Goal: Leave review/rating: Share an evaluation or opinion about a product, service, or content

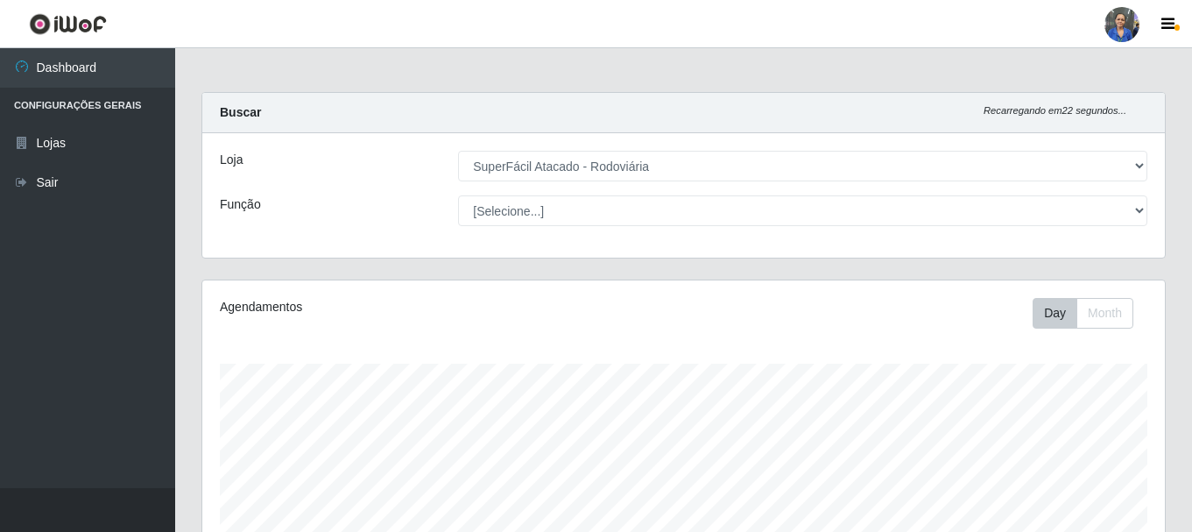
select select "400"
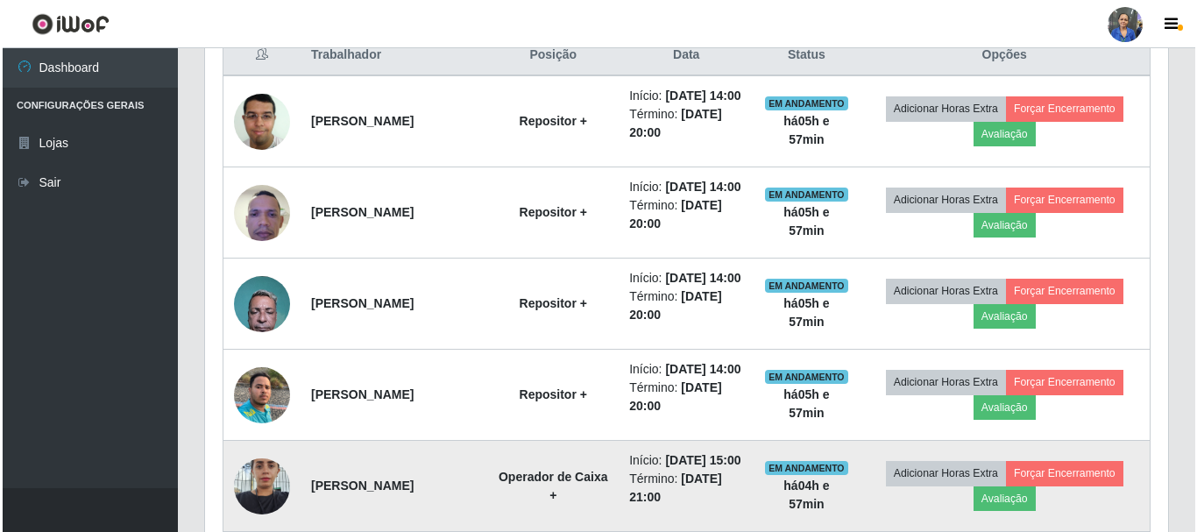
scroll to position [613, 0]
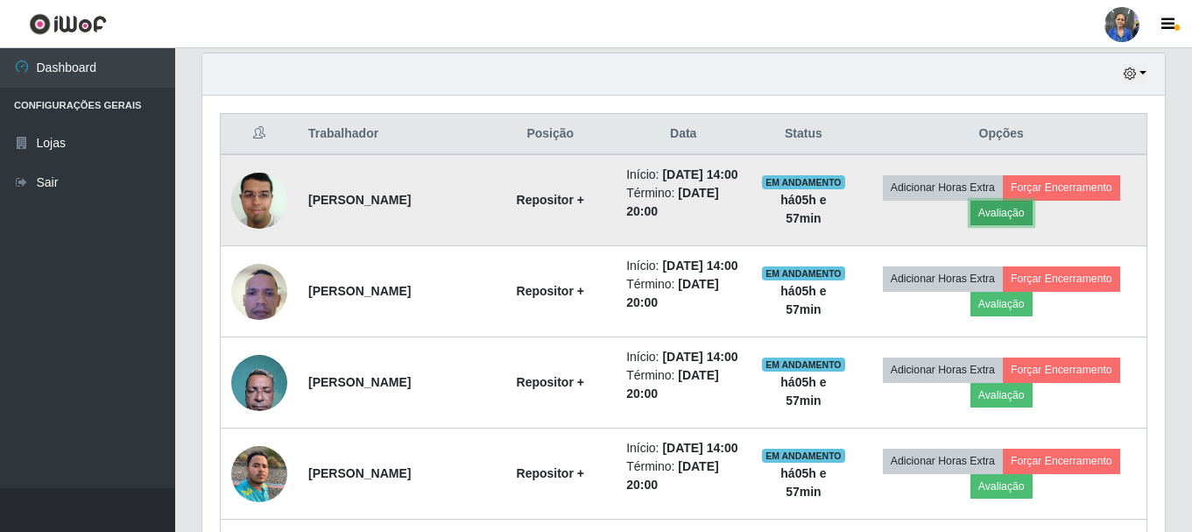
click at [1005, 224] on button "Avaliação" at bounding box center [1002, 213] width 62 height 25
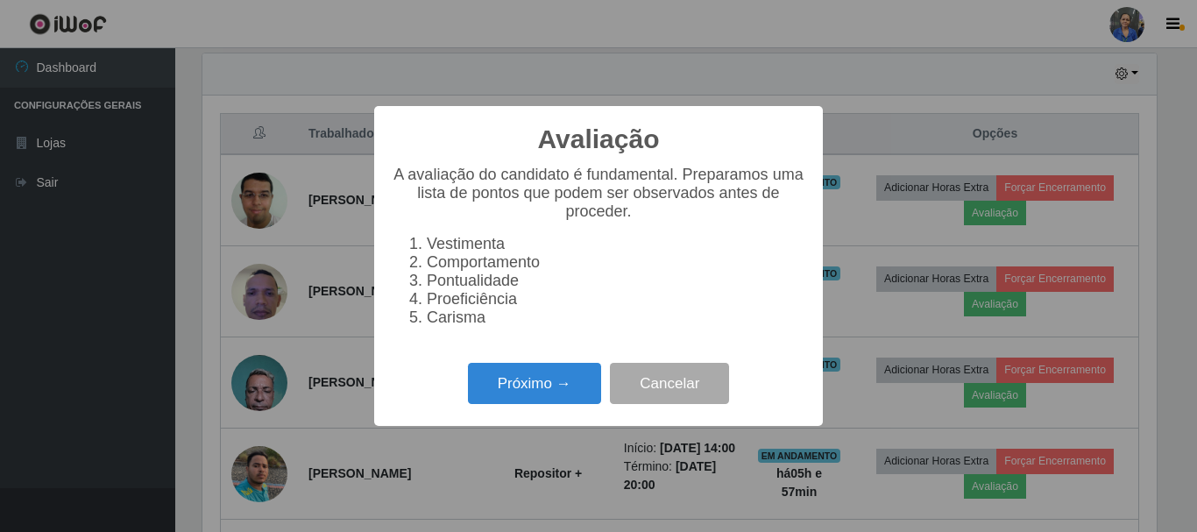
scroll to position [364, 954]
click at [534, 393] on button "Próximo →" at bounding box center [534, 383] width 133 height 41
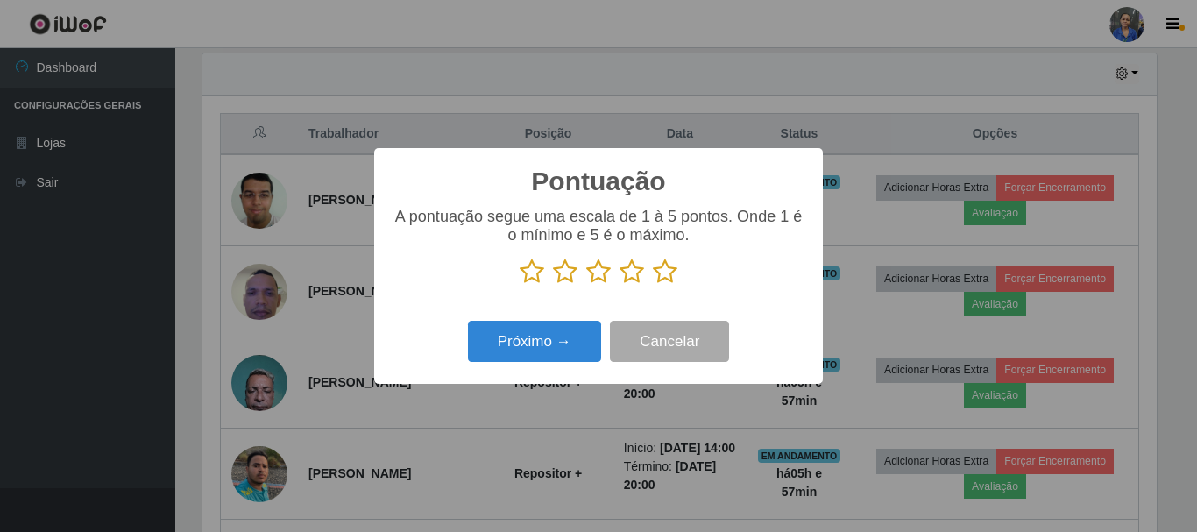
scroll to position [875641, 875051]
click at [667, 278] on icon at bounding box center [665, 271] width 25 height 26
click at [653, 285] on input "radio" at bounding box center [653, 285] width 0 height 0
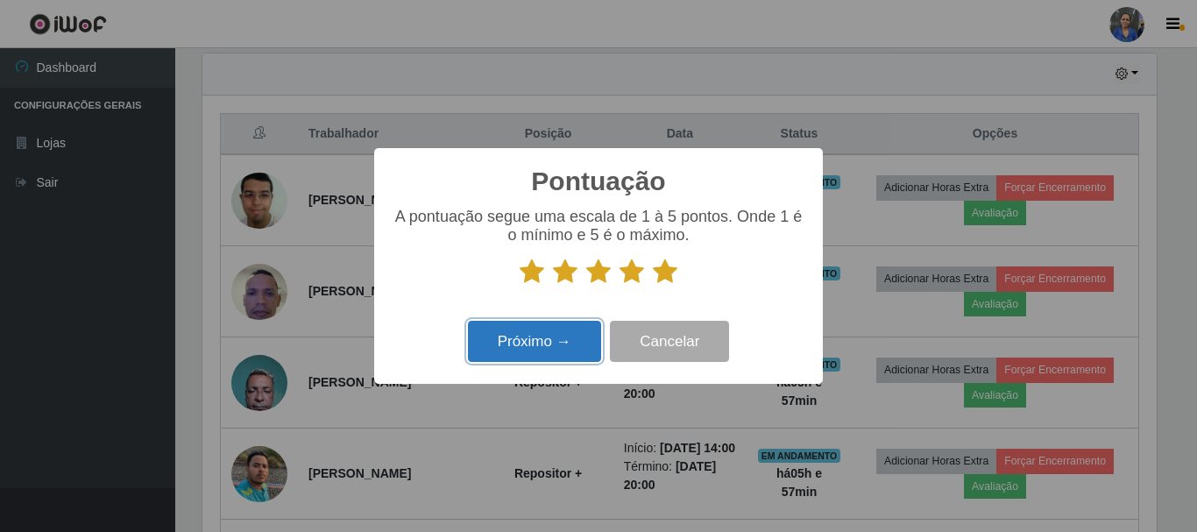
click at [574, 328] on button "Próximo →" at bounding box center [534, 341] width 133 height 41
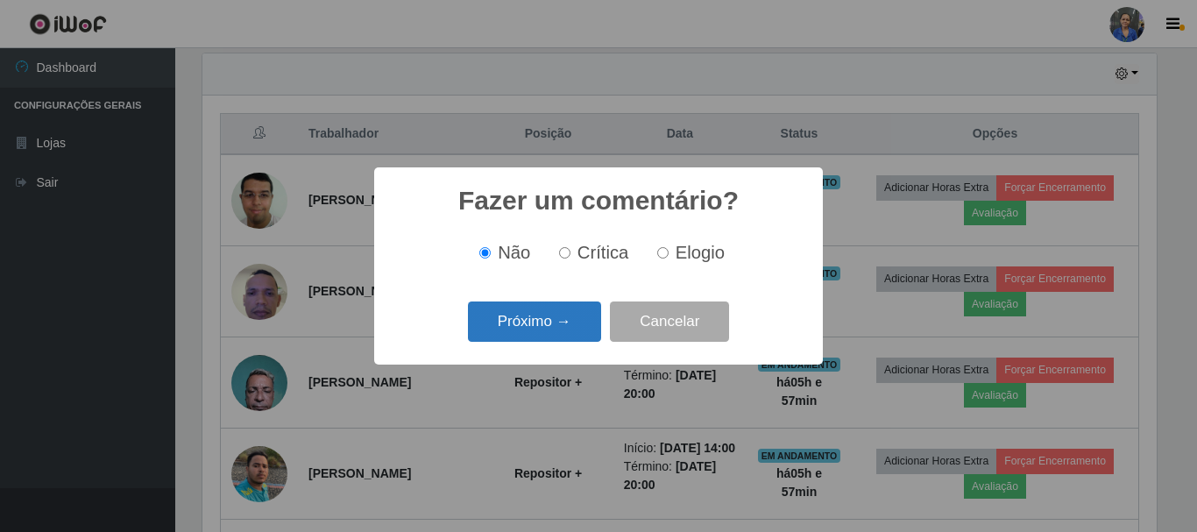
click at [576, 328] on button "Próximo →" at bounding box center [534, 321] width 133 height 41
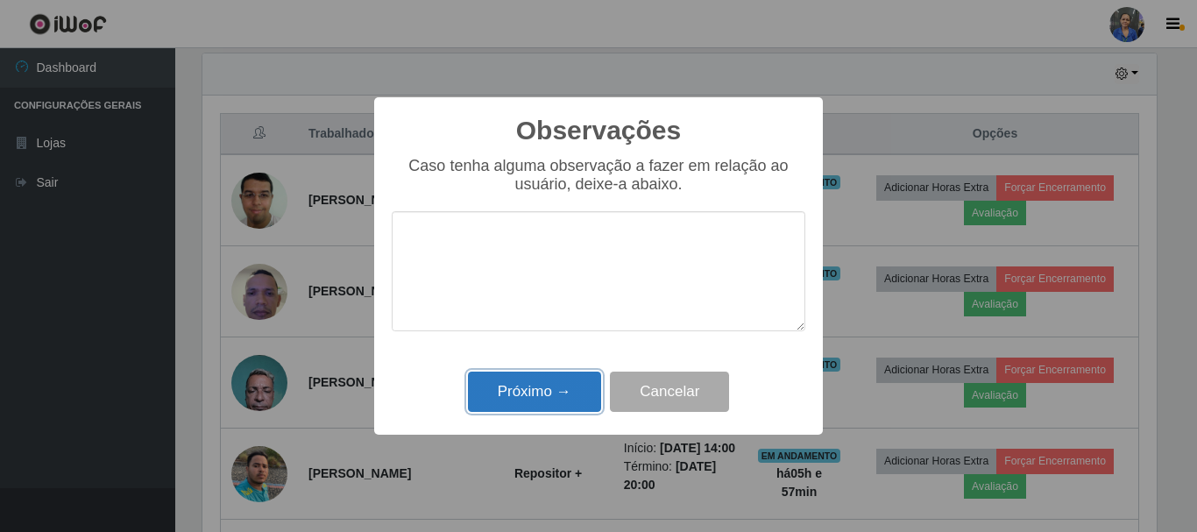
click at [559, 389] on button "Próximo →" at bounding box center [534, 391] width 133 height 41
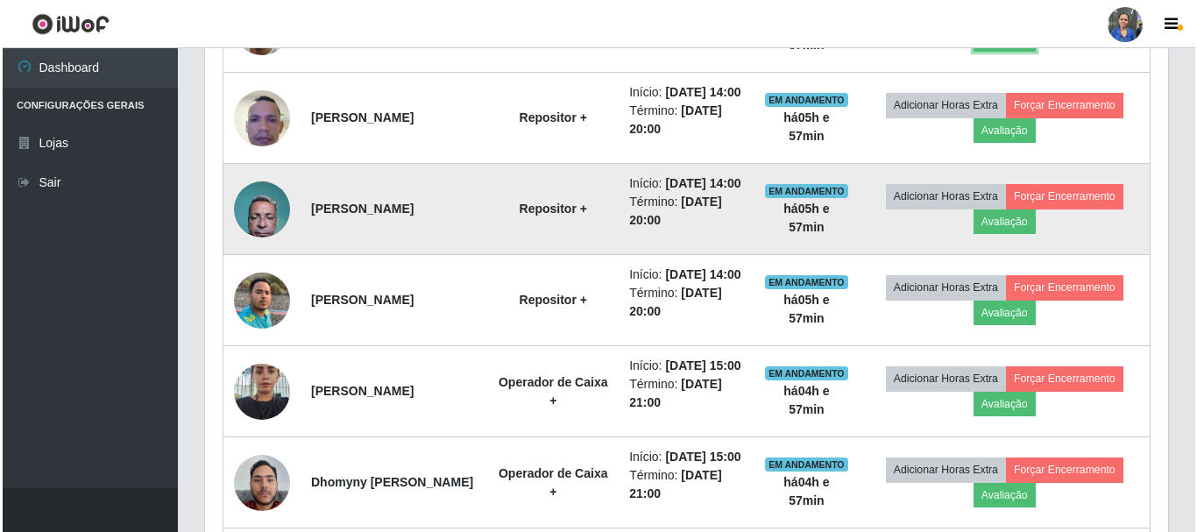
scroll to position [788, 0]
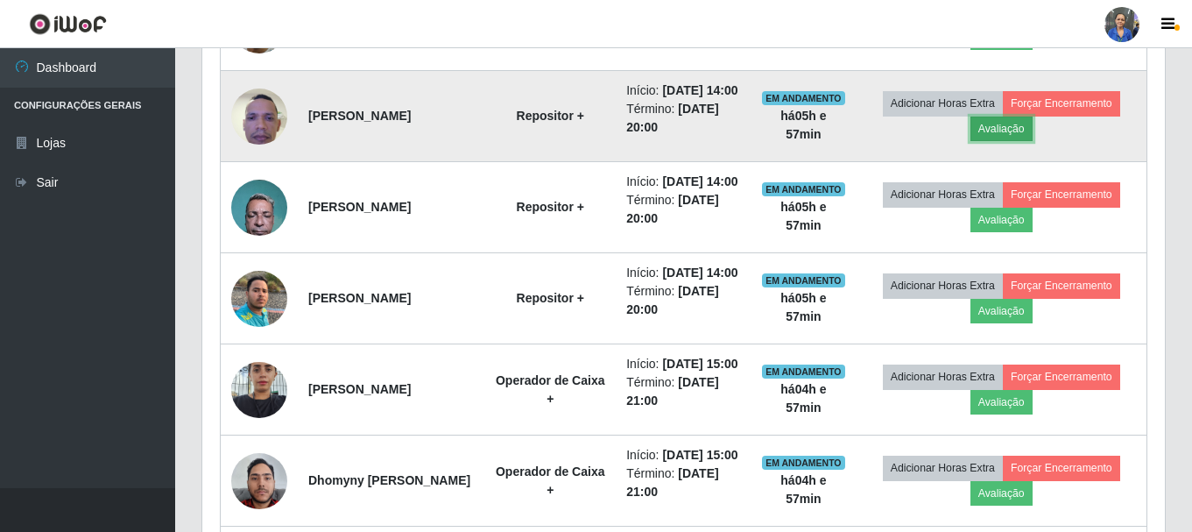
click at [1016, 141] on button "Avaliação" at bounding box center [1002, 129] width 62 height 25
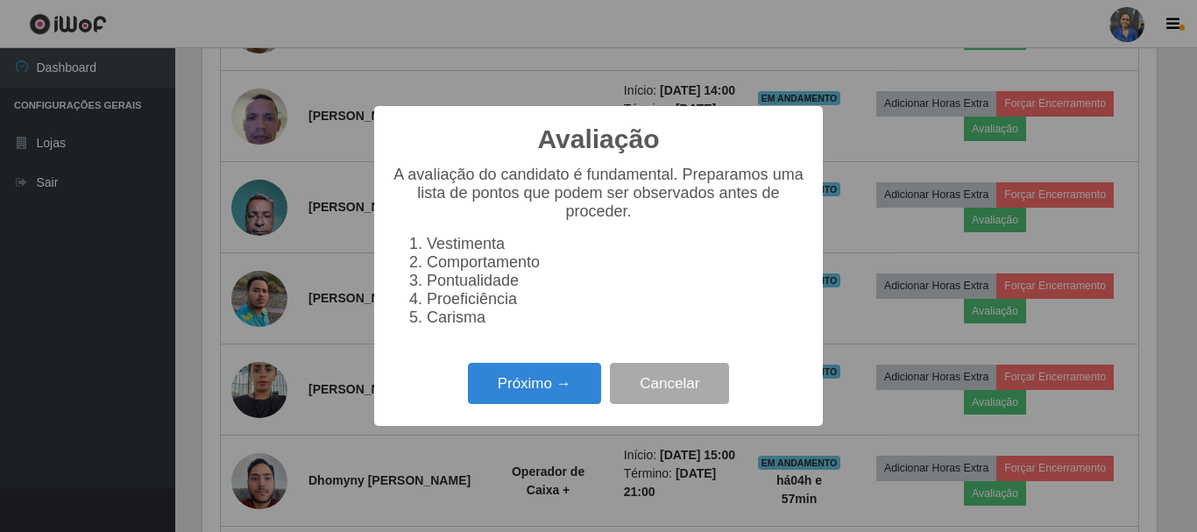
scroll to position [364, 954]
click at [548, 378] on button "Próximo →" at bounding box center [534, 383] width 133 height 41
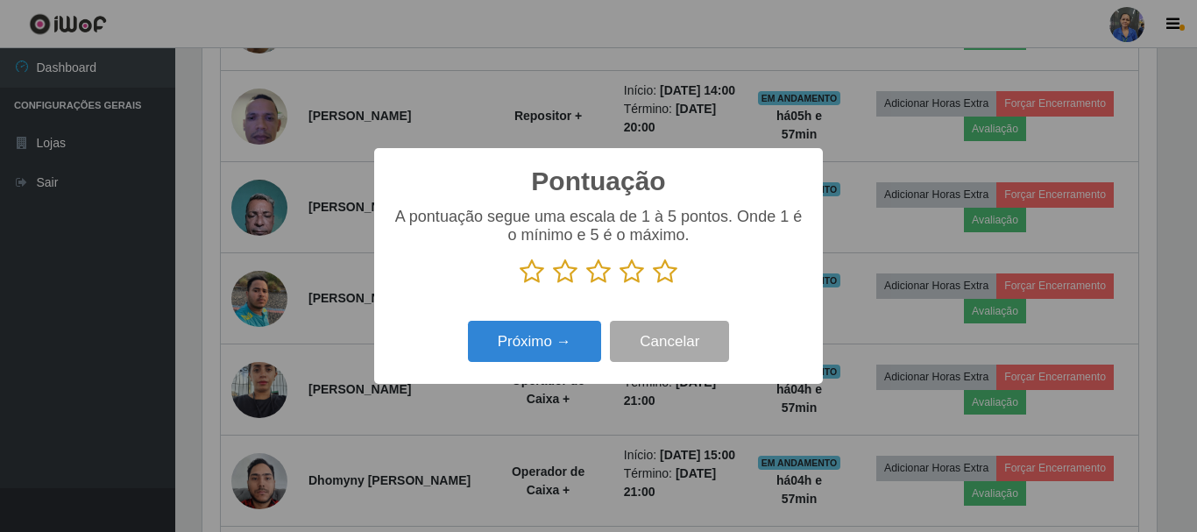
scroll to position [875641, 875051]
click at [662, 269] on icon at bounding box center [665, 271] width 25 height 26
click at [653, 285] on input "radio" at bounding box center [653, 285] width 0 height 0
click at [582, 321] on div "Próximo → Cancelar" at bounding box center [598, 341] width 413 height 50
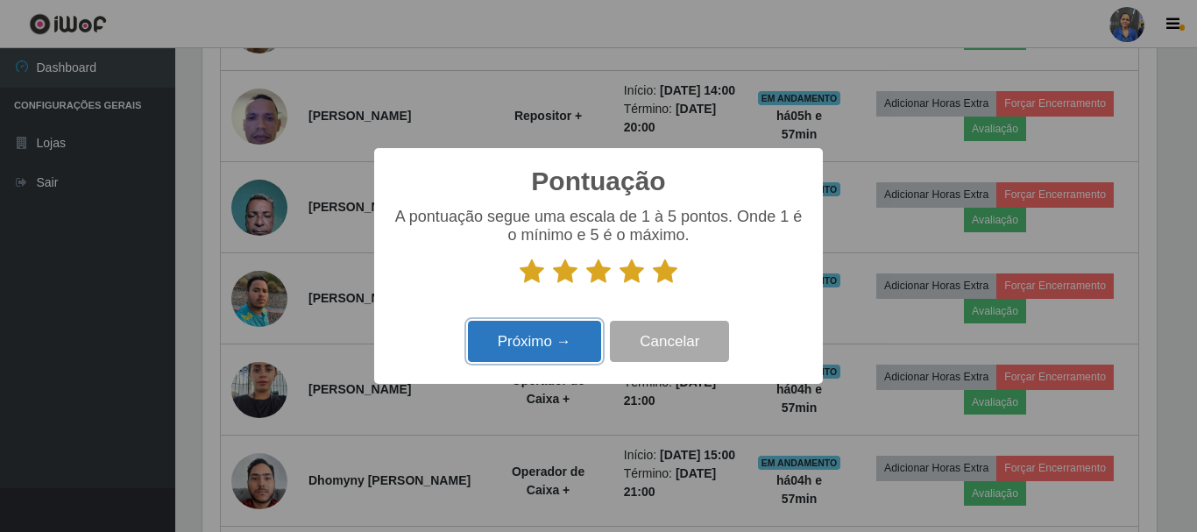
click at [576, 332] on button "Próximo →" at bounding box center [534, 341] width 133 height 41
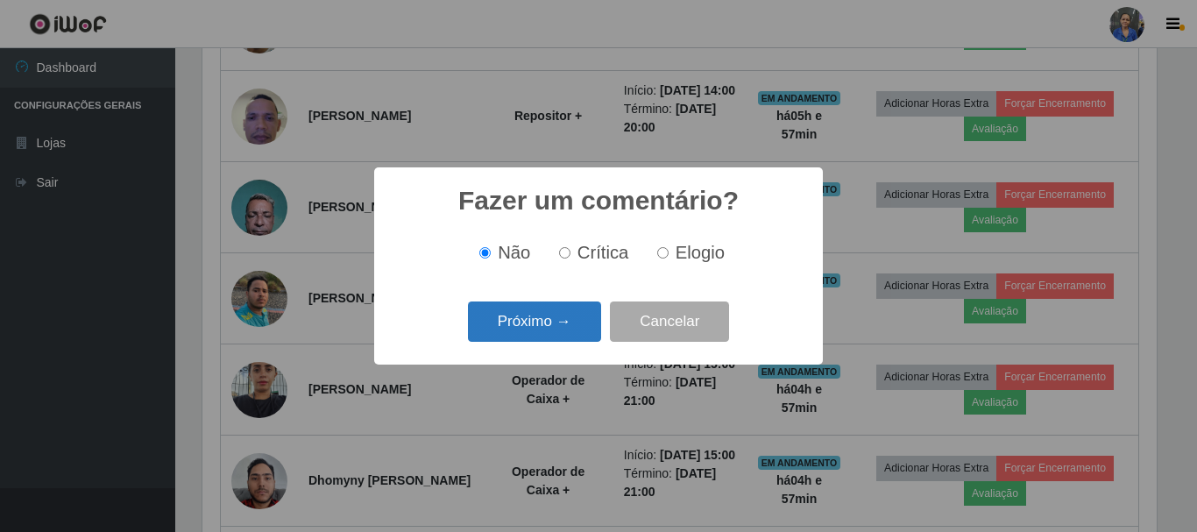
click at [569, 320] on button "Próximo →" at bounding box center [534, 321] width 133 height 41
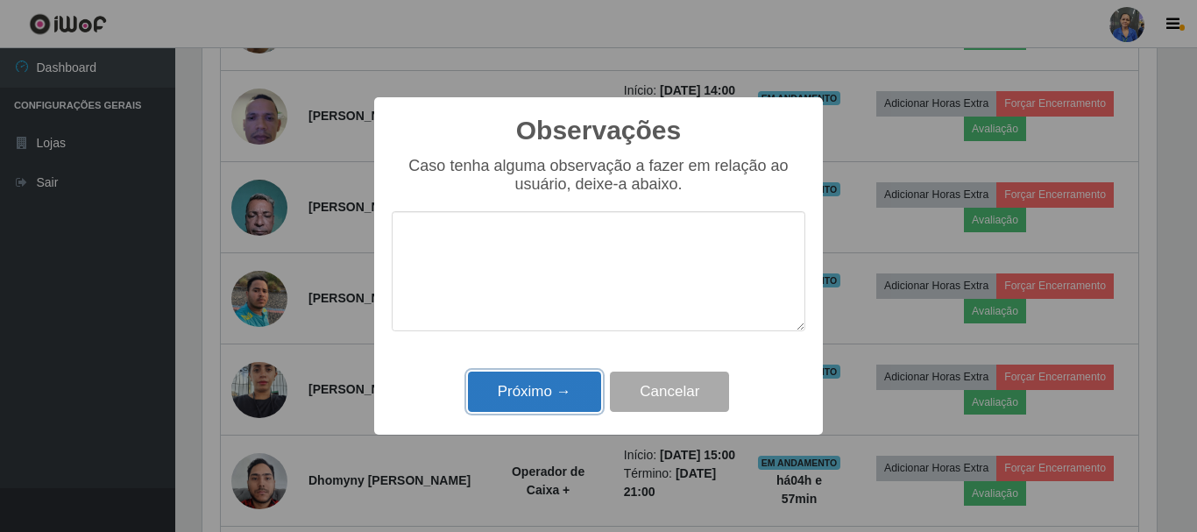
click at [562, 387] on button "Próximo →" at bounding box center [534, 391] width 133 height 41
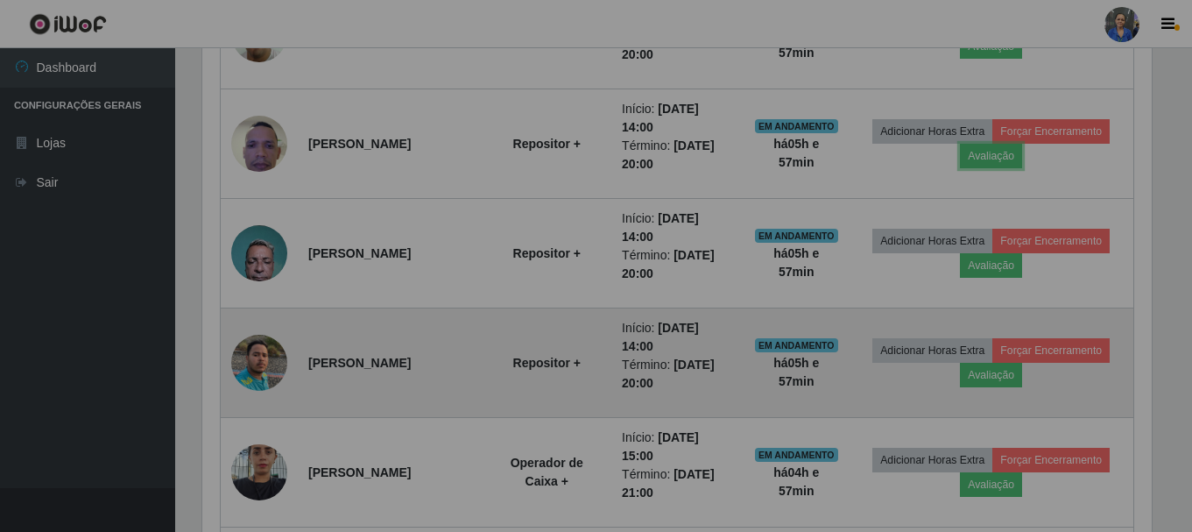
scroll to position [364, 963]
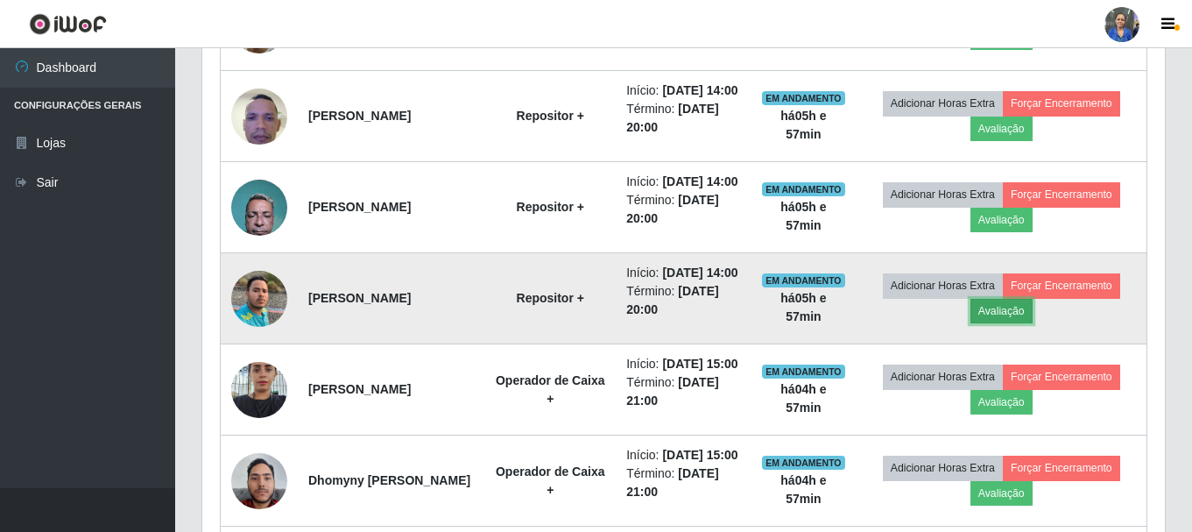
click at [987, 323] on button "Avaliação" at bounding box center [1002, 311] width 62 height 25
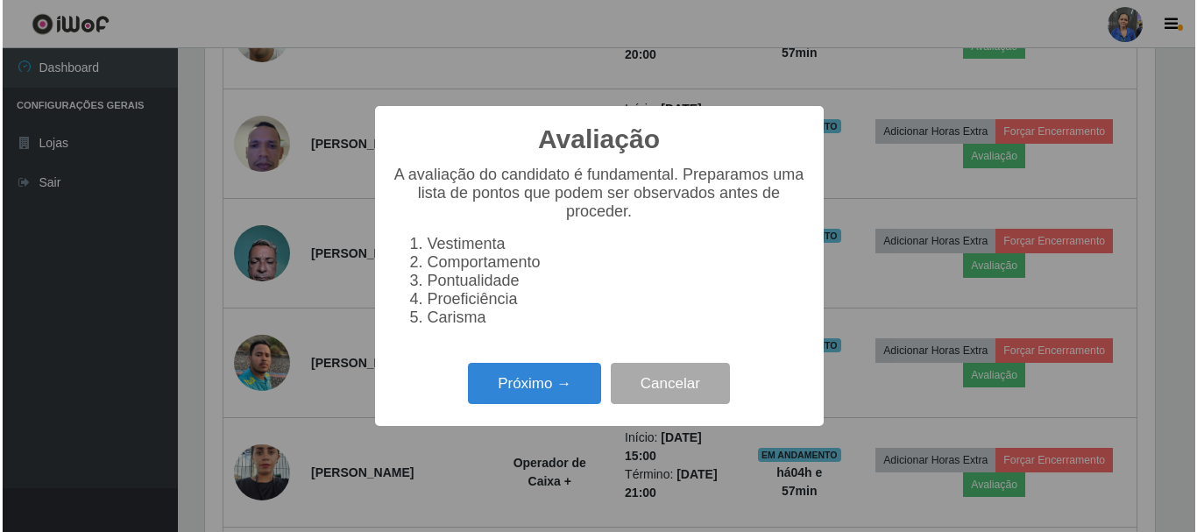
scroll to position [364, 954]
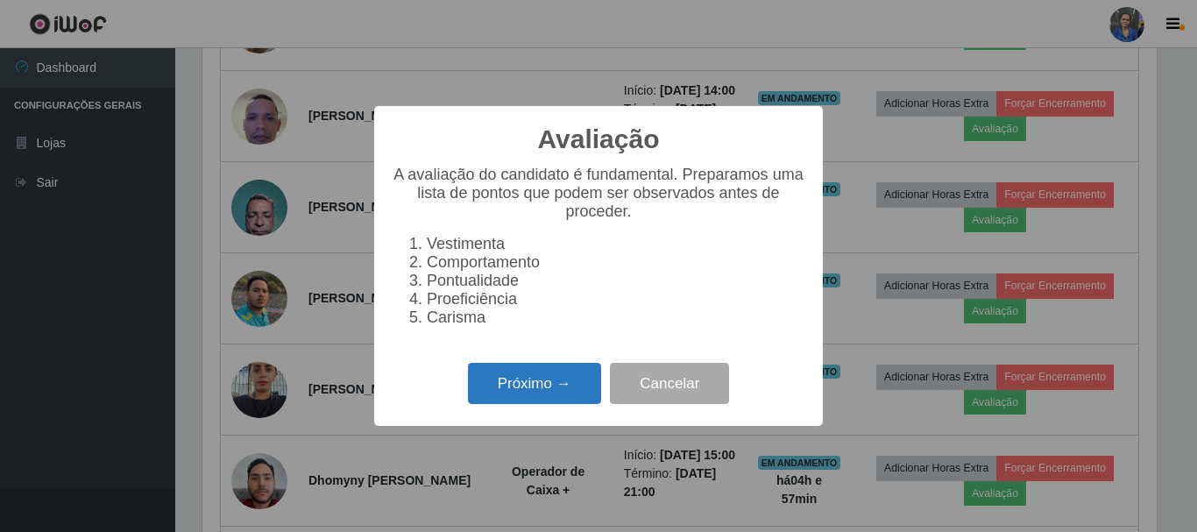
click at [545, 381] on button "Próximo →" at bounding box center [534, 383] width 133 height 41
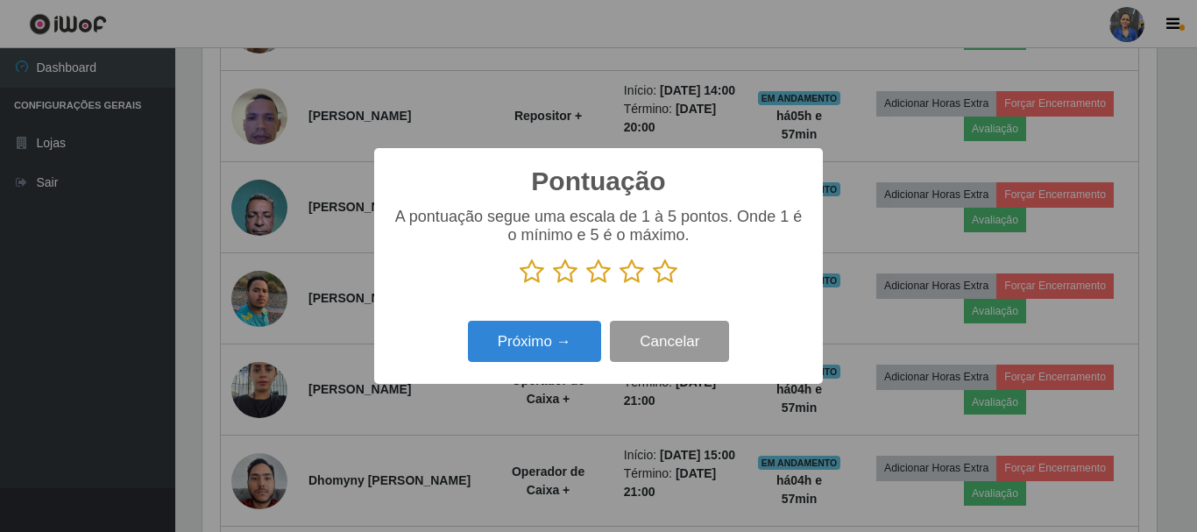
scroll to position [875641, 875051]
drag, startPoint x: 668, startPoint y: 270, endPoint x: 653, endPoint y: 279, distance: 17.3
click at [667, 270] on icon at bounding box center [665, 271] width 25 height 26
click at [653, 285] on input "radio" at bounding box center [653, 285] width 0 height 0
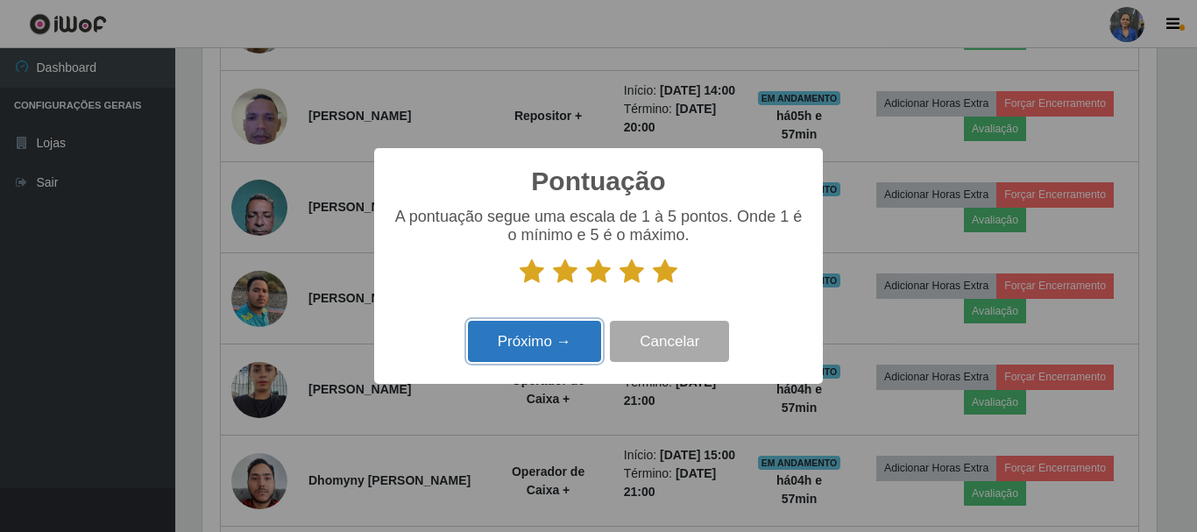
click at [567, 335] on button "Próximo →" at bounding box center [534, 341] width 133 height 41
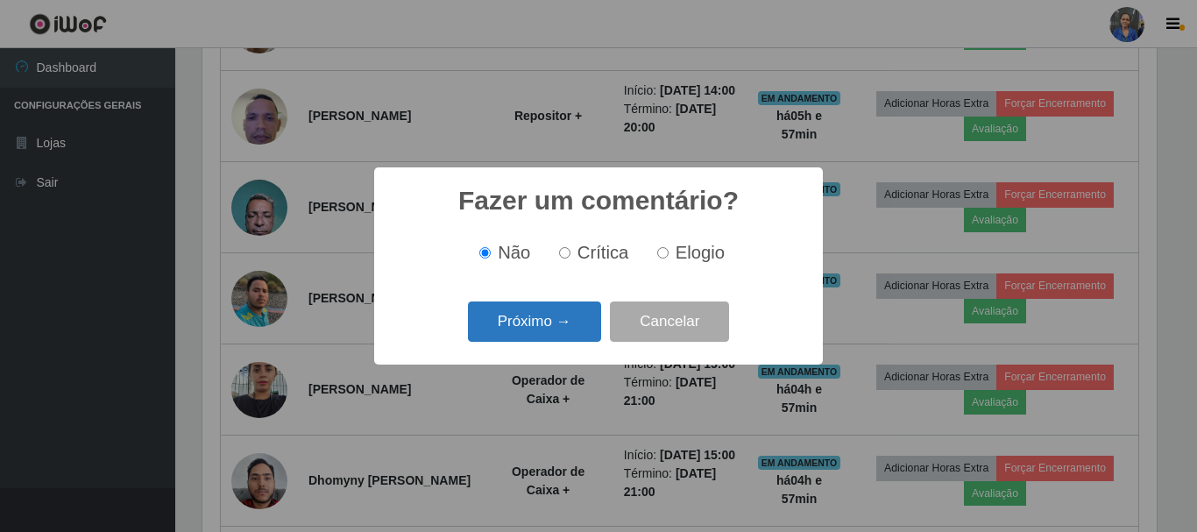
click at [562, 321] on button "Próximo →" at bounding box center [534, 321] width 133 height 41
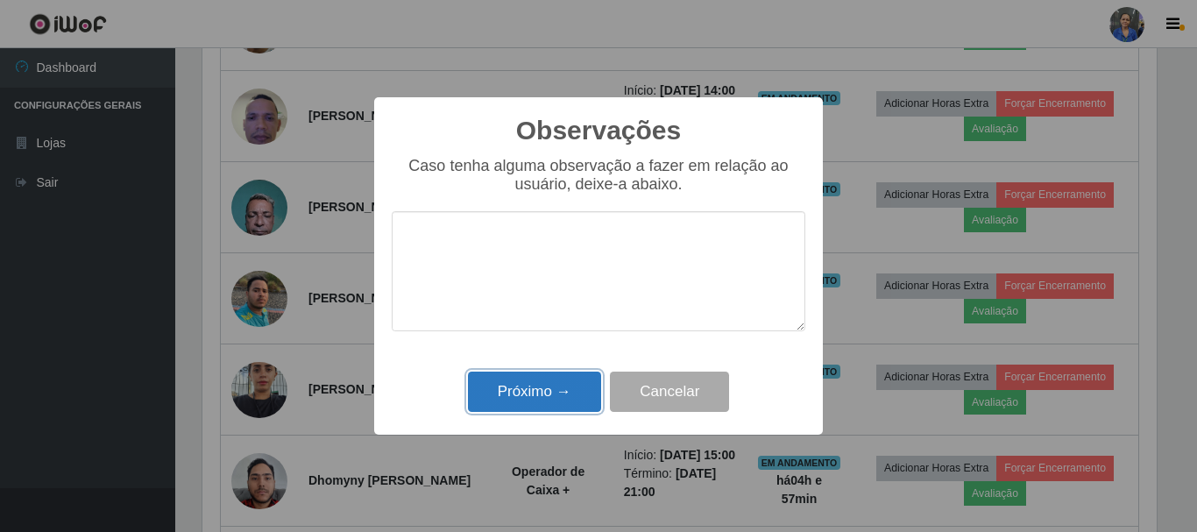
click at [548, 397] on button "Próximo →" at bounding box center [534, 391] width 133 height 41
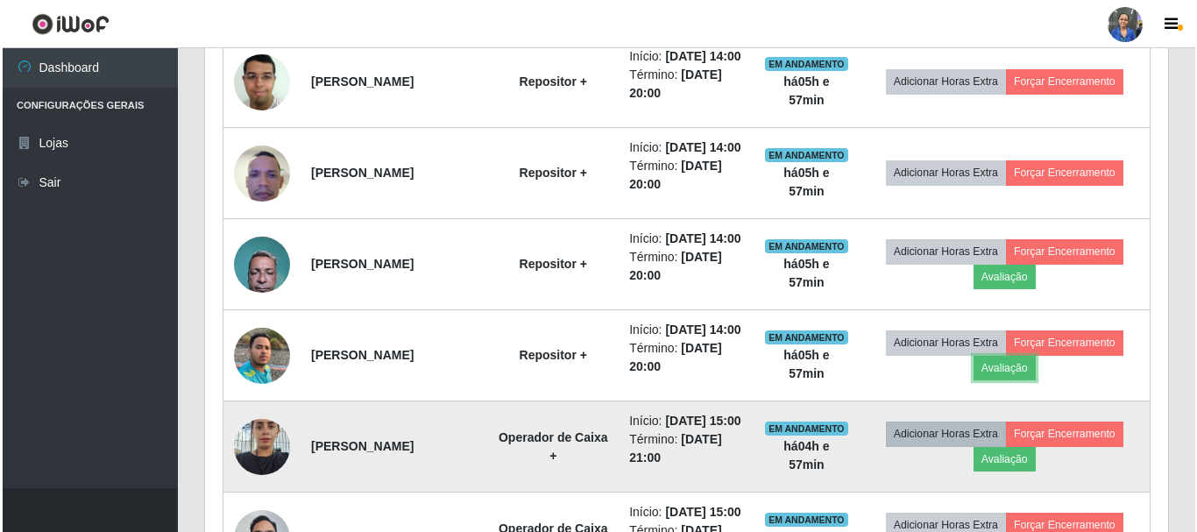
scroll to position [613, 0]
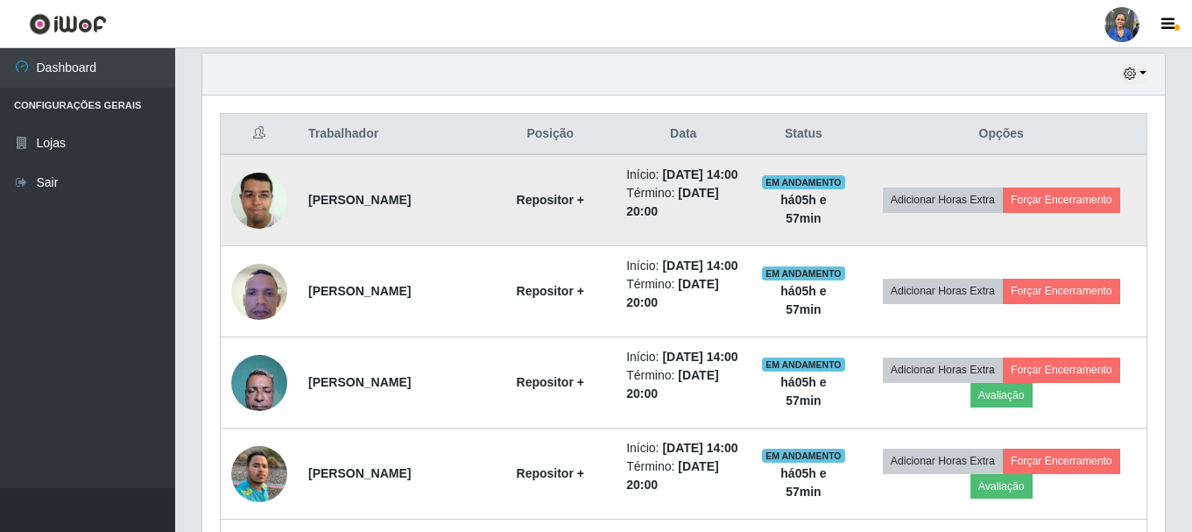
click at [273, 205] on img at bounding box center [259, 200] width 56 height 74
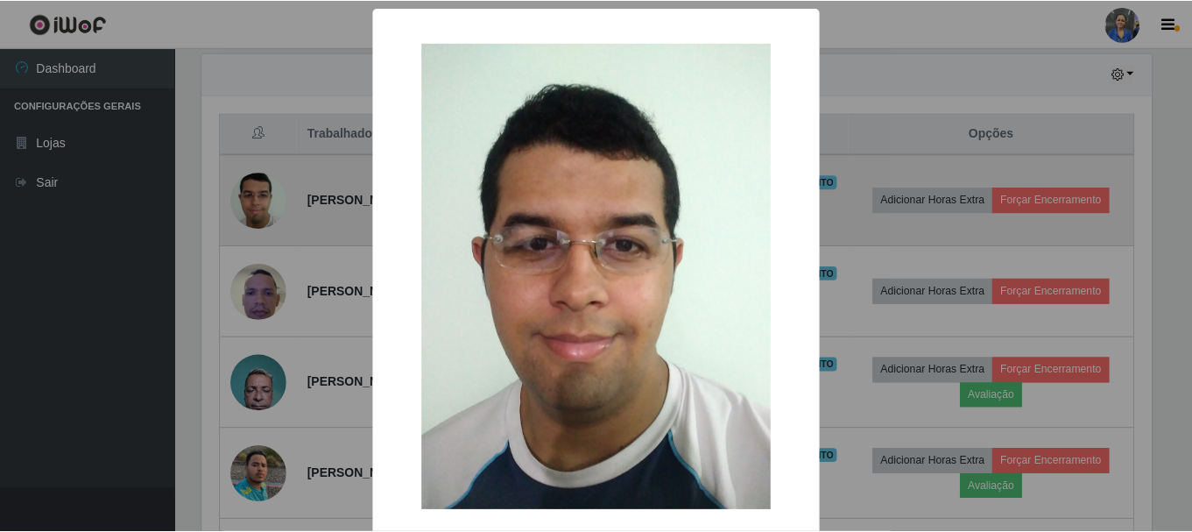
scroll to position [364, 954]
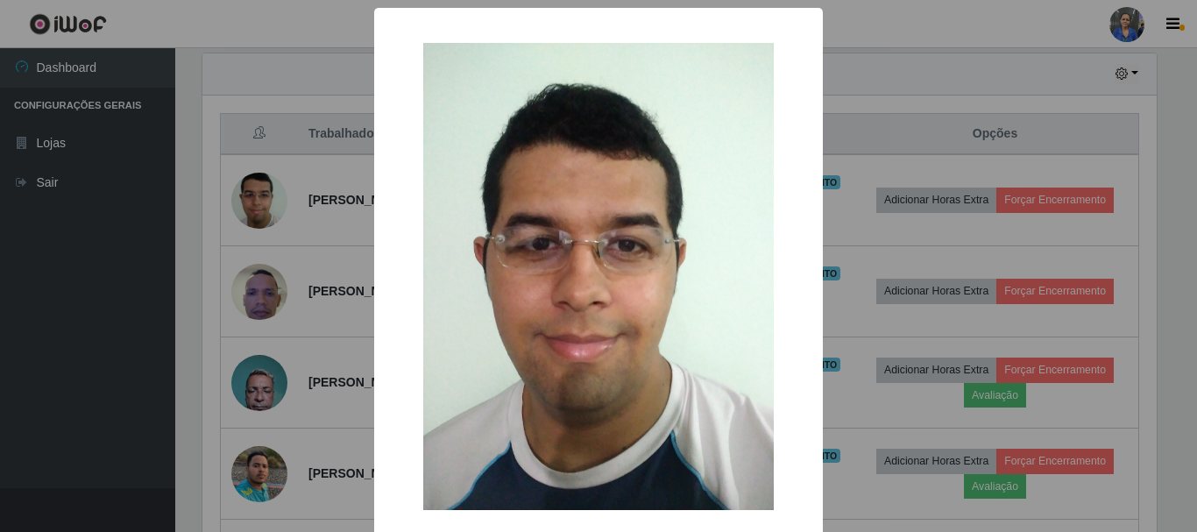
click at [275, 205] on div "× OK Cancel" at bounding box center [598, 266] width 1197 height 532
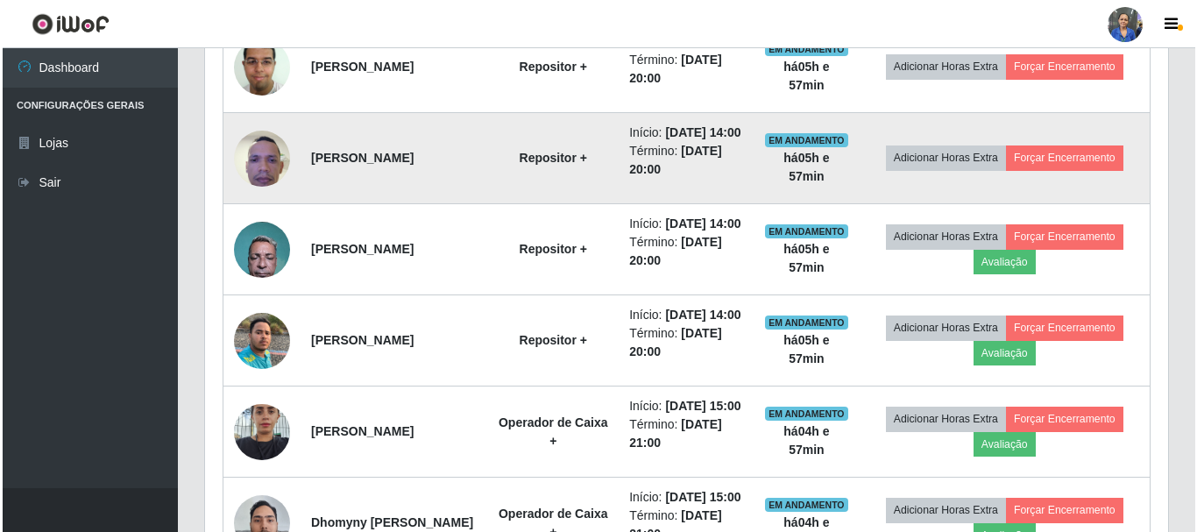
scroll to position [876, 0]
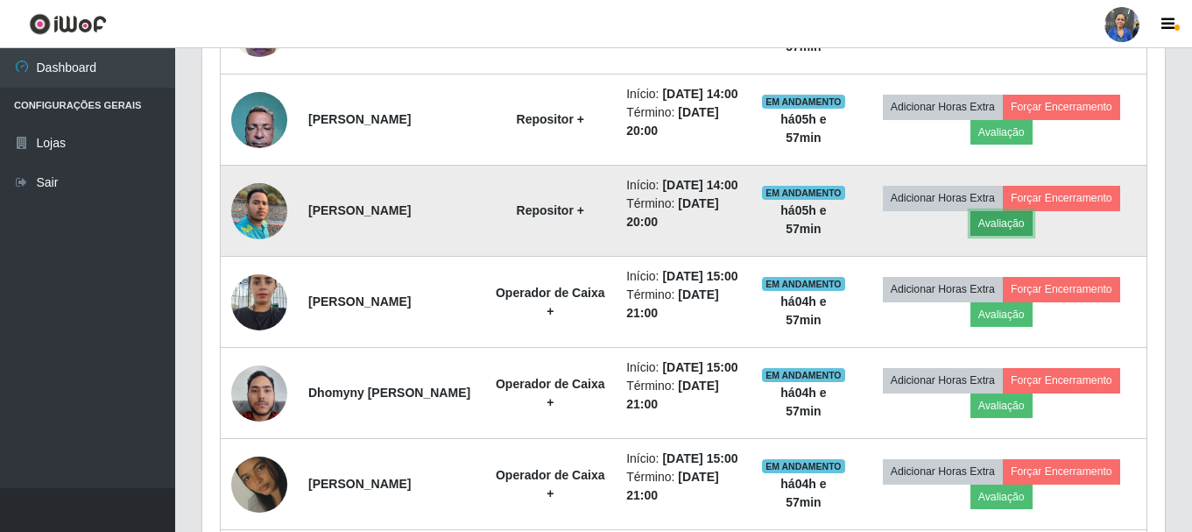
click at [1003, 236] on button "Avaliação" at bounding box center [1002, 223] width 62 height 25
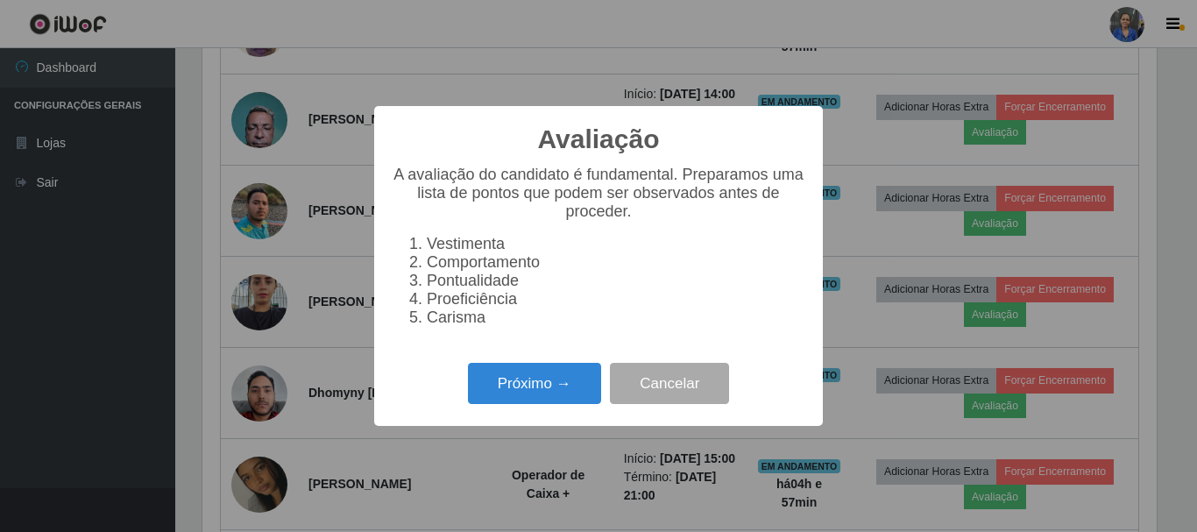
scroll to position [364, 954]
click at [566, 383] on button "Próximo →" at bounding box center [534, 383] width 133 height 41
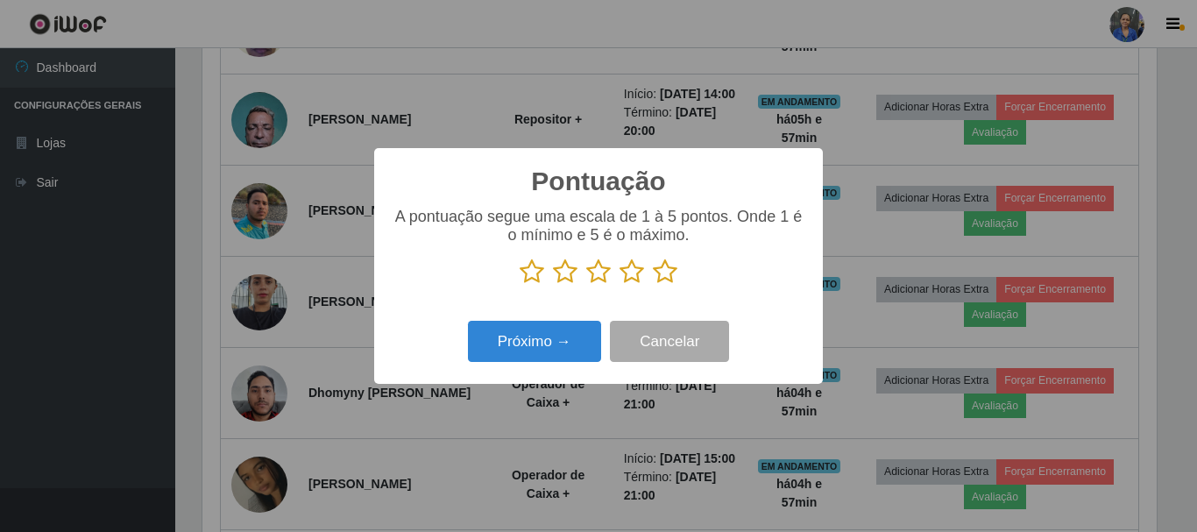
scroll to position [875641, 875051]
drag, startPoint x: 670, startPoint y: 276, endPoint x: 630, endPoint y: 310, distance: 52.8
click at [668, 279] on icon at bounding box center [665, 271] width 25 height 26
click at [653, 285] on input "radio" at bounding box center [653, 285] width 0 height 0
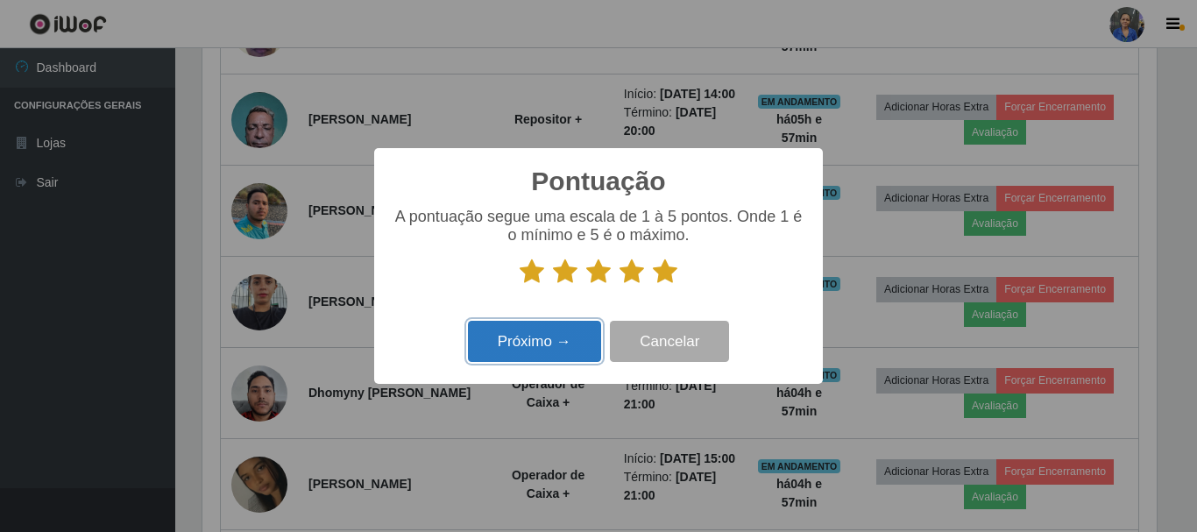
click at [522, 348] on button "Próximo →" at bounding box center [534, 341] width 133 height 41
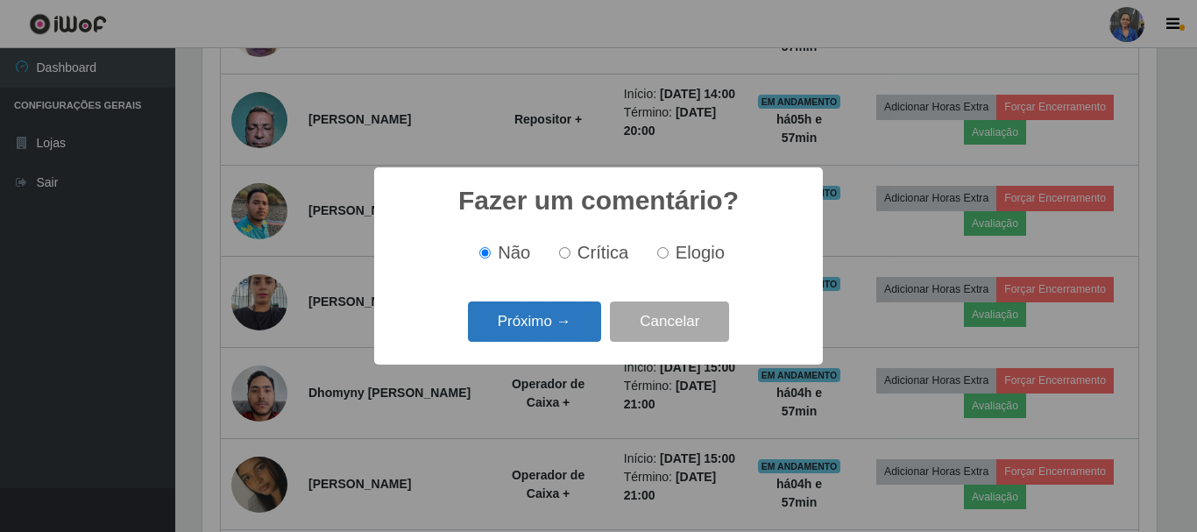
click at [520, 331] on button "Próximo →" at bounding box center [534, 321] width 133 height 41
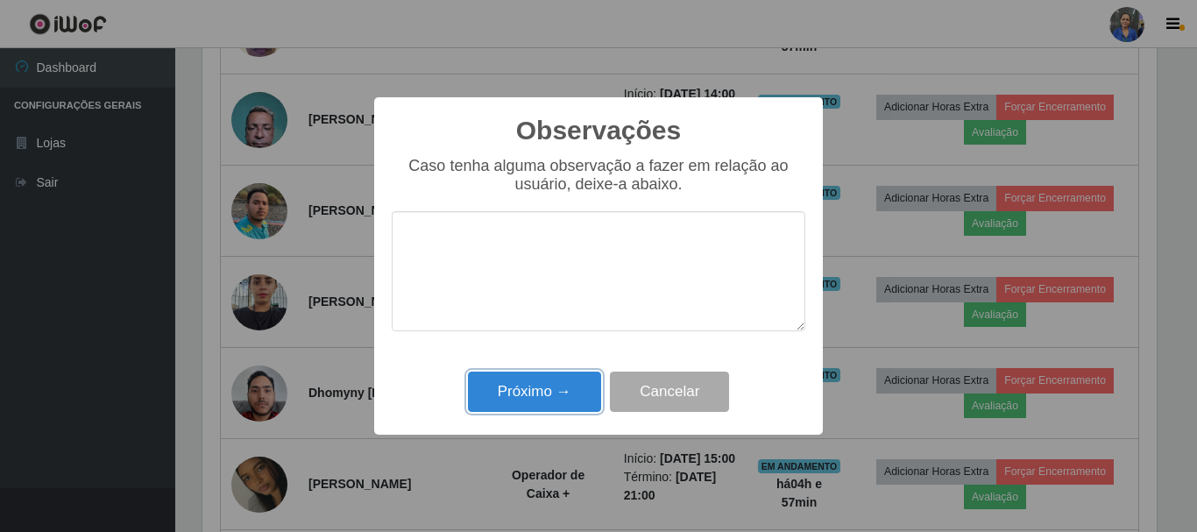
drag, startPoint x: 539, startPoint y: 399, endPoint x: 545, endPoint y: 386, distance: 14.5
click at [539, 397] on button "Próximo →" at bounding box center [534, 391] width 133 height 41
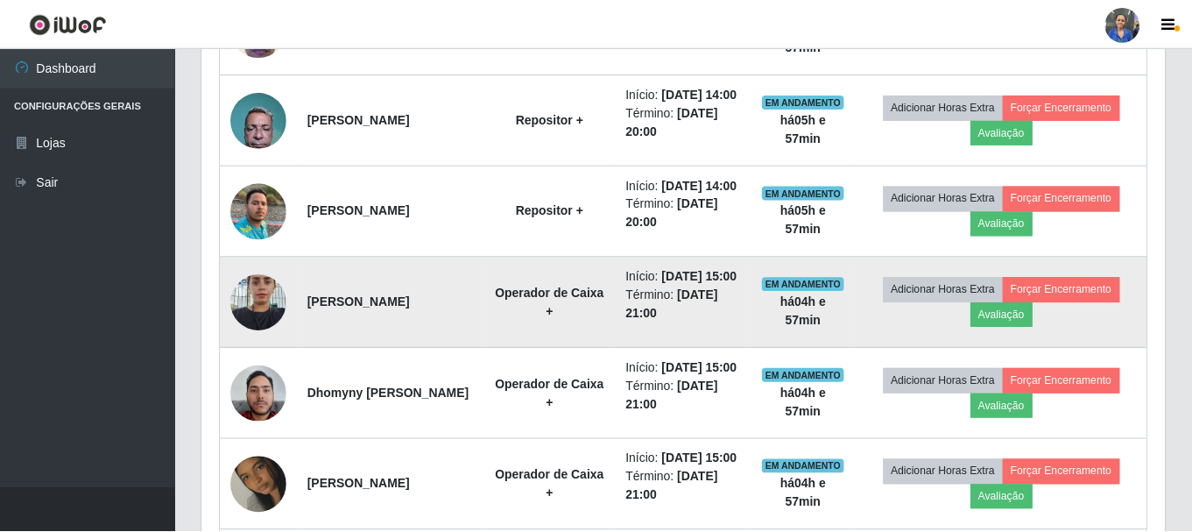
scroll to position [0, 0]
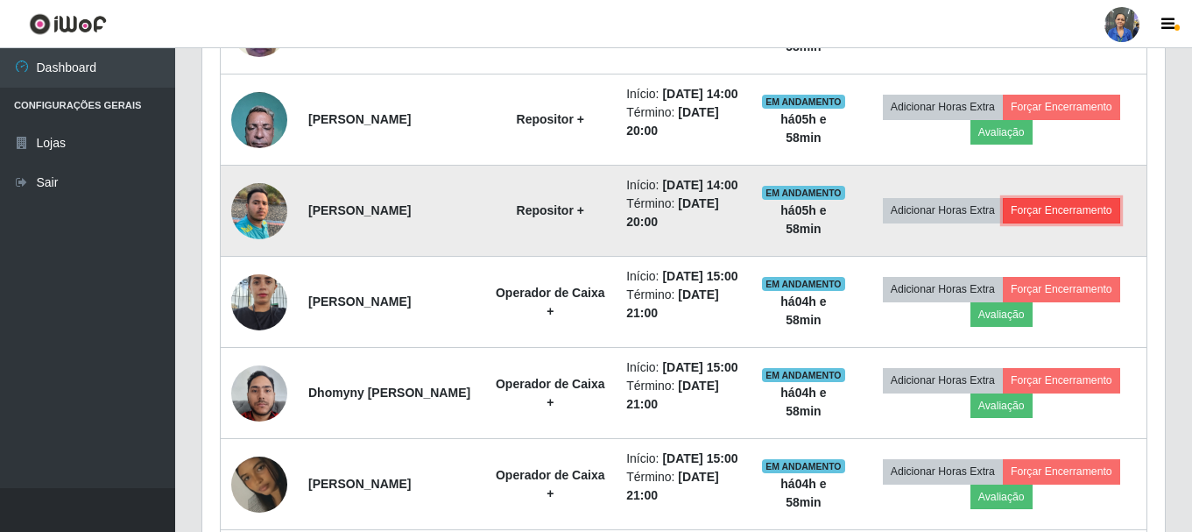
click at [1115, 223] on button "Forçar Encerramento" at bounding box center [1061, 210] width 117 height 25
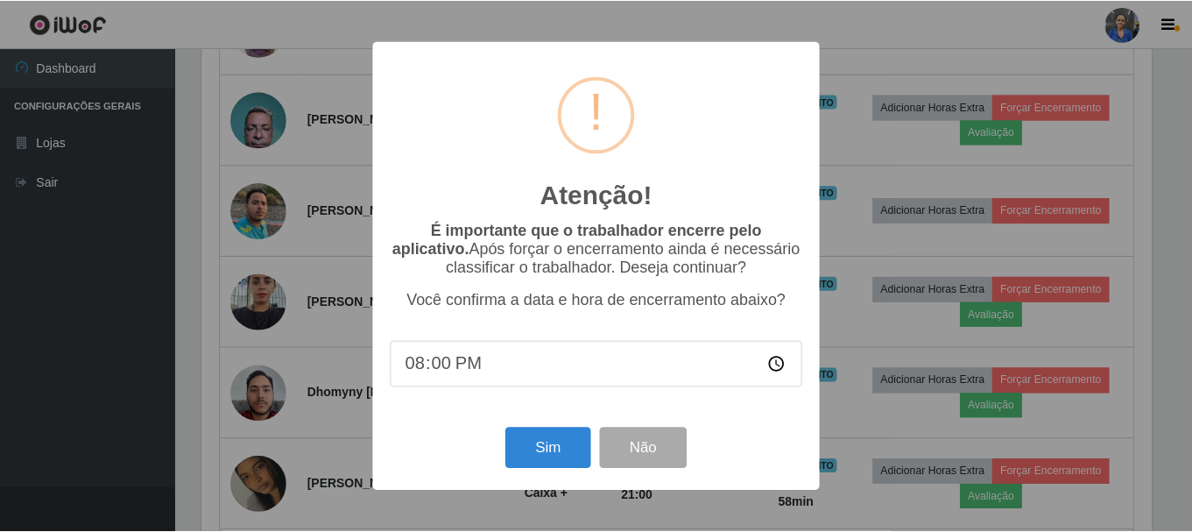
scroll to position [364, 954]
click at [549, 436] on button "Sim" at bounding box center [549, 447] width 85 height 41
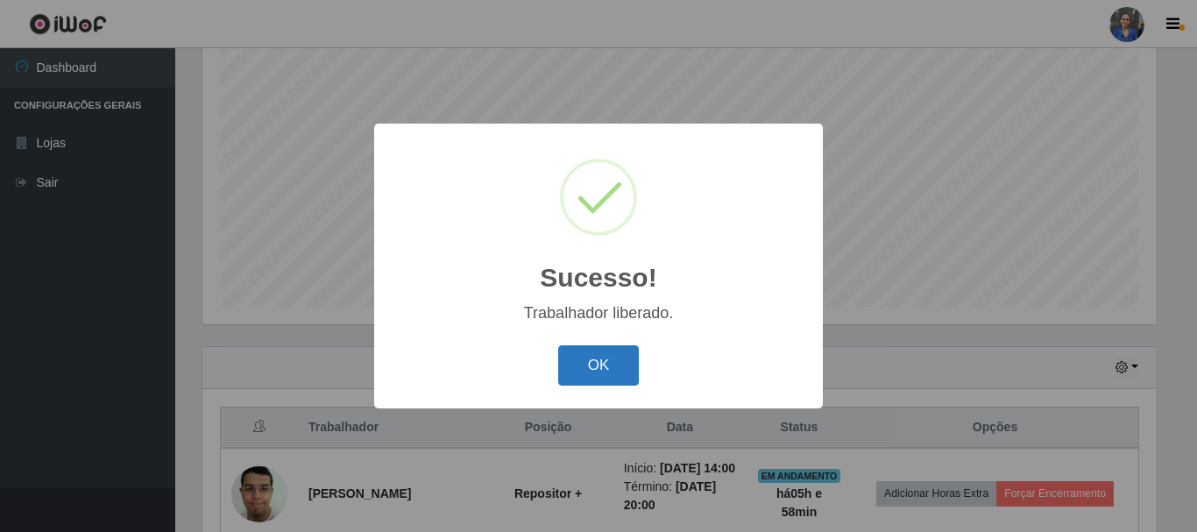
click at [625, 345] on div "OK Cancel" at bounding box center [598, 365] width 413 height 50
click at [622, 354] on button "OK" at bounding box center [598, 365] width 81 height 41
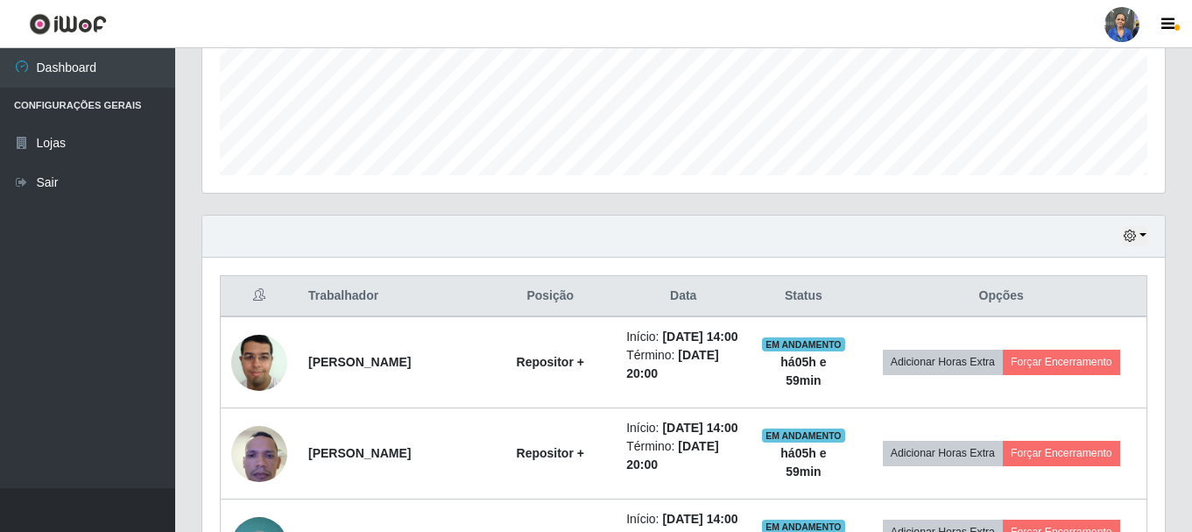
scroll to position [495, 0]
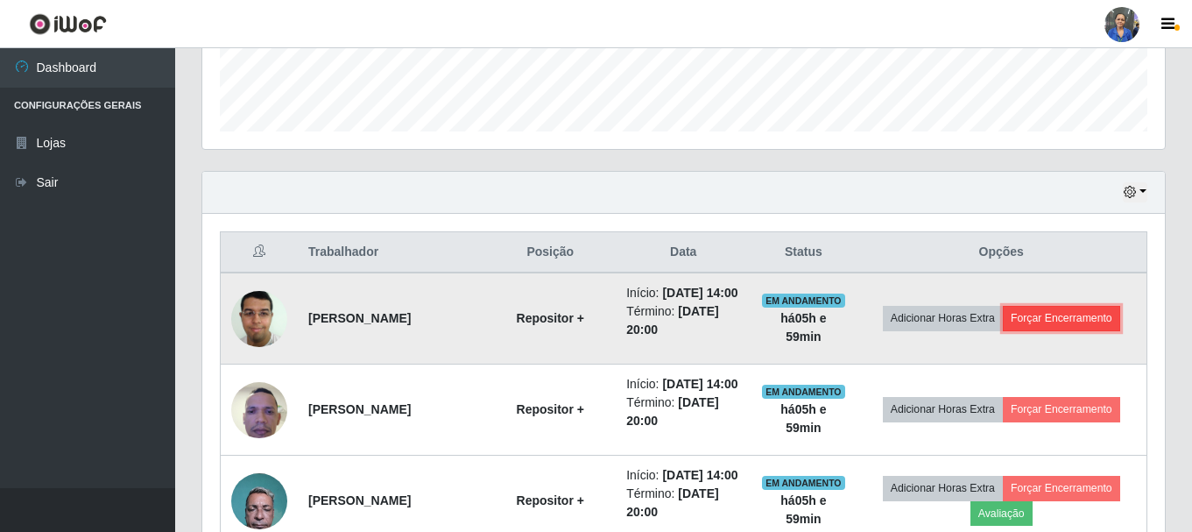
drag, startPoint x: 1110, startPoint y: 328, endPoint x: 1096, endPoint y: 328, distance: 14.0
click at [1096, 328] on button "Forçar Encerramento" at bounding box center [1061, 318] width 117 height 25
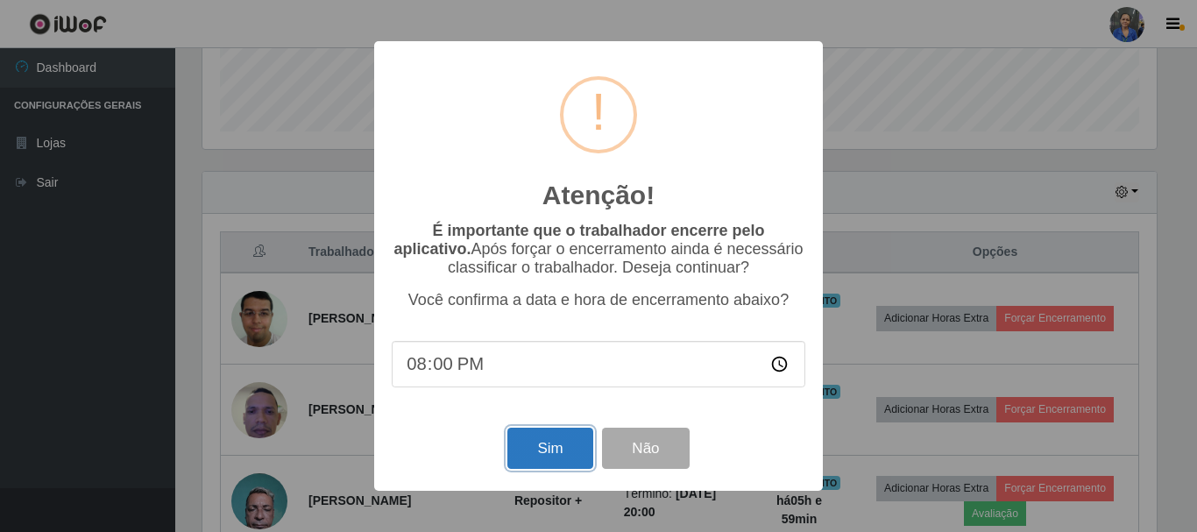
click at [554, 448] on button "Sim" at bounding box center [549, 447] width 85 height 41
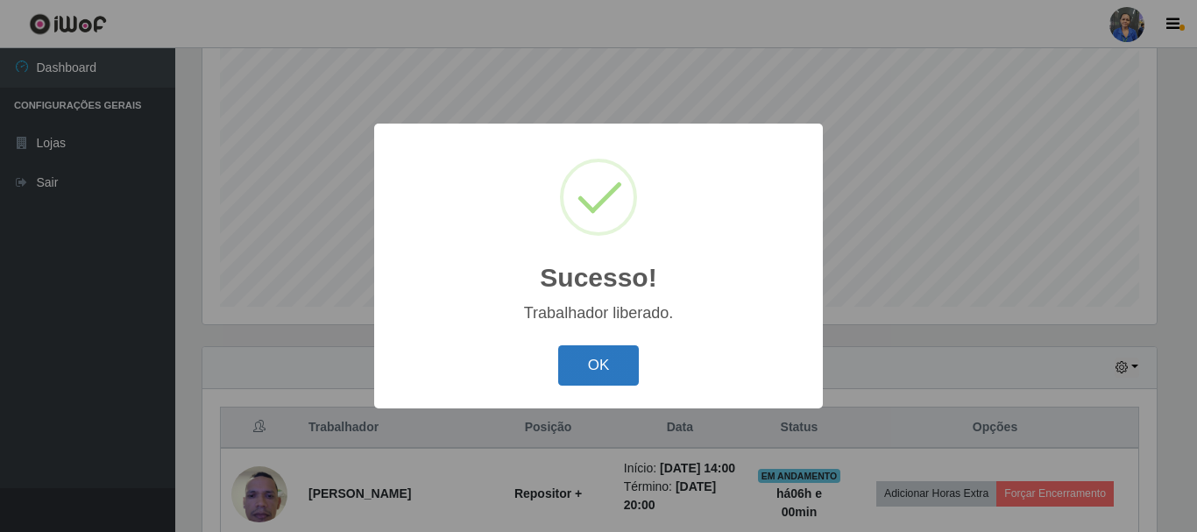
click at [592, 371] on button "OK" at bounding box center [598, 365] width 81 height 41
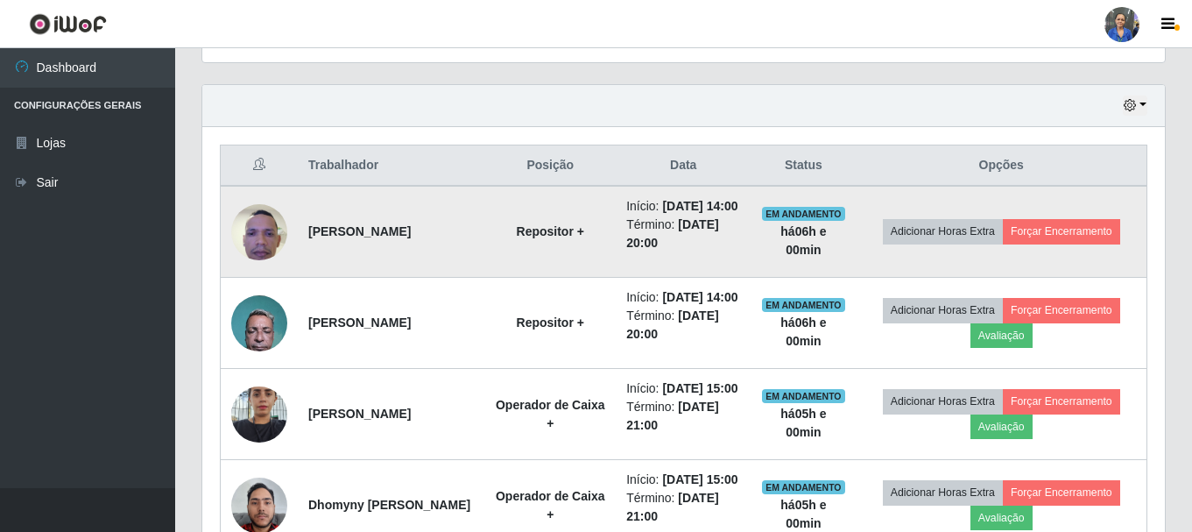
scroll to position [583, 0]
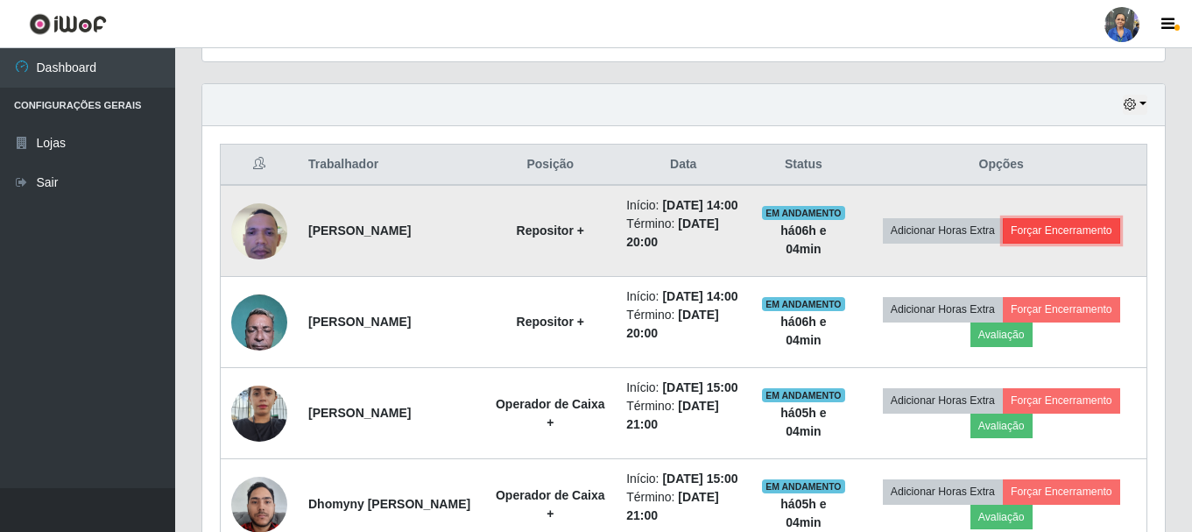
click at [1040, 243] on button "Forçar Encerramento" at bounding box center [1061, 230] width 117 height 25
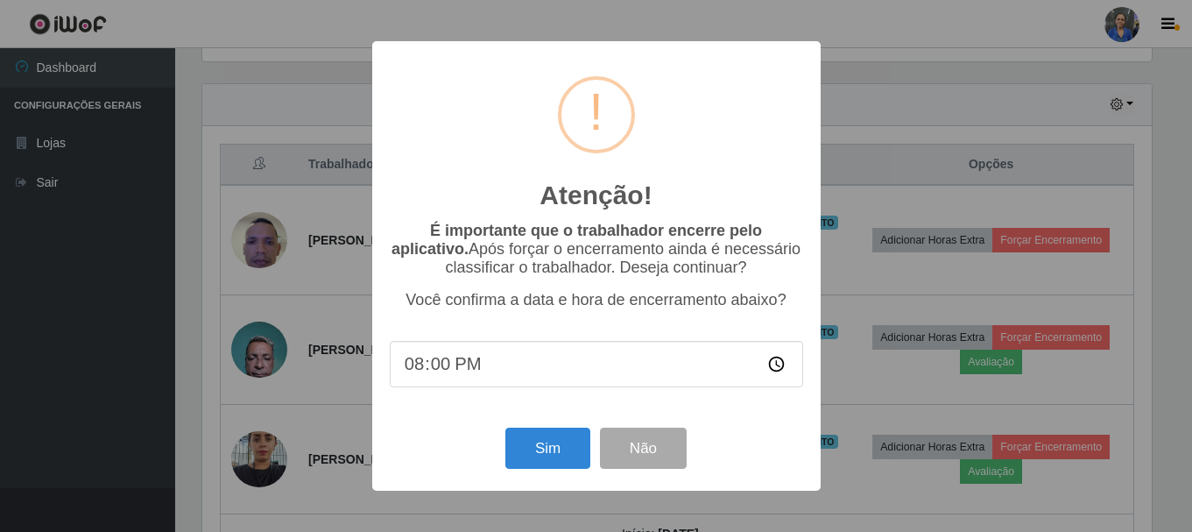
scroll to position [364, 954]
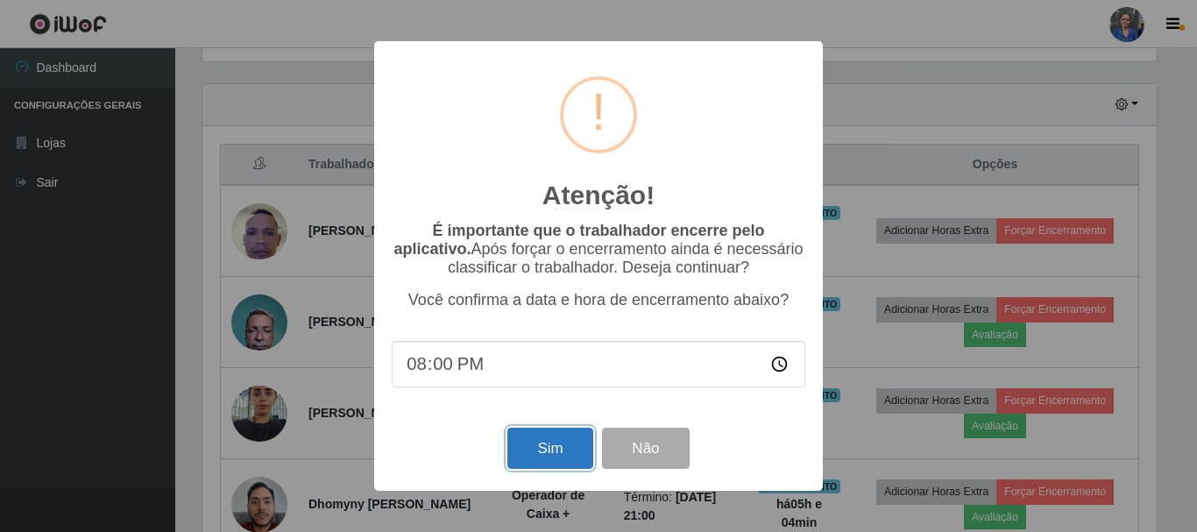
click at [581, 451] on button "Sim" at bounding box center [549, 447] width 85 height 41
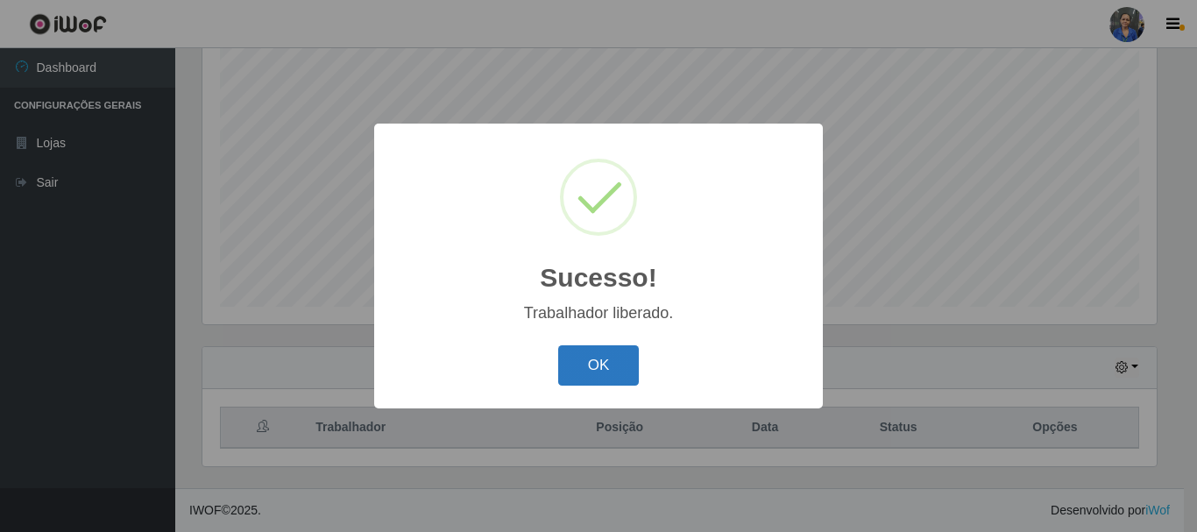
click at [617, 350] on button "OK" at bounding box center [598, 365] width 81 height 41
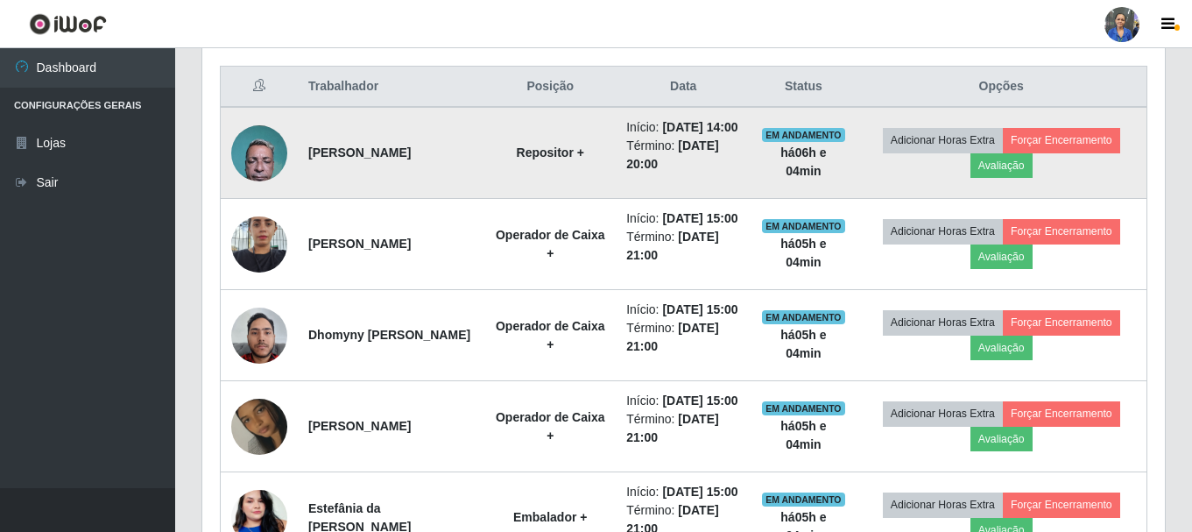
scroll to position [670, 0]
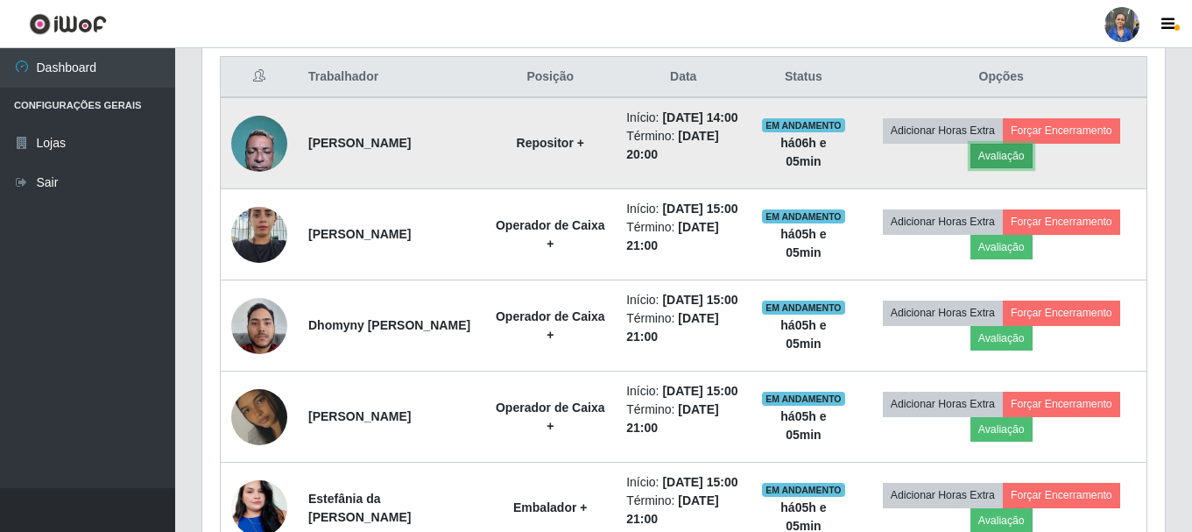
click at [990, 159] on button "Avaliação" at bounding box center [1002, 156] width 62 height 25
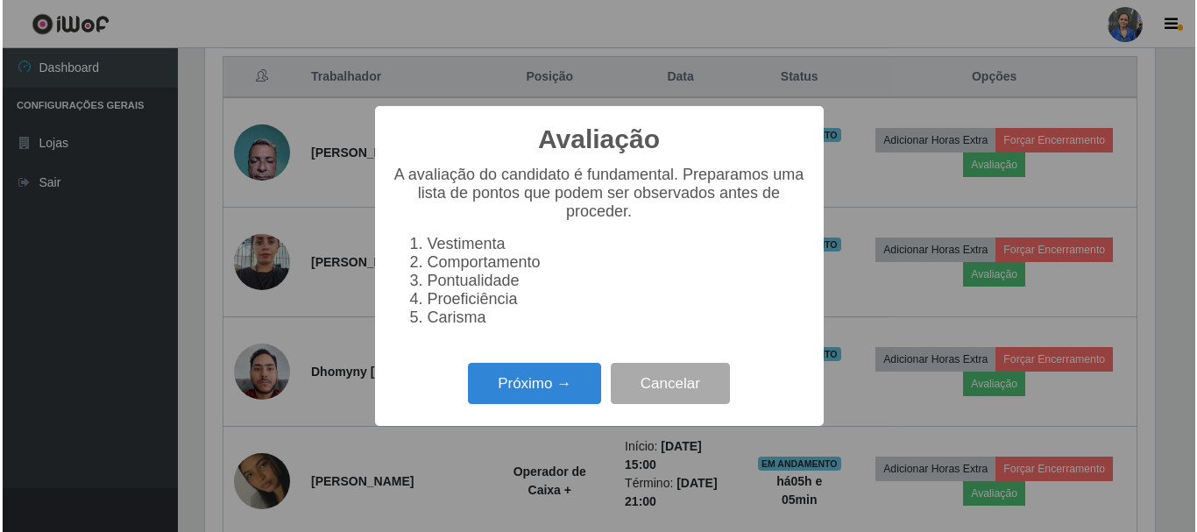
scroll to position [364, 954]
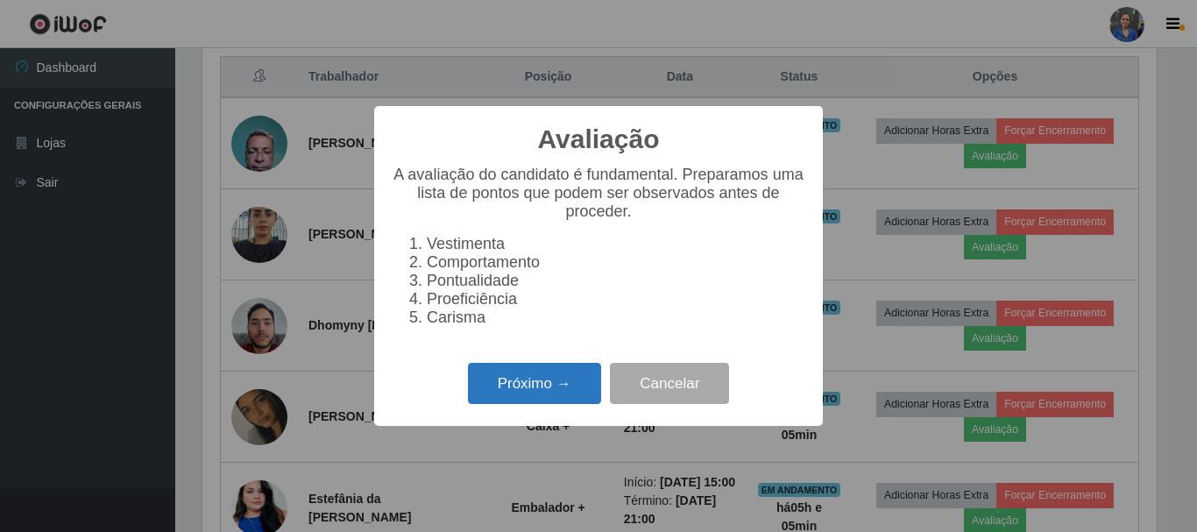
click at [549, 392] on button "Próximo →" at bounding box center [534, 383] width 133 height 41
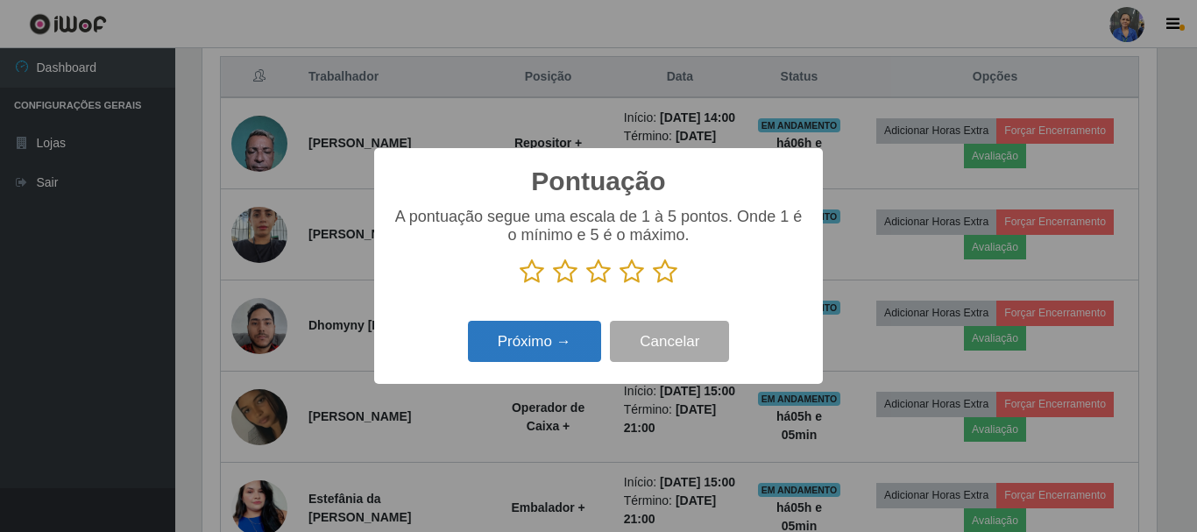
scroll to position [875641, 875051]
drag, startPoint x: 671, startPoint y: 278, endPoint x: 578, endPoint y: 348, distance: 116.3
click at [655, 293] on div "A pontuação segue uma escala de 1 à 5 pontos. Onde 1 é o mínimo e 5 é o máximo." at bounding box center [598, 253] width 413 height 91
click at [574, 349] on button "Próximo →" at bounding box center [534, 341] width 133 height 41
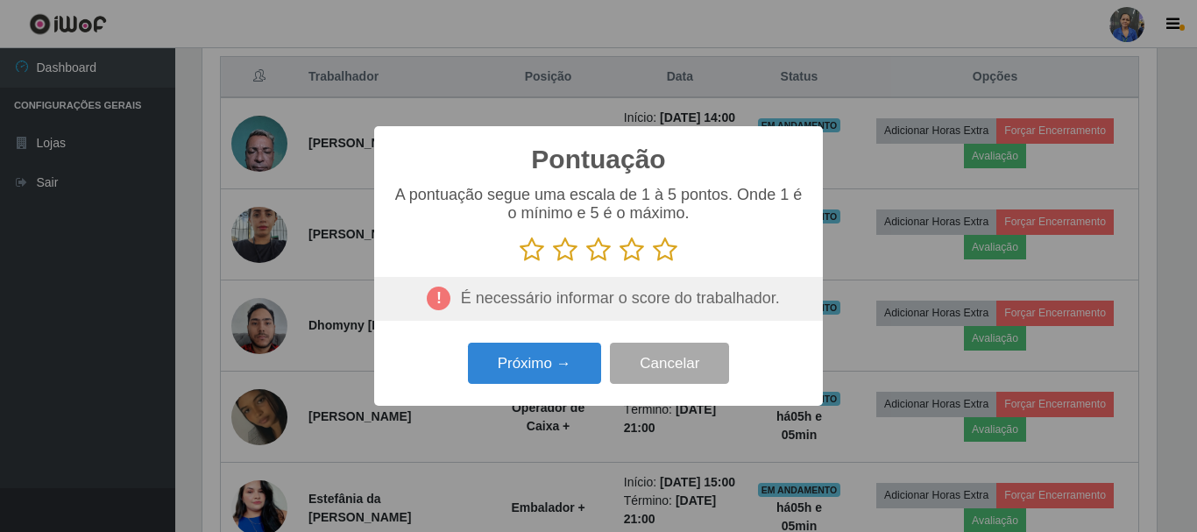
click at [658, 255] on icon at bounding box center [665, 250] width 25 height 26
click at [653, 263] on input "radio" at bounding box center [653, 263] width 0 height 0
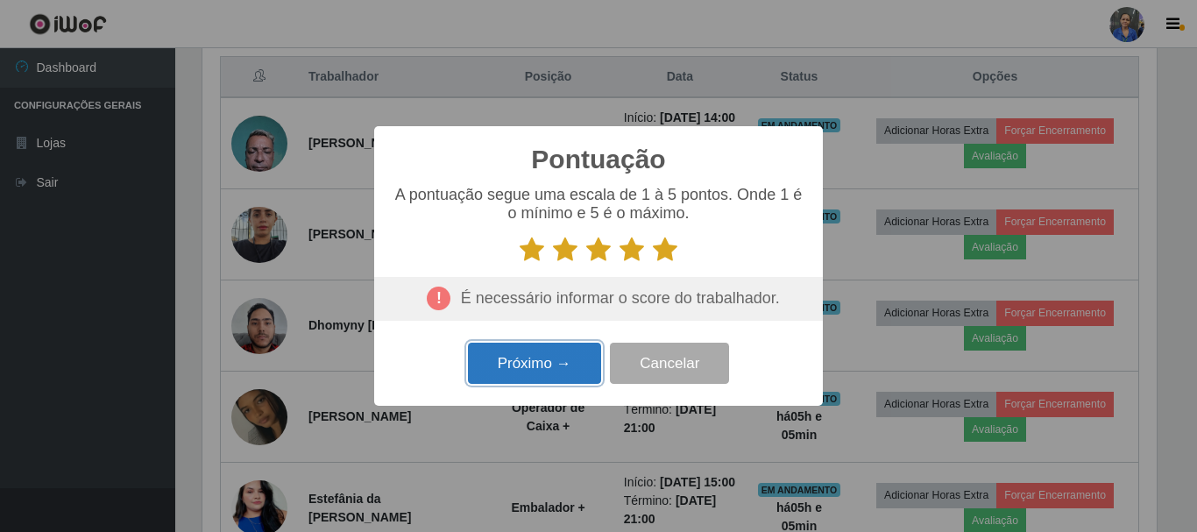
click at [576, 360] on button "Próximo →" at bounding box center [534, 363] width 133 height 41
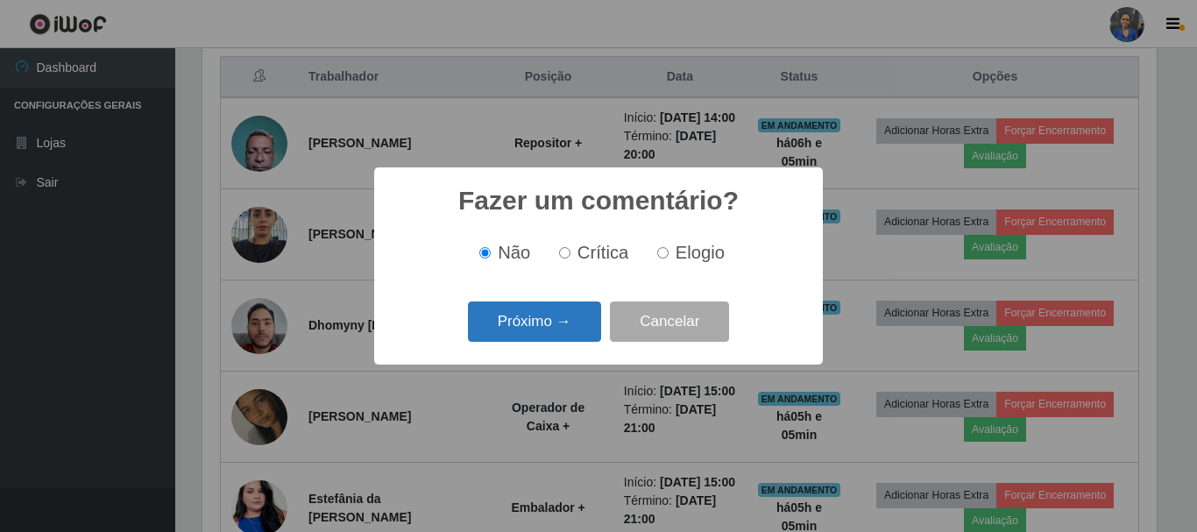
click at [576, 342] on button "Próximo →" at bounding box center [534, 321] width 133 height 41
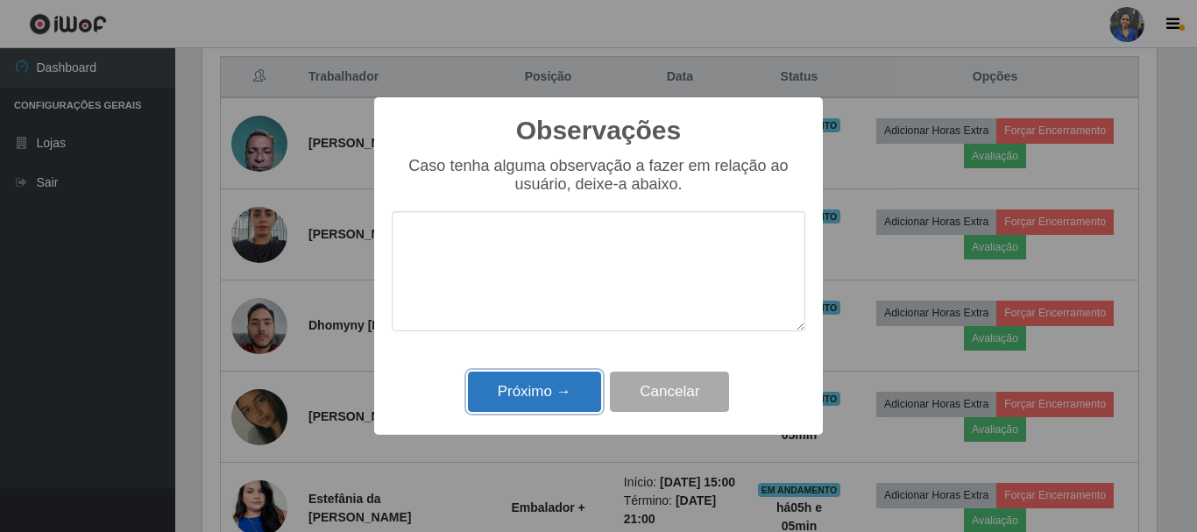
click at [561, 386] on button "Próximo →" at bounding box center [534, 391] width 133 height 41
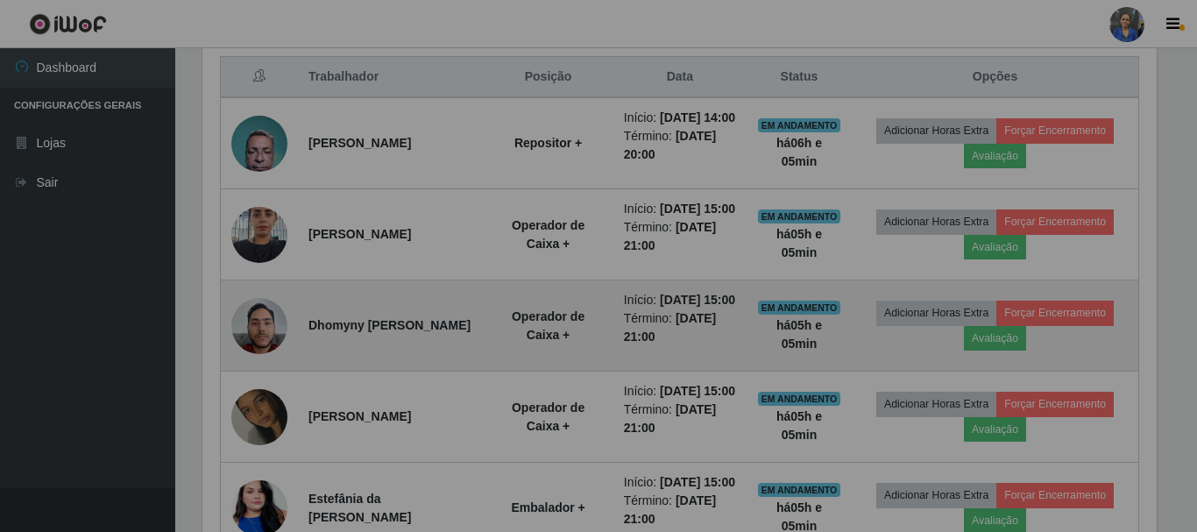
scroll to position [364, 963]
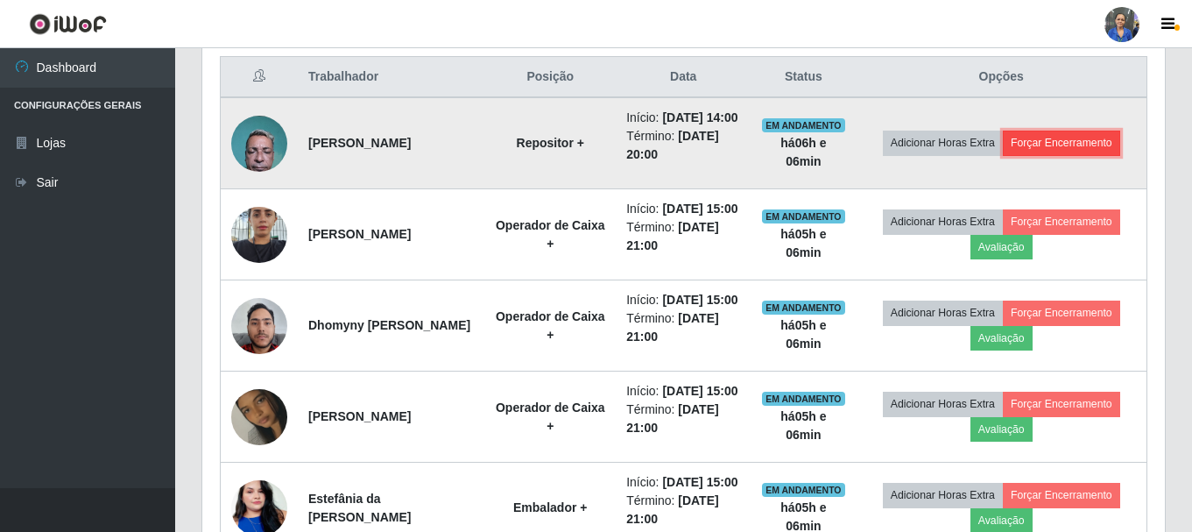
click at [1098, 155] on button "Forçar Encerramento" at bounding box center [1061, 143] width 117 height 25
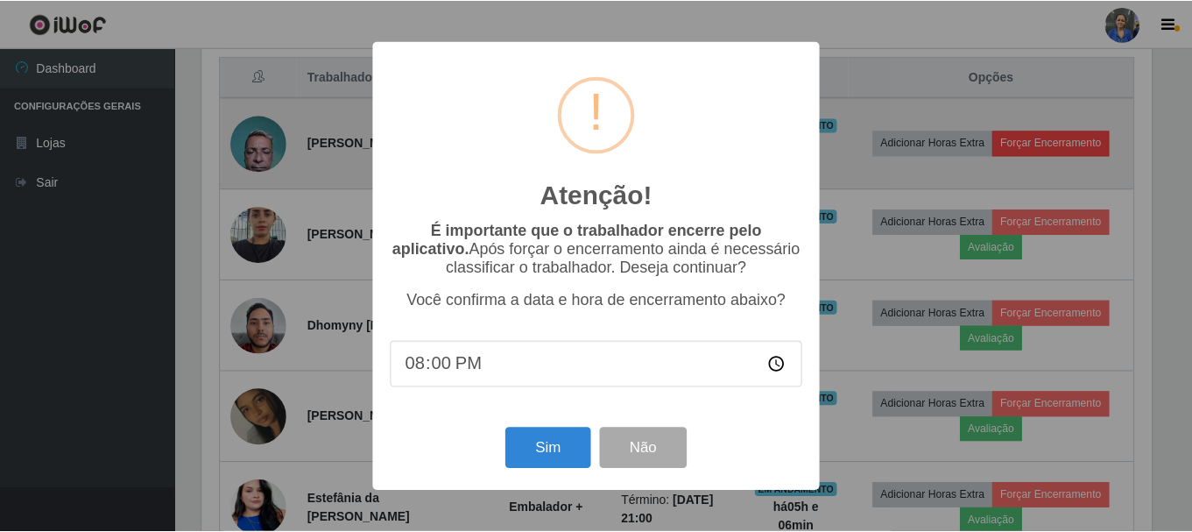
scroll to position [364, 954]
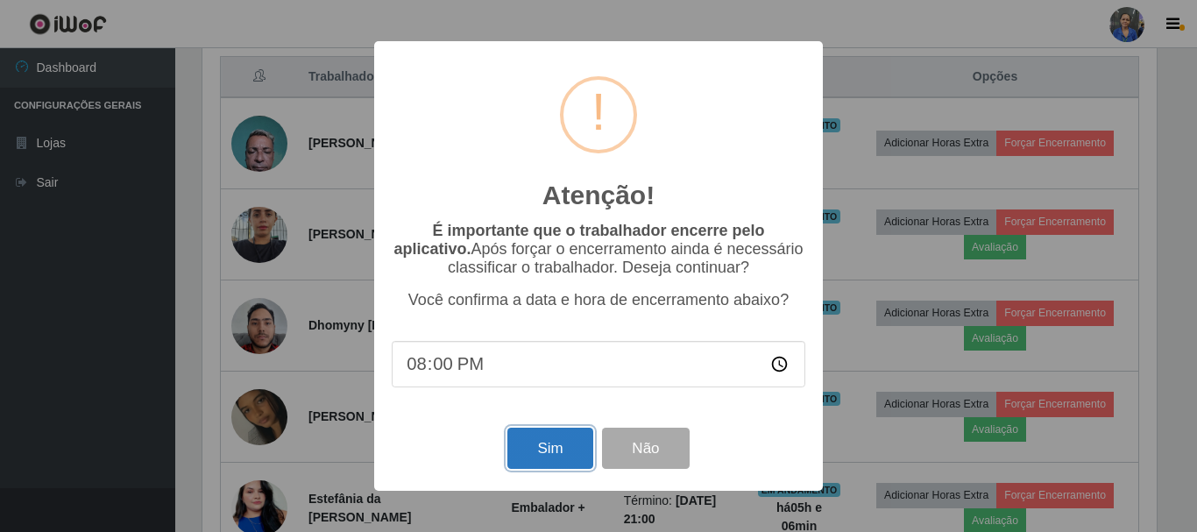
click at [547, 454] on button "Sim" at bounding box center [549, 447] width 85 height 41
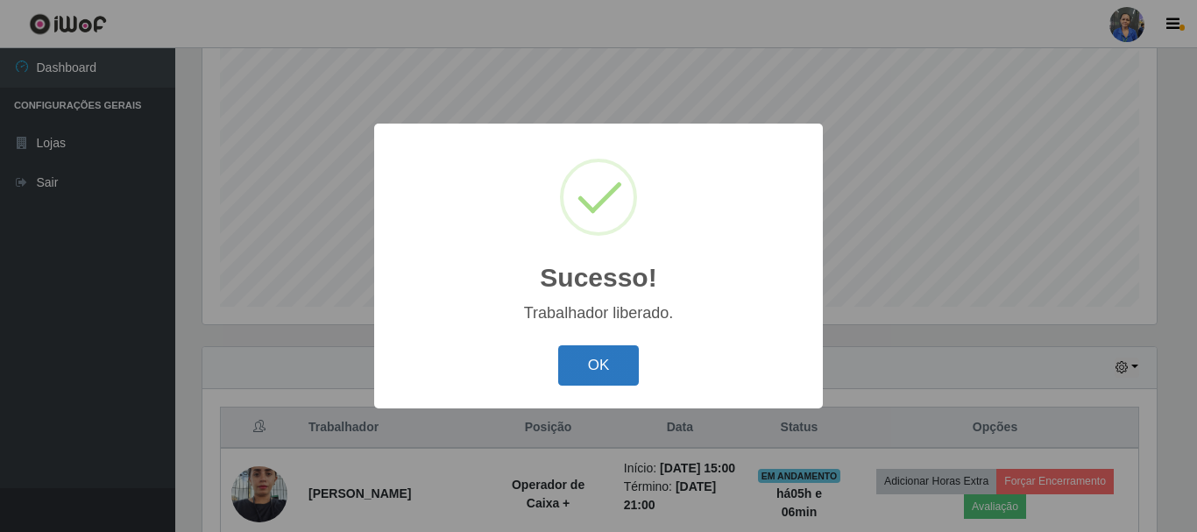
click at [605, 357] on button "OK" at bounding box center [598, 365] width 81 height 41
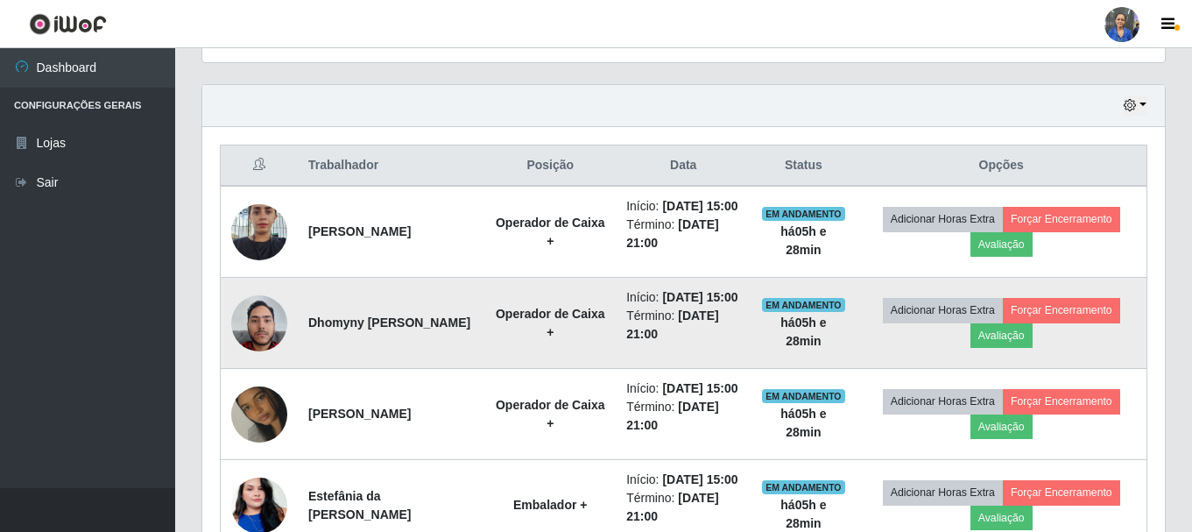
scroll to position [583, 0]
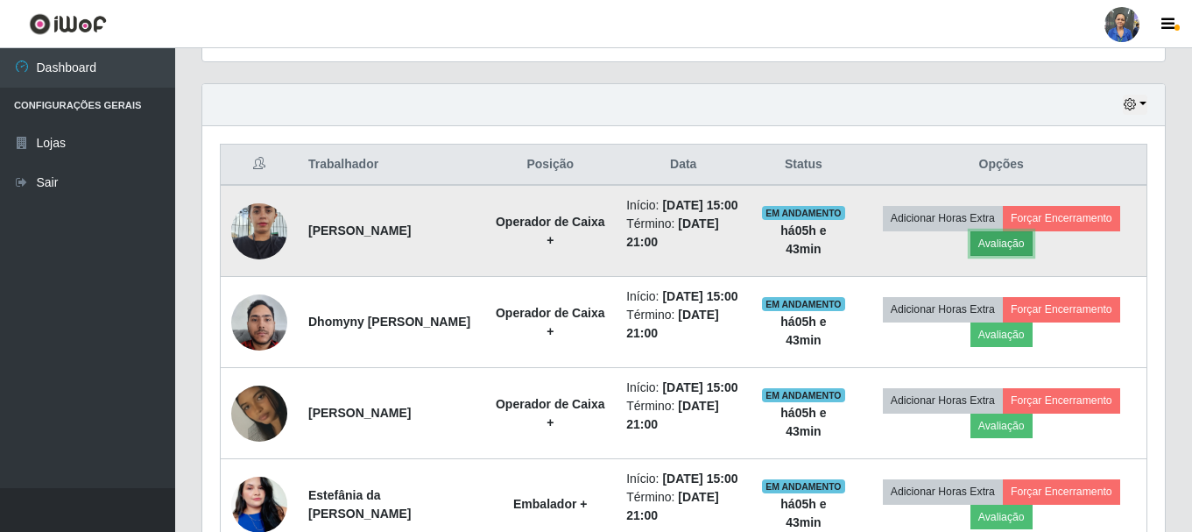
click at [1033, 243] on button "Avaliação" at bounding box center [1002, 243] width 62 height 25
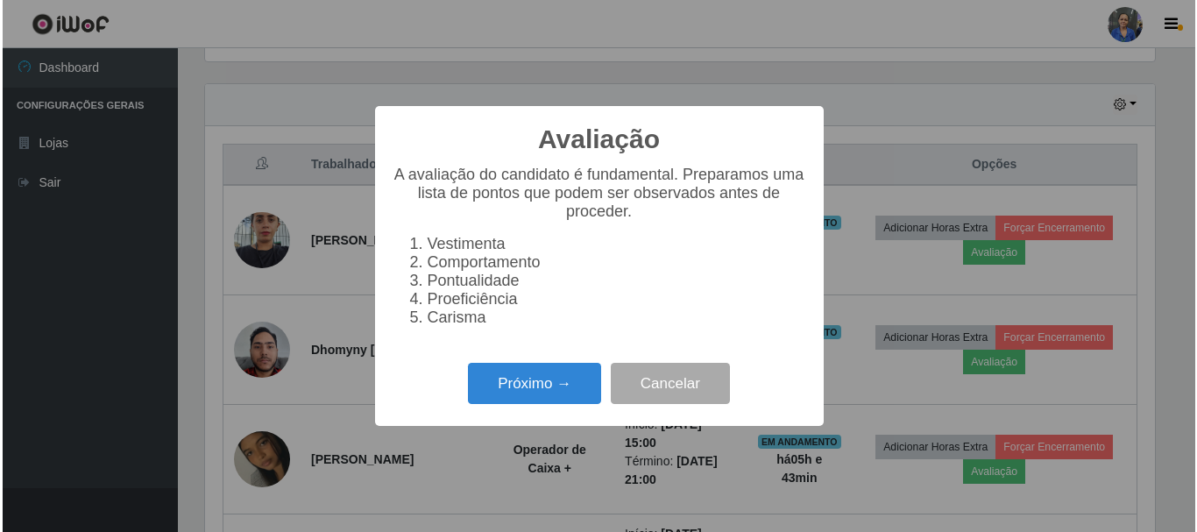
scroll to position [364, 954]
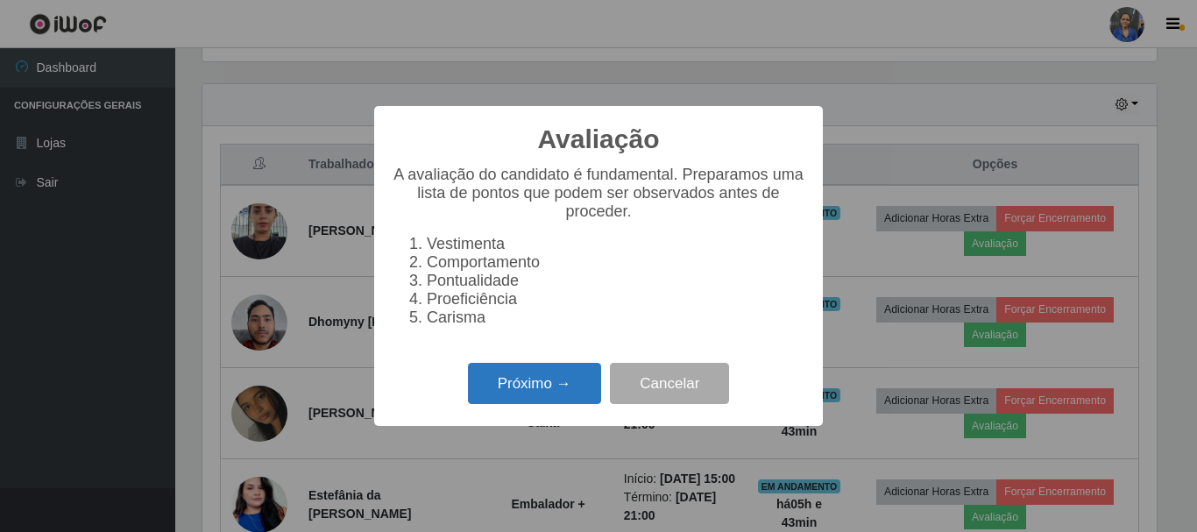
click at [533, 401] on button "Próximo →" at bounding box center [534, 383] width 133 height 41
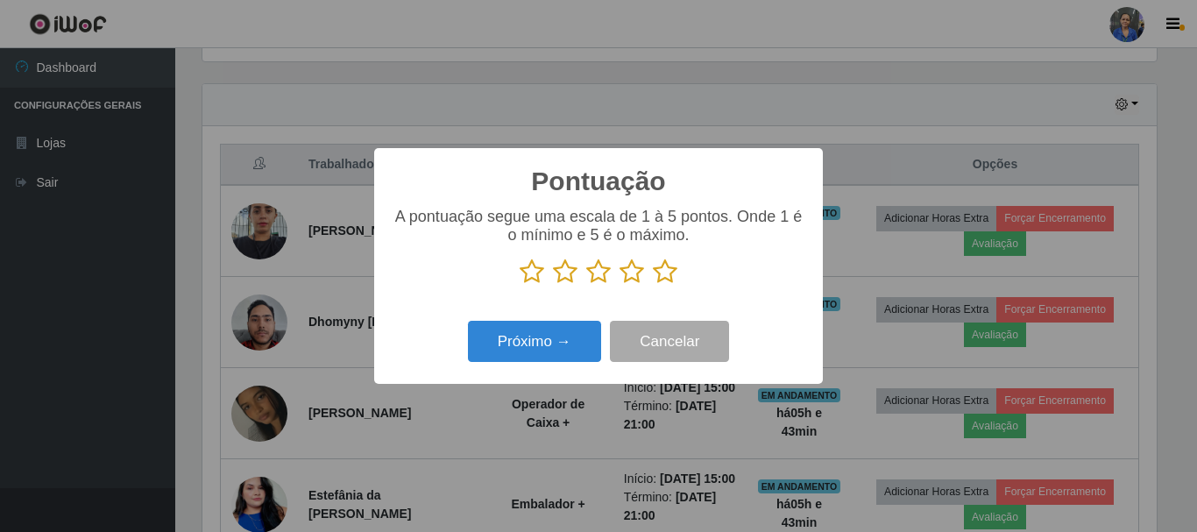
scroll to position [875641, 875051]
click at [662, 275] on icon at bounding box center [665, 271] width 25 height 26
click at [653, 285] on input "radio" at bounding box center [653, 285] width 0 height 0
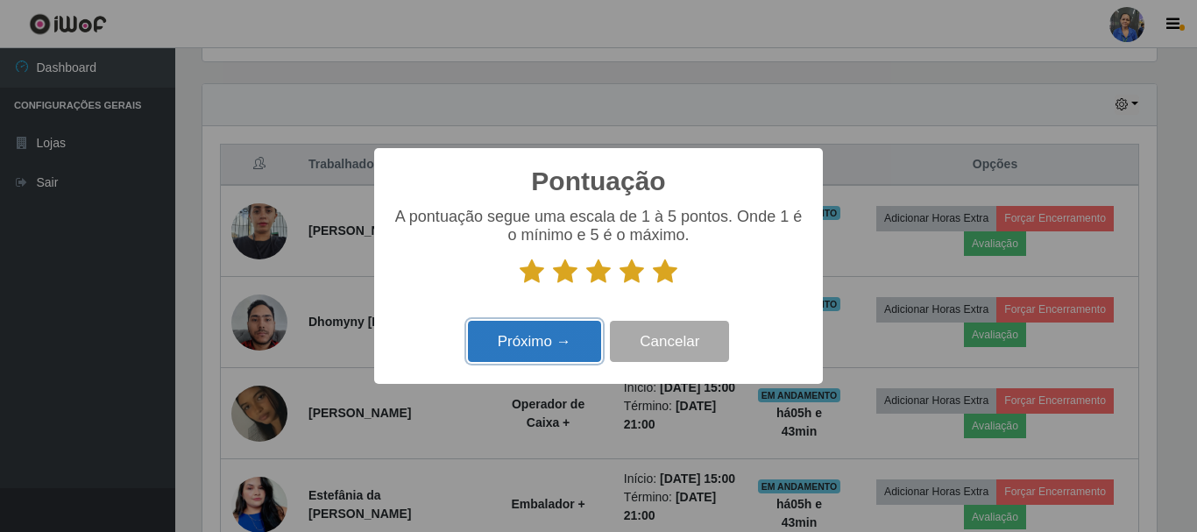
click at [521, 334] on button "Próximo →" at bounding box center [534, 341] width 133 height 41
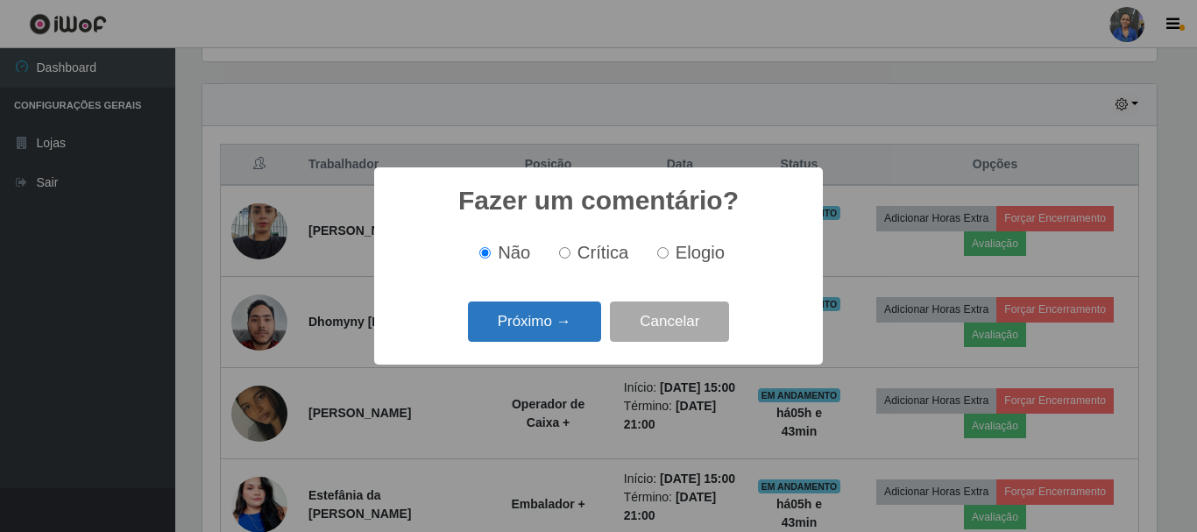
click at [521, 335] on button "Próximo →" at bounding box center [534, 321] width 133 height 41
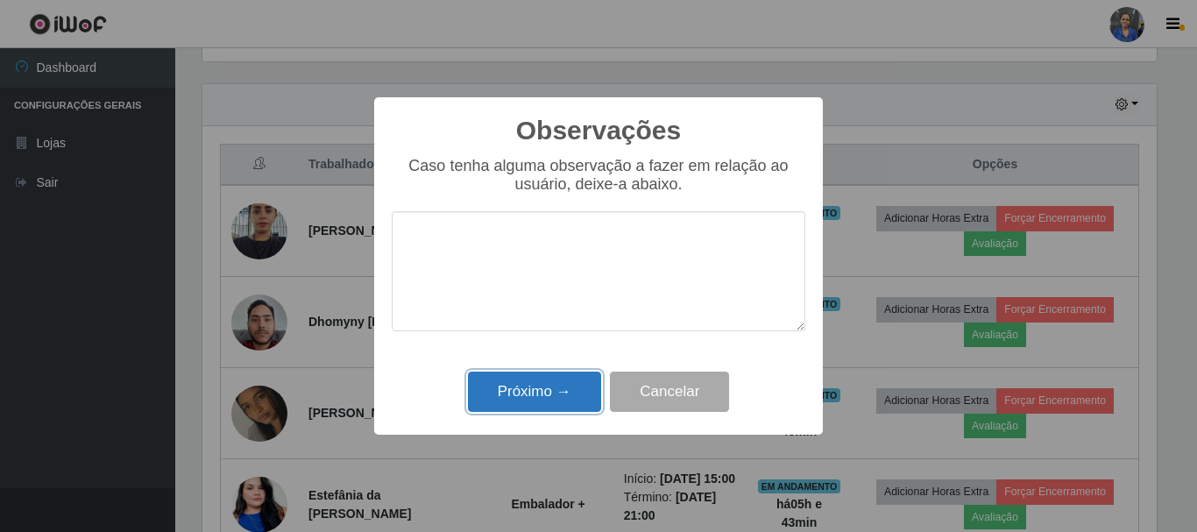
click at [528, 396] on button "Próximo →" at bounding box center [534, 391] width 133 height 41
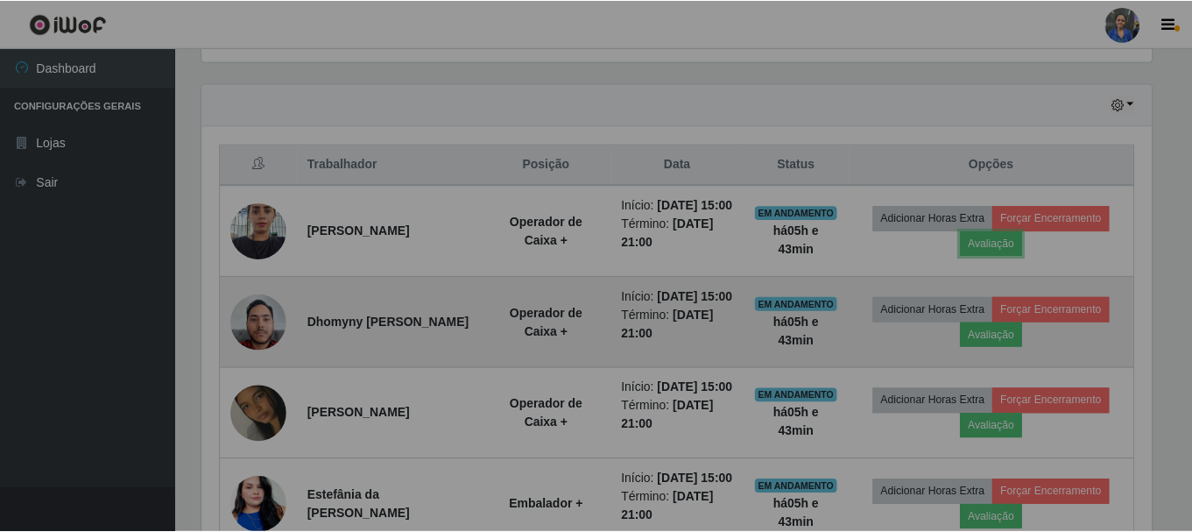
scroll to position [364, 963]
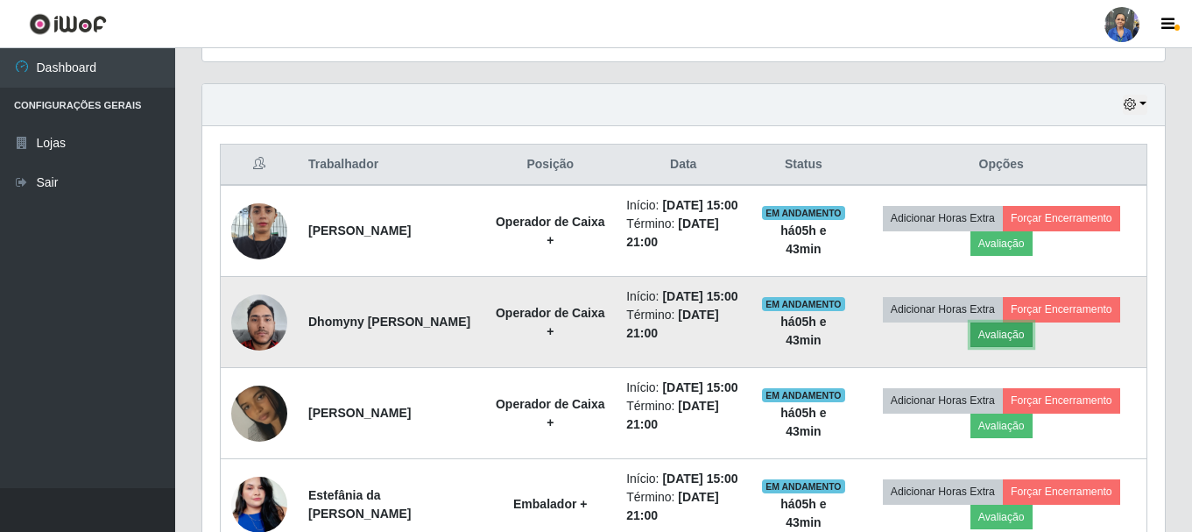
click at [993, 347] on button "Avaliação" at bounding box center [1002, 334] width 62 height 25
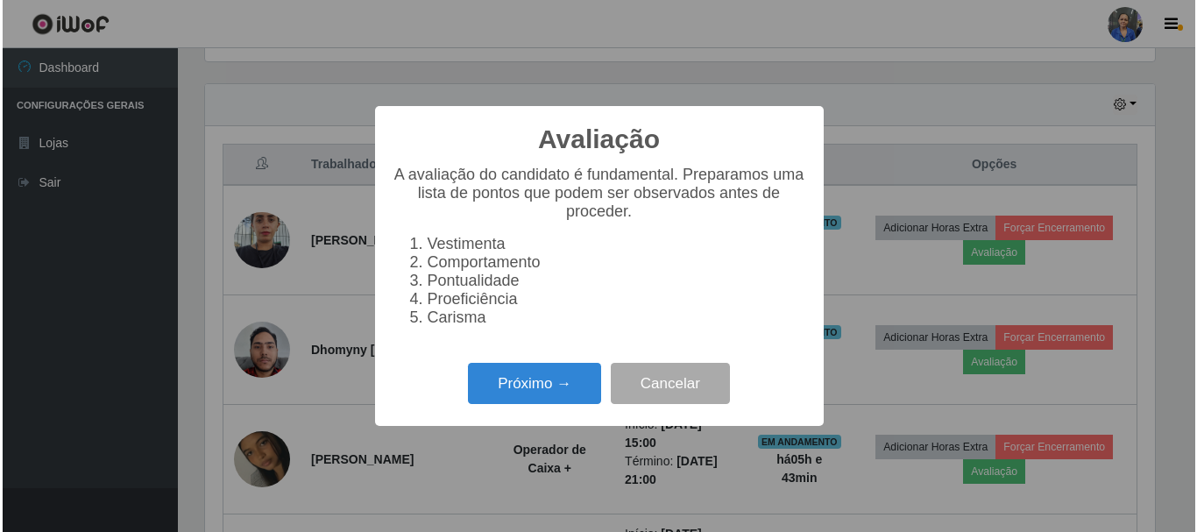
scroll to position [364, 954]
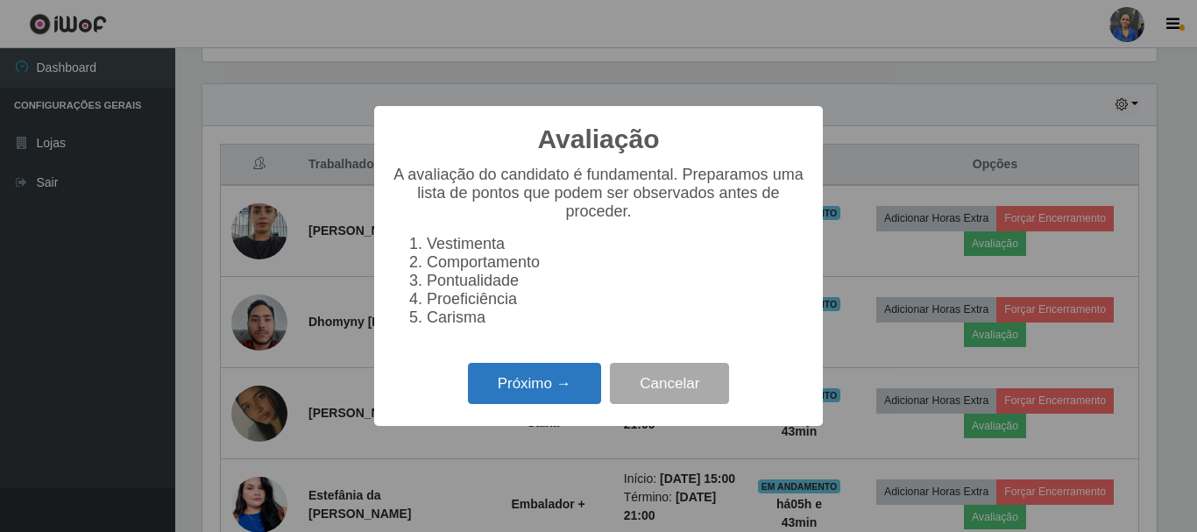
click at [562, 390] on button "Próximo →" at bounding box center [534, 383] width 133 height 41
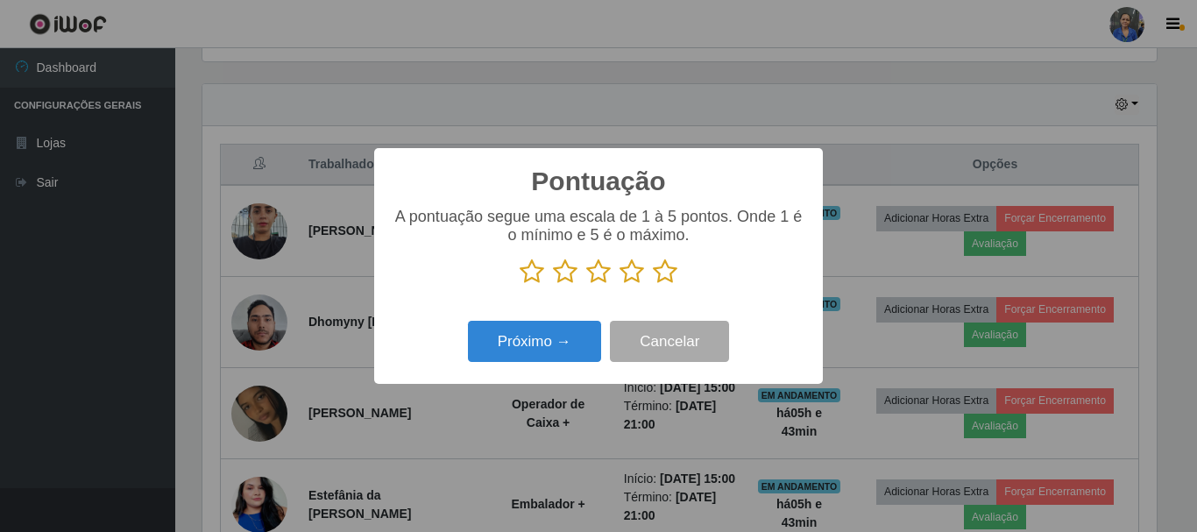
scroll to position [875641, 875051]
drag, startPoint x: 668, startPoint y: 276, endPoint x: 427, endPoint y: 405, distance: 273.2
click at [660, 282] on icon at bounding box center [665, 271] width 25 height 26
click at [653, 285] on input "radio" at bounding box center [653, 285] width 0 height 0
drag, startPoint x: 449, startPoint y: 384, endPoint x: 478, endPoint y: 360, distance: 38.0
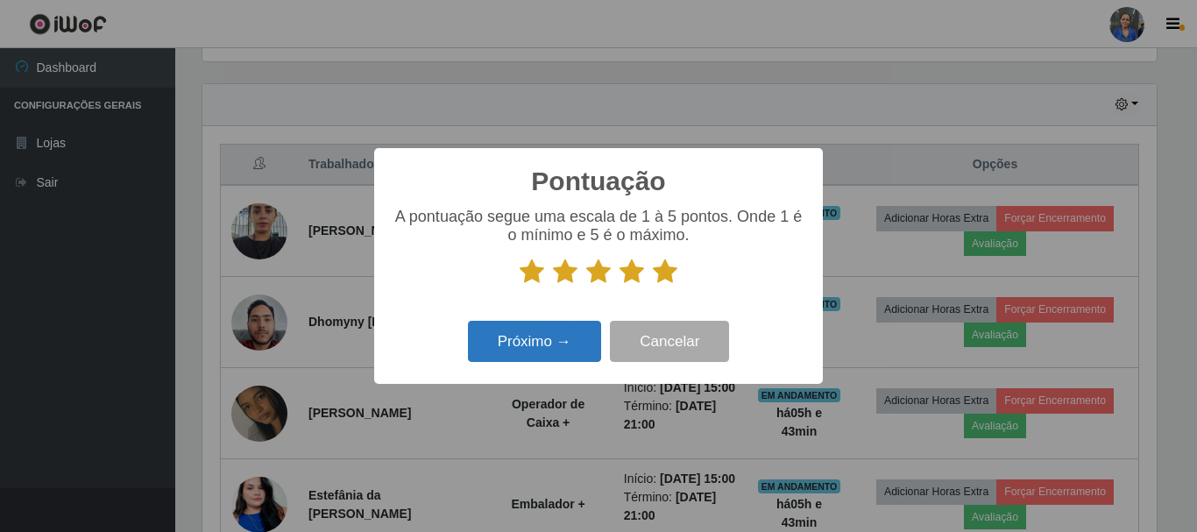
click at [459, 374] on div "Pontuação × A pontuação segue uma escala de 1 à 5 pontos. Onde 1 é o mínimo e 5…" at bounding box center [598, 266] width 1197 height 532
click at [492, 353] on button "Próximo →" at bounding box center [534, 341] width 133 height 41
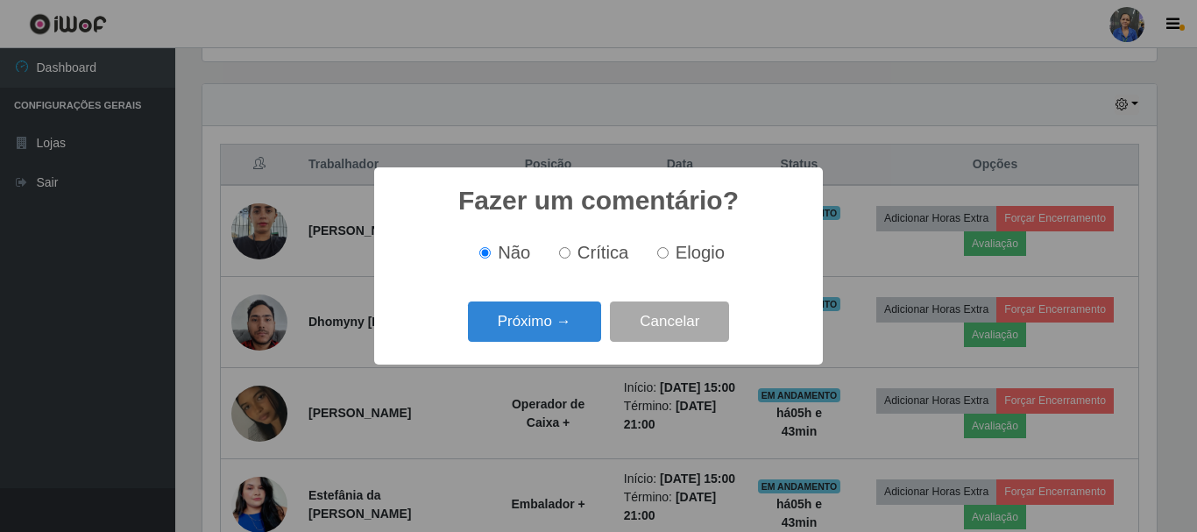
click at [501, 350] on div "Fazer um comentário? × Não Crítica Elogio Próximo → Cancelar" at bounding box center [598, 265] width 449 height 196
click at [501, 331] on button "Próximo →" at bounding box center [534, 321] width 133 height 41
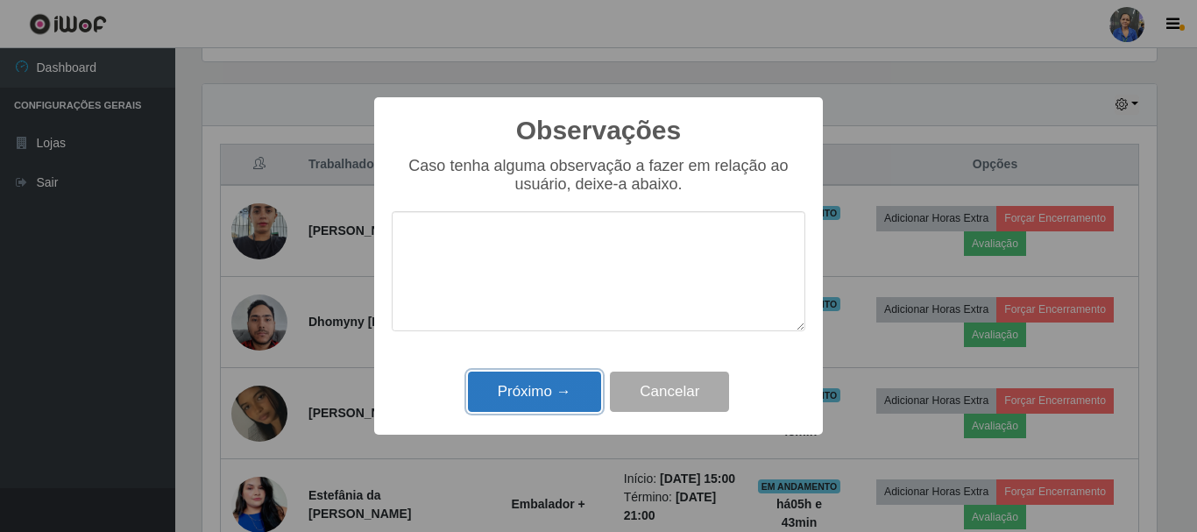
click at [501, 401] on button "Próximo →" at bounding box center [534, 391] width 133 height 41
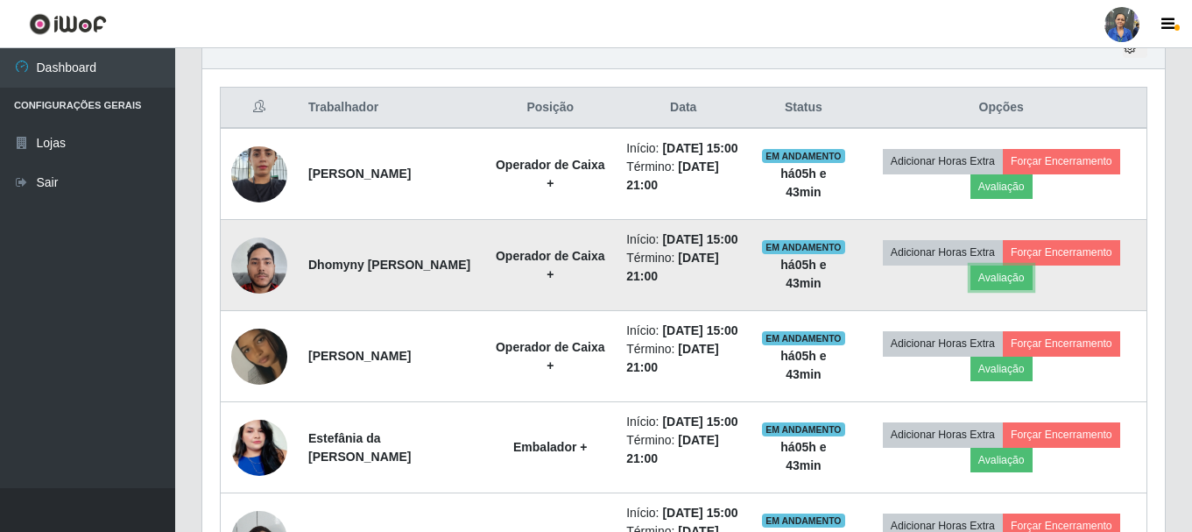
scroll to position [758, 0]
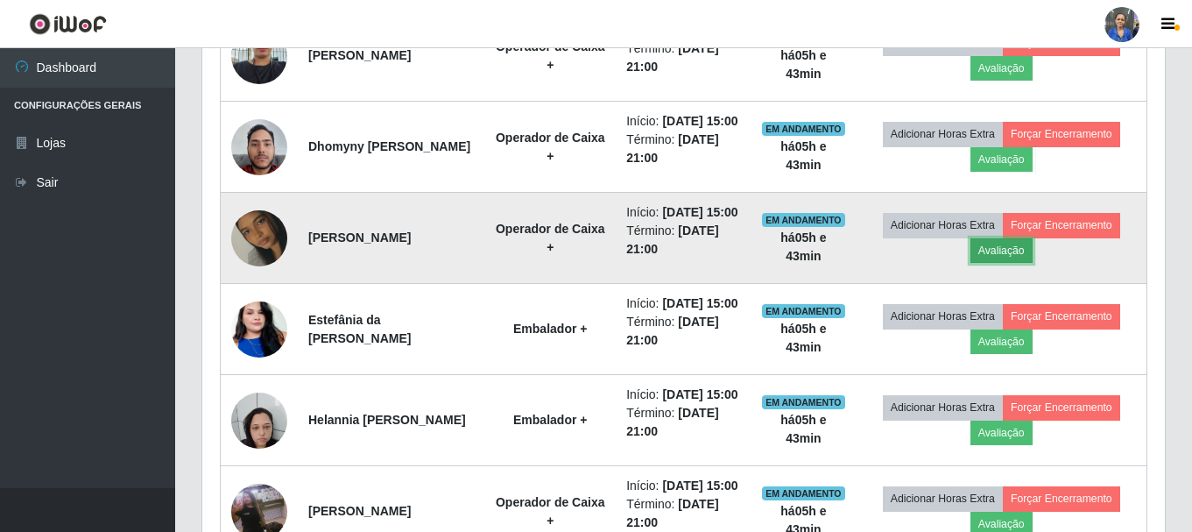
click at [1017, 263] on button "Avaliação" at bounding box center [1002, 250] width 62 height 25
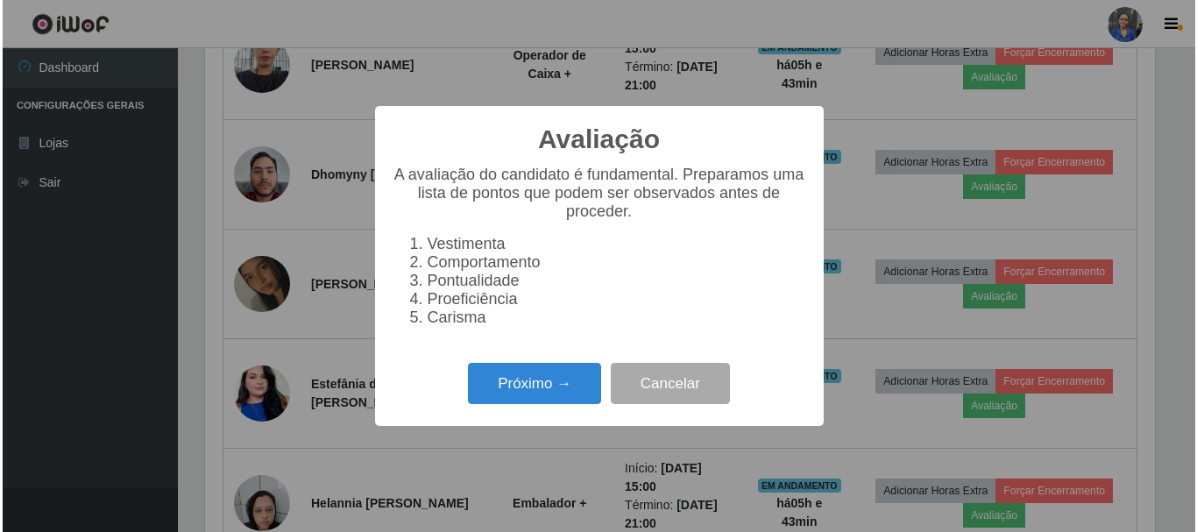
scroll to position [364, 954]
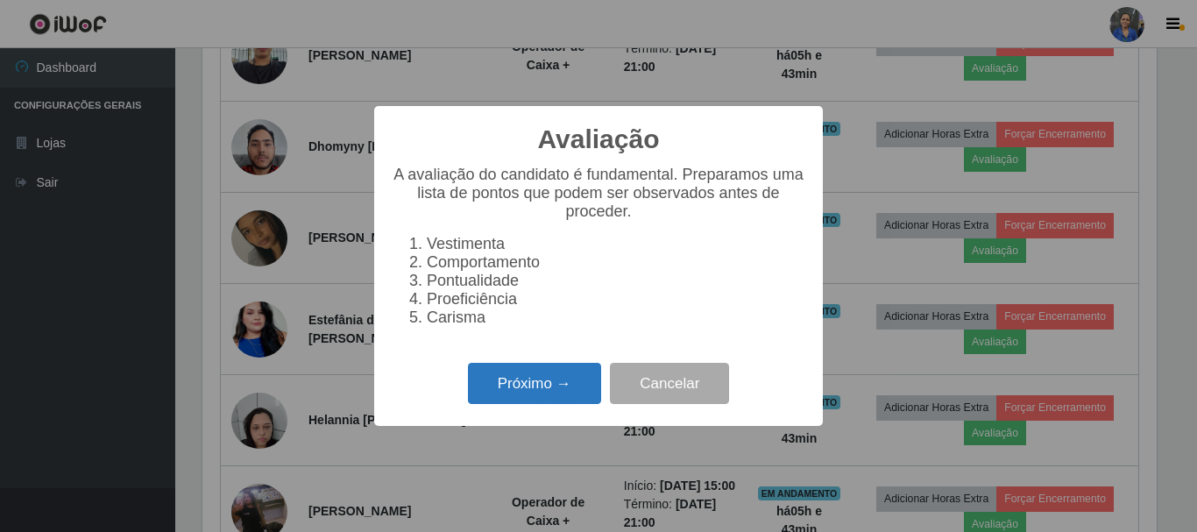
click at [523, 394] on button "Próximo →" at bounding box center [534, 383] width 133 height 41
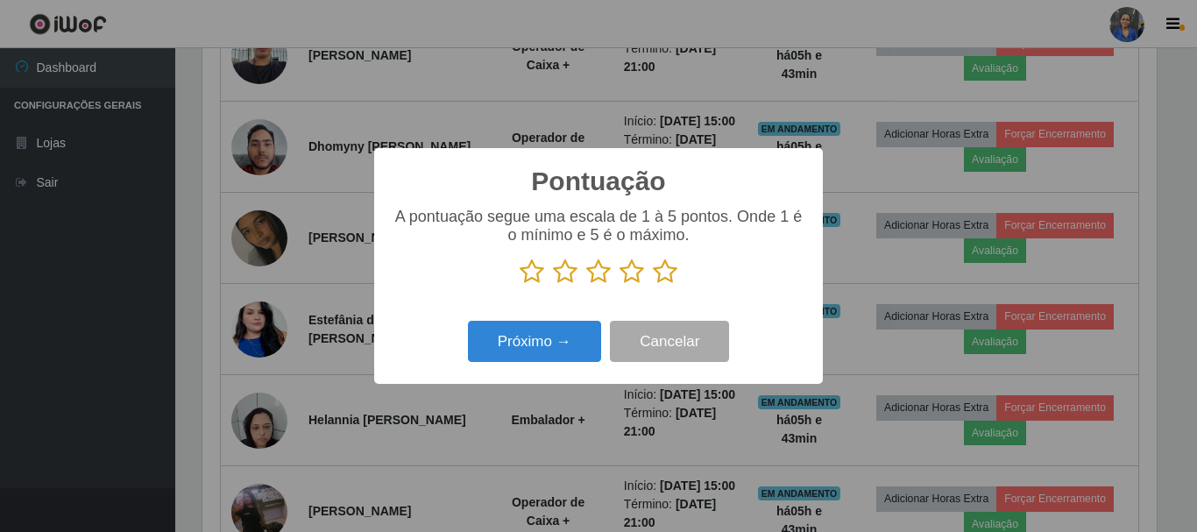
scroll to position [875641, 875051]
drag, startPoint x: 670, startPoint y: 278, endPoint x: 555, endPoint y: 336, distance: 128.9
click at [670, 277] on icon at bounding box center [665, 271] width 25 height 26
click at [653, 285] on input "radio" at bounding box center [653, 285] width 0 height 0
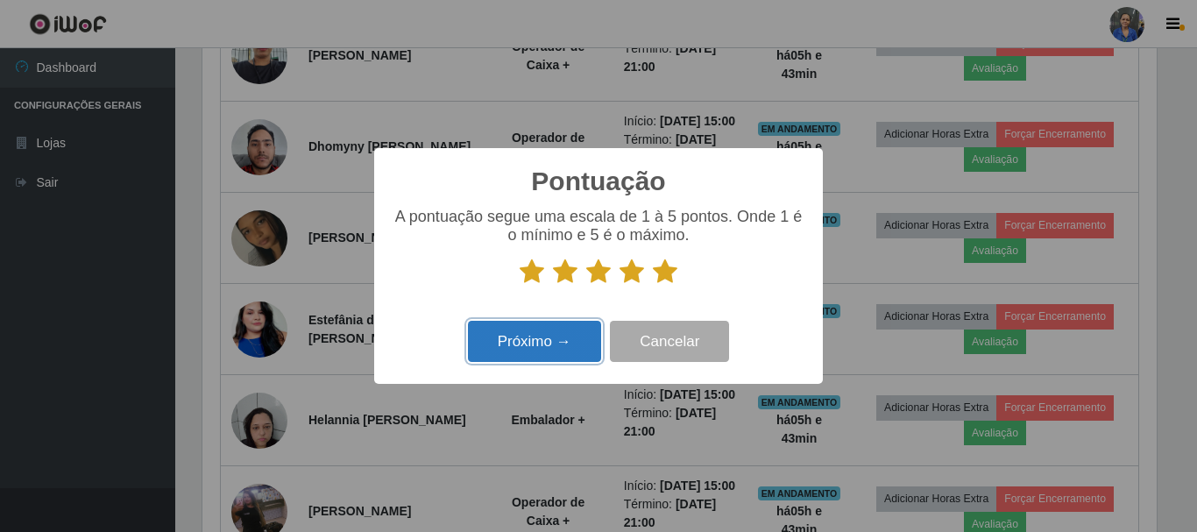
click at [531, 339] on button "Próximo →" at bounding box center [534, 341] width 133 height 41
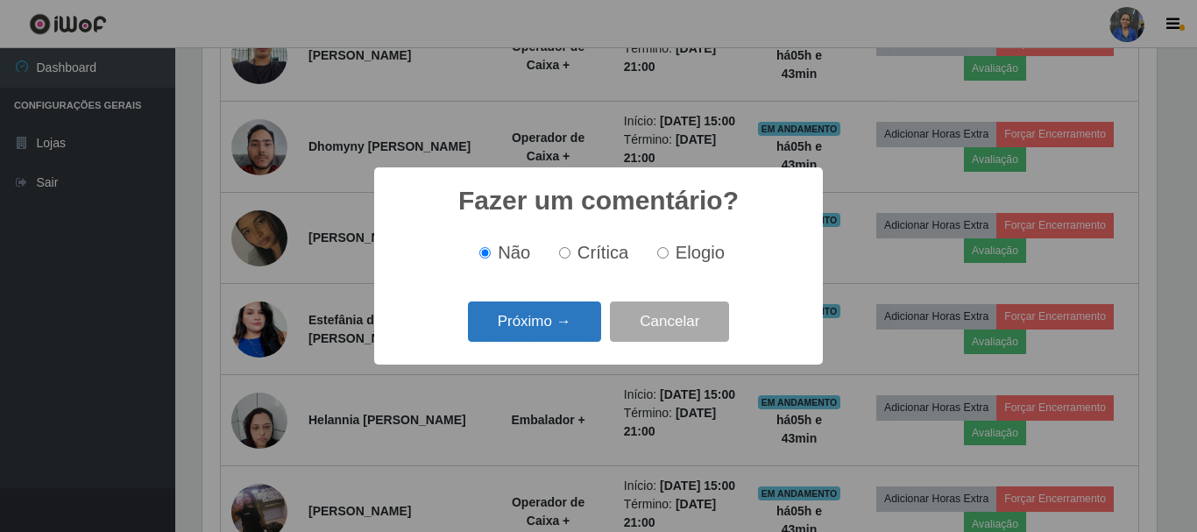
click at [538, 321] on button "Próximo →" at bounding box center [534, 321] width 133 height 41
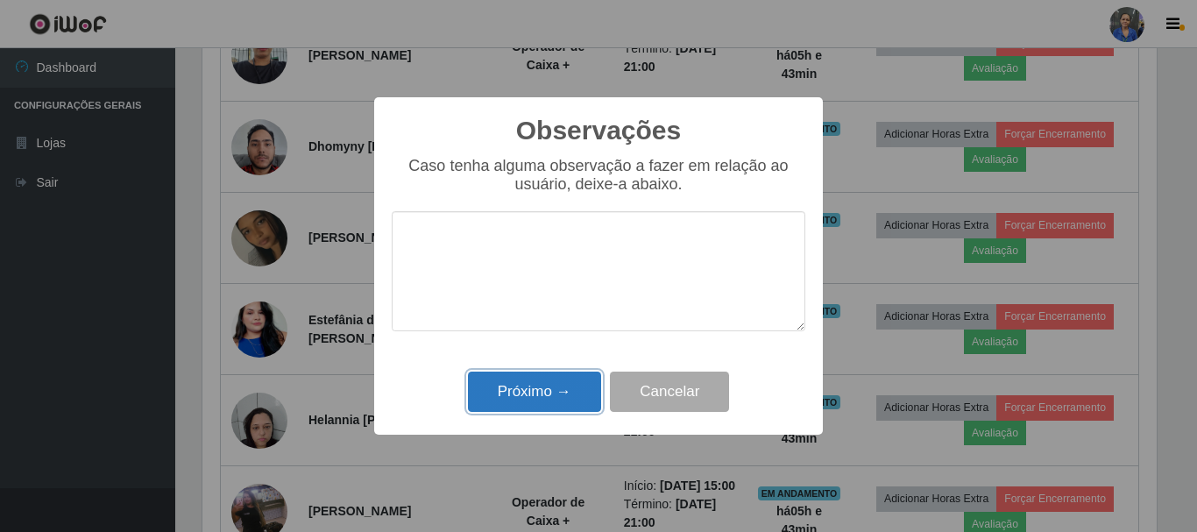
click at [525, 382] on button "Próximo →" at bounding box center [534, 391] width 133 height 41
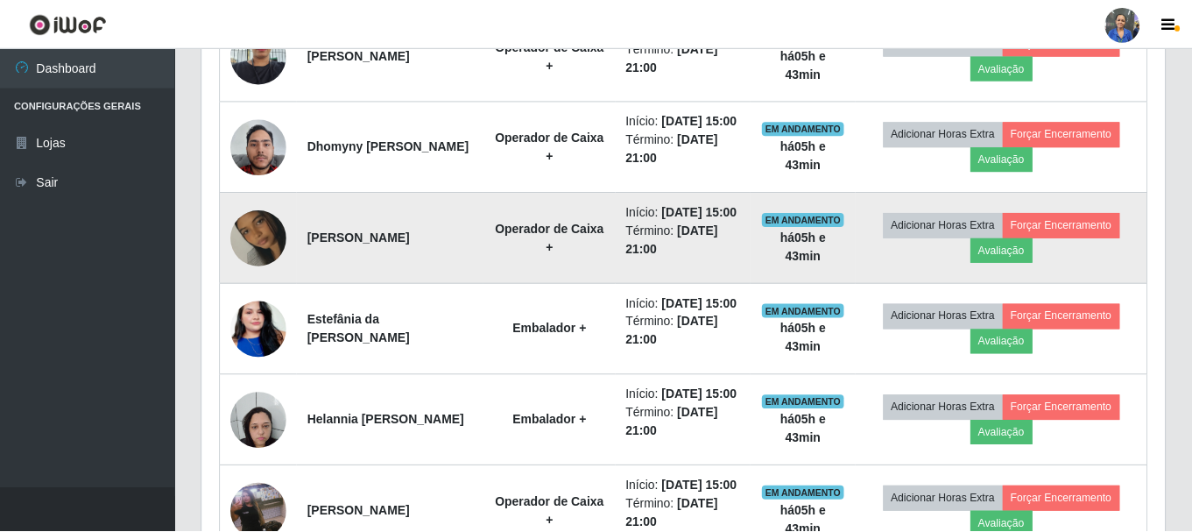
scroll to position [364, 963]
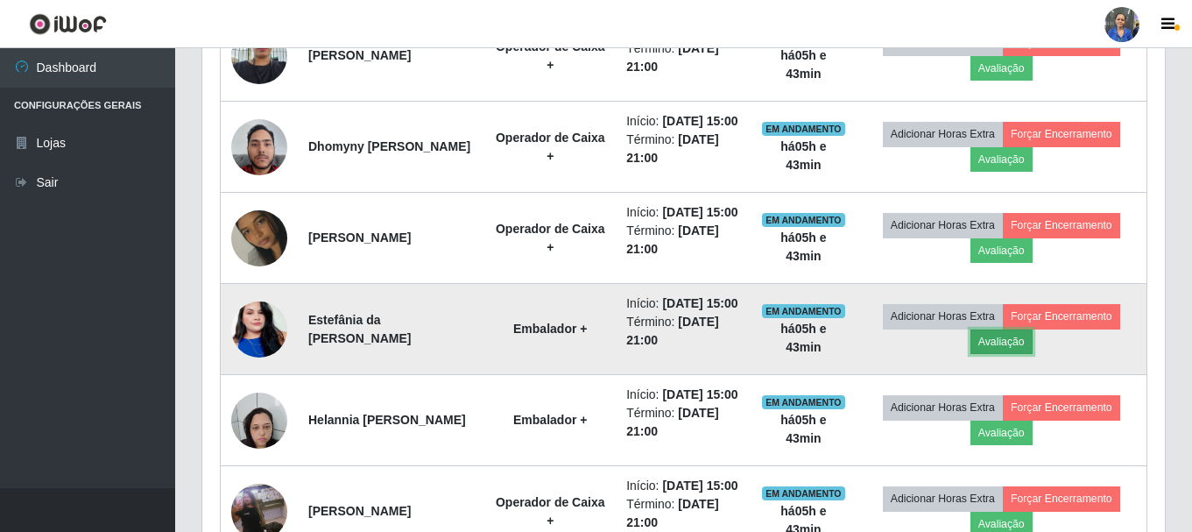
click at [1033, 354] on button "Avaliação" at bounding box center [1002, 341] width 62 height 25
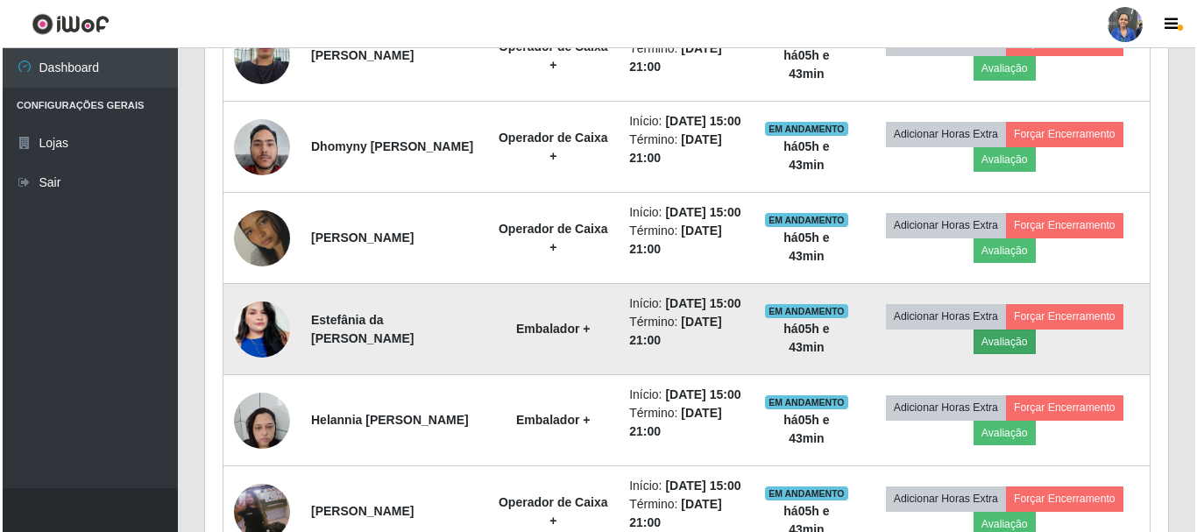
scroll to position [364, 954]
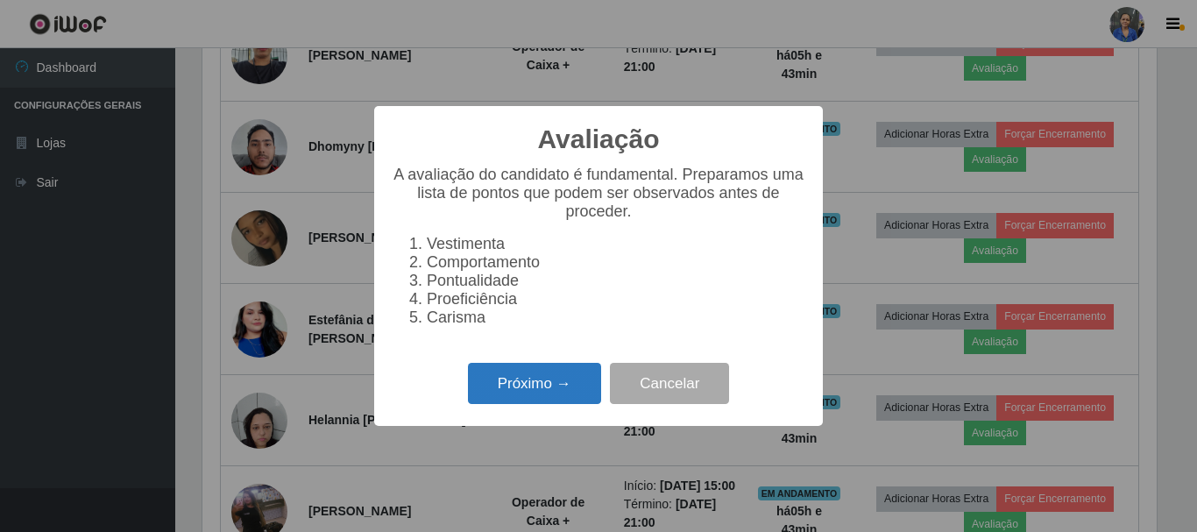
click at [512, 387] on button "Próximo →" at bounding box center [534, 383] width 133 height 41
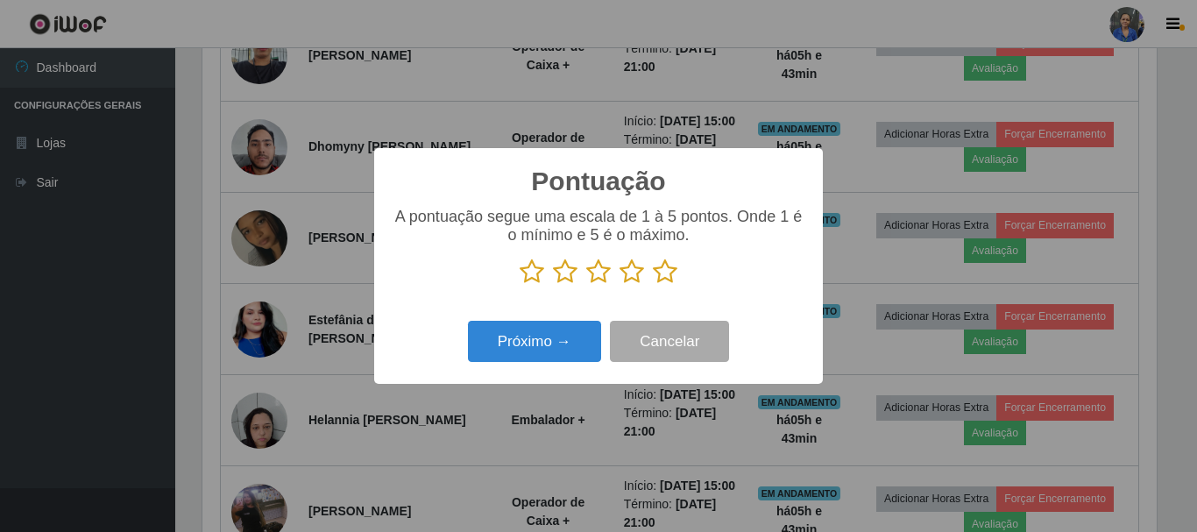
scroll to position [875641, 875051]
click at [658, 280] on icon at bounding box center [665, 271] width 25 height 26
click at [653, 285] on input "radio" at bounding box center [653, 285] width 0 height 0
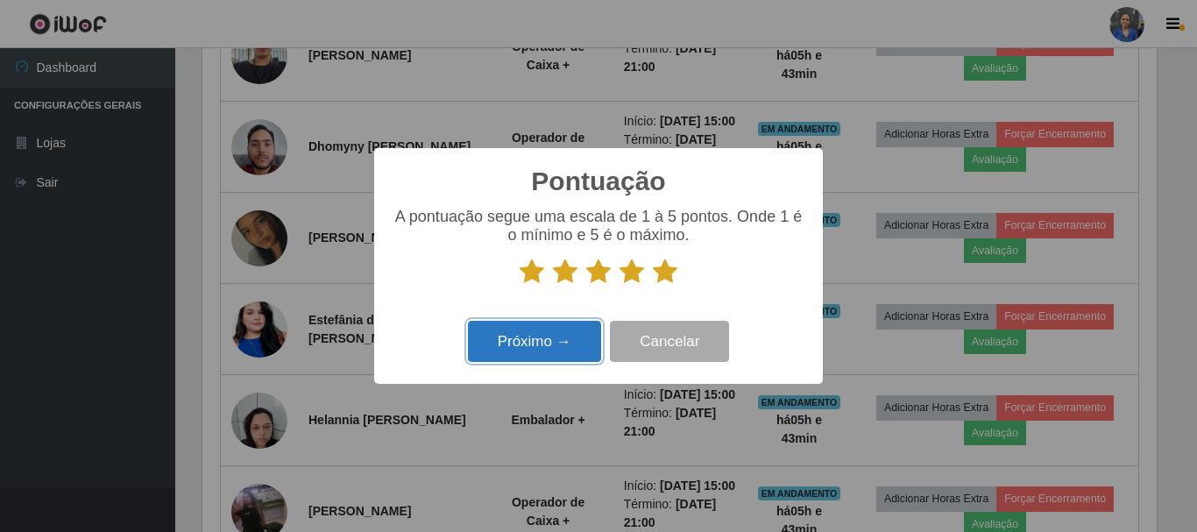
click at [531, 349] on button "Próximo →" at bounding box center [534, 341] width 133 height 41
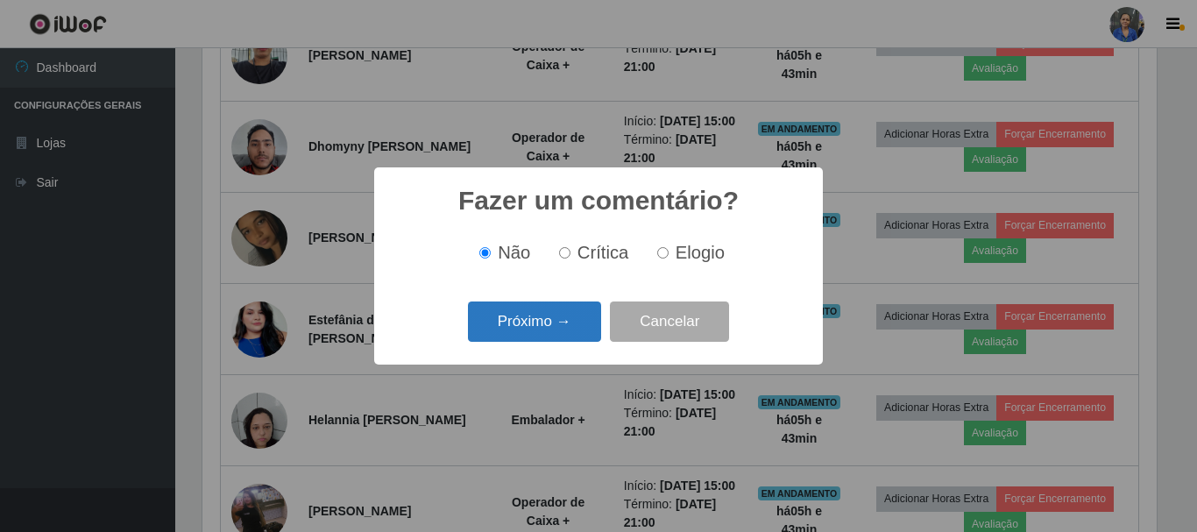
click at [531, 329] on button "Próximo →" at bounding box center [534, 321] width 133 height 41
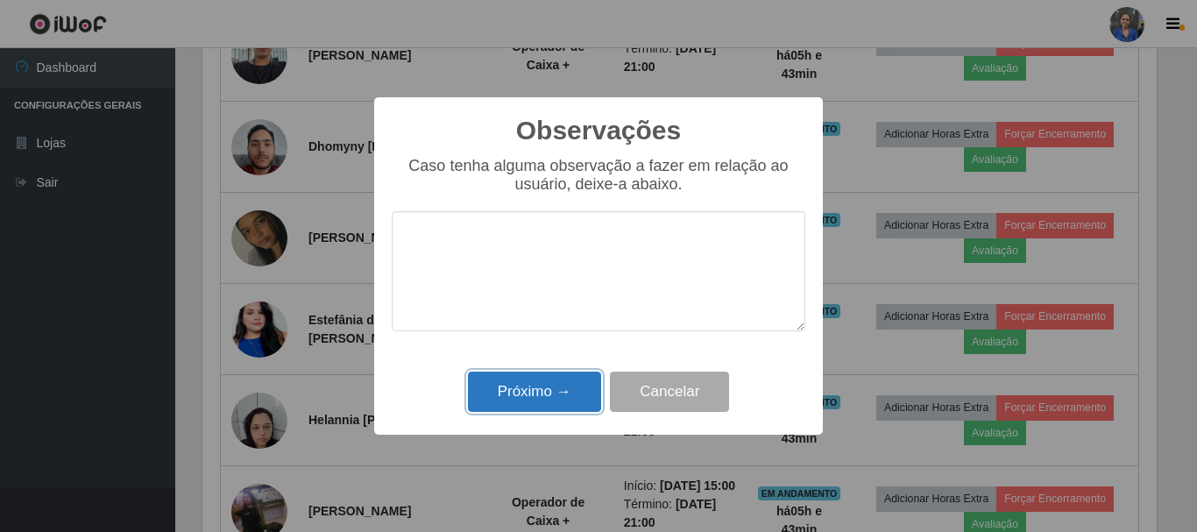
click at [526, 381] on button "Próximo →" at bounding box center [534, 391] width 133 height 41
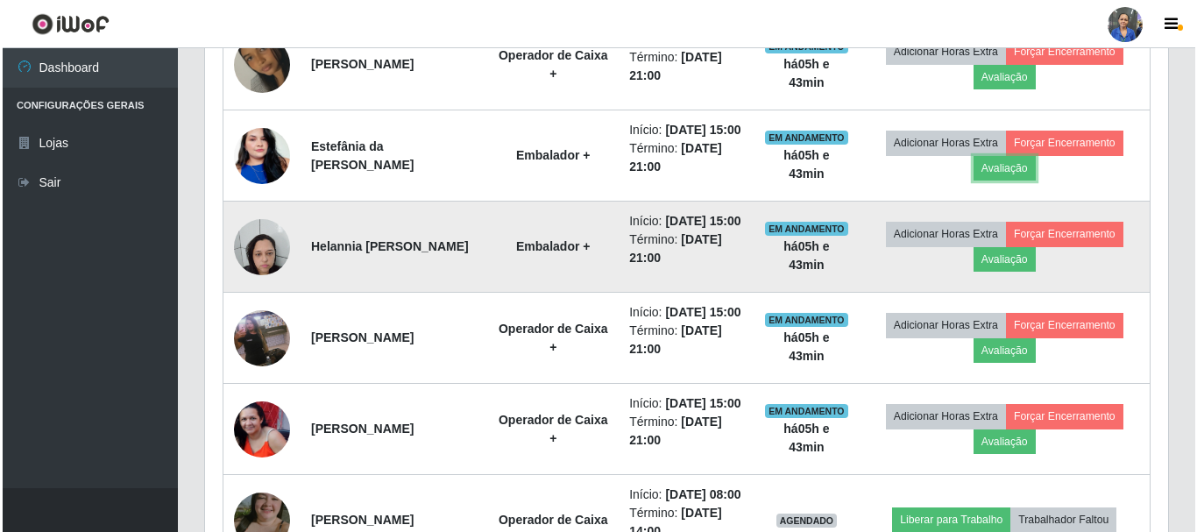
scroll to position [933, 0]
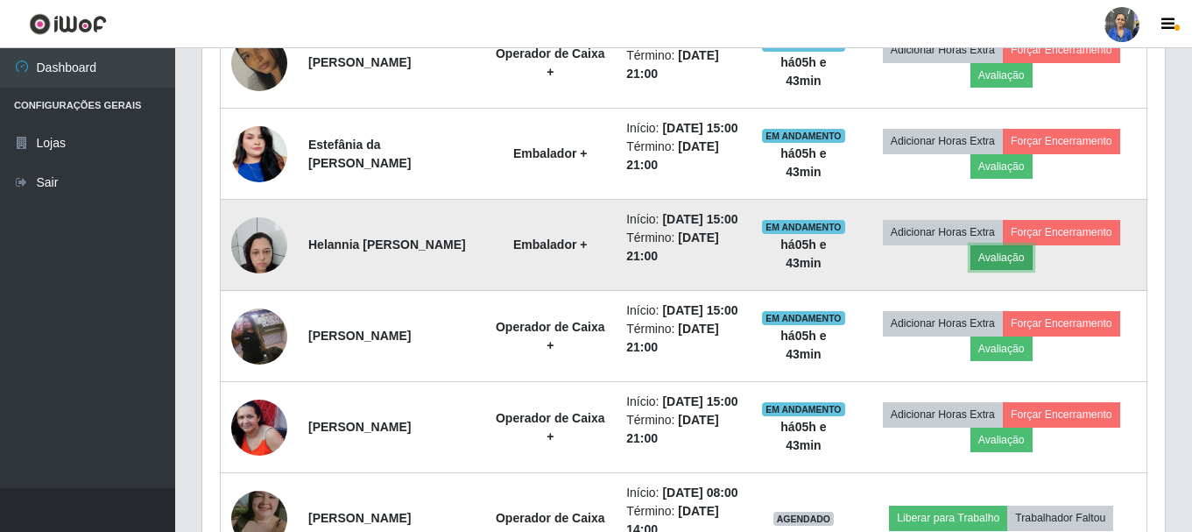
drag, startPoint x: 1014, startPoint y: 346, endPoint x: 1000, endPoint y: 349, distance: 13.4
click at [1000, 270] on button "Avaliação" at bounding box center [1002, 257] width 62 height 25
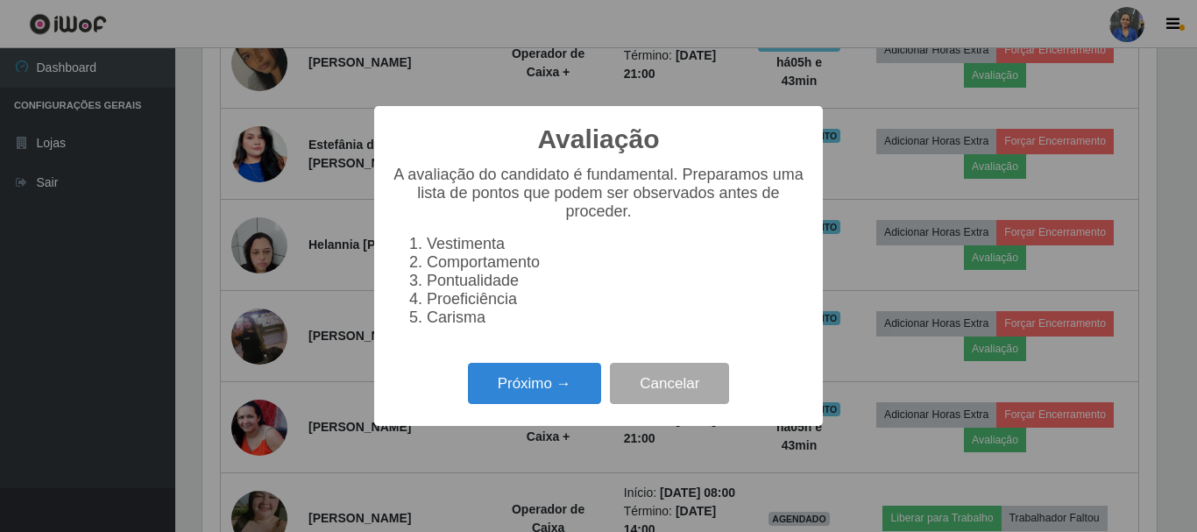
click at [607, 394] on div "Próximo → Cancelar" at bounding box center [598, 383] width 413 height 50
click at [590, 399] on button "Próximo →" at bounding box center [534, 383] width 133 height 41
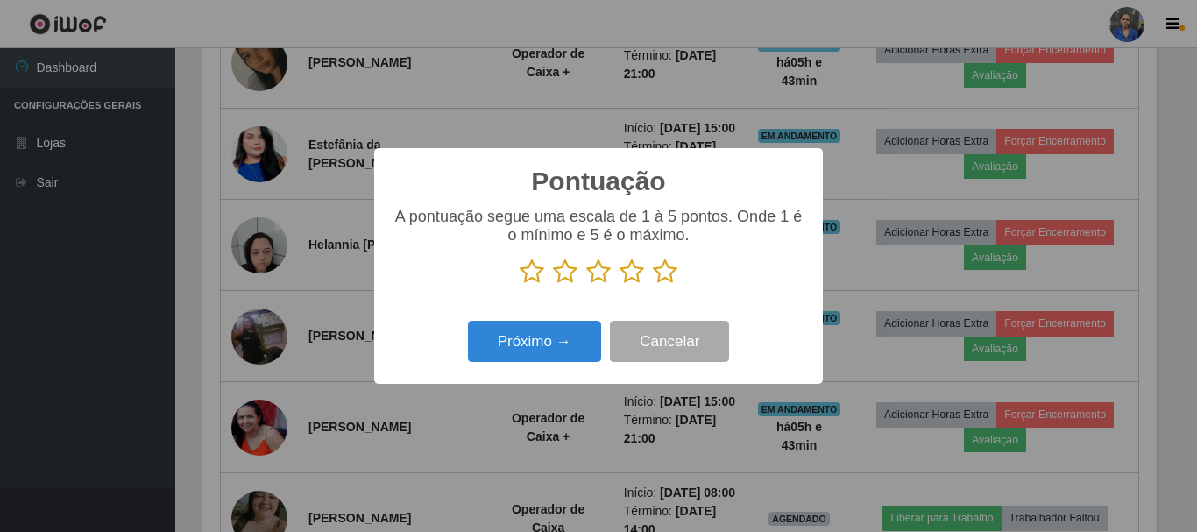
drag, startPoint x: 658, startPoint y: 276, endPoint x: 589, endPoint y: 355, distance: 104.9
click at [658, 277] on icon at bounding box center [665, 271] width 25 height 26
click at [653, 285] on input "radio" at bounding box center [653, 285] width 0 height 0
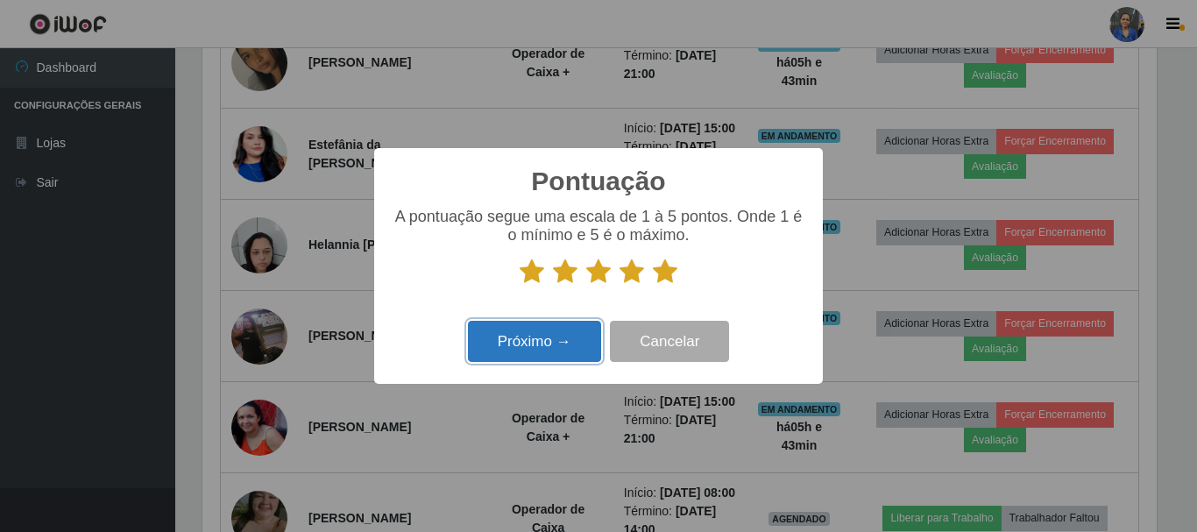
click at [511, 359] on button "Próximo →" at bounding box center [534, 341] width 133 height 41
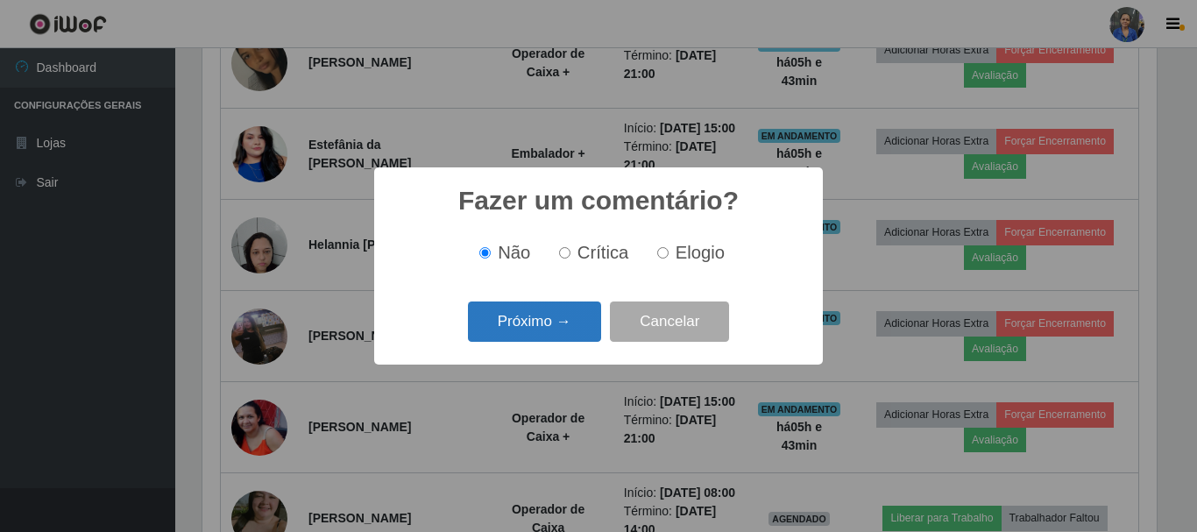
click at [525, 339] on button "Próximo →" at bounding box center [534, 321] width 133 height 41
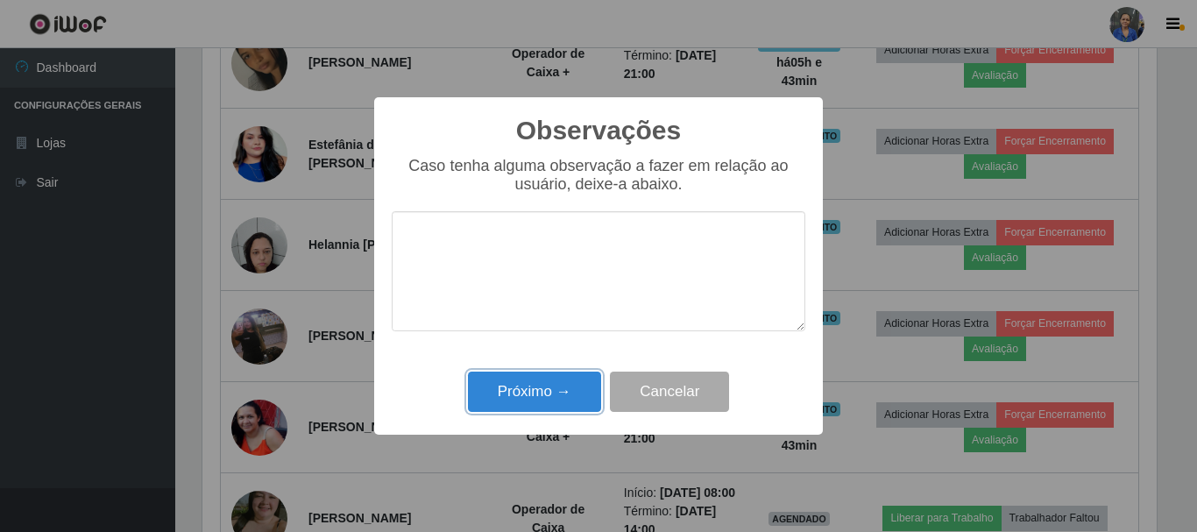
drag, startPoint x: 515, startPoint y: 385, endPoint x: 955, endPoint y: 386, distance: 439.8
click at [519, 386] on button "Próximo →" at bounding box center [534, 391] width 133 height 41
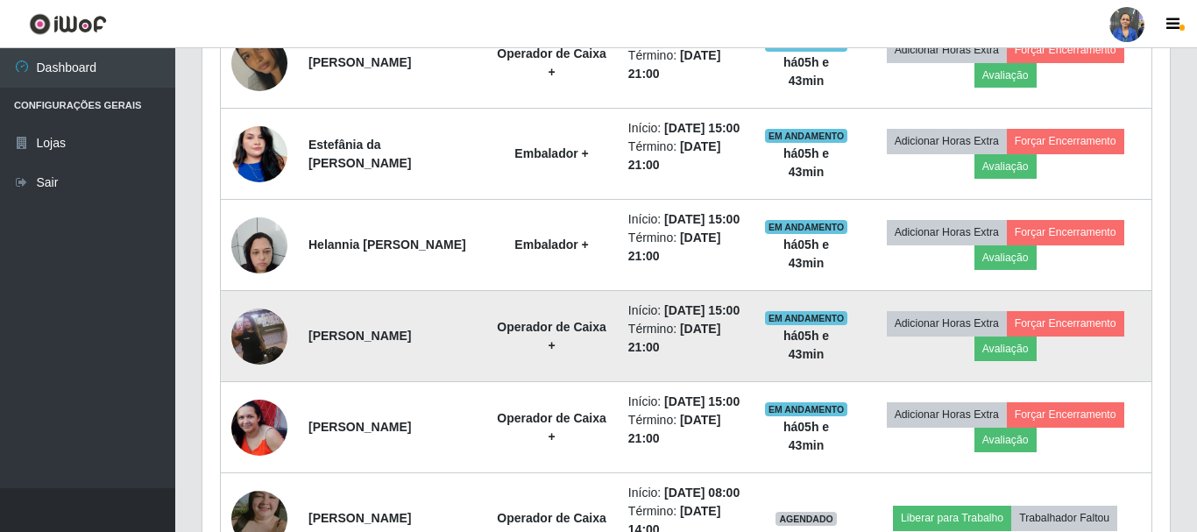
scroll to position [364, 963]
click at [1005, 361] on button "Avaliação" at bounding box center [1002, 348] width 62 height 25
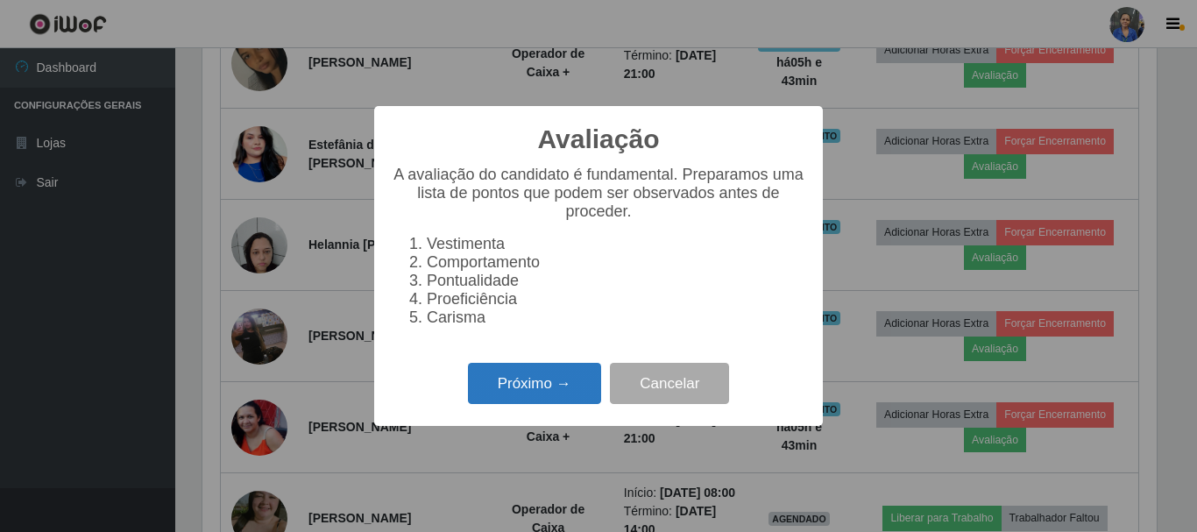
click at [583, 388] on button "Próximo →" at bounding box center [534, 383] width 133 height 41
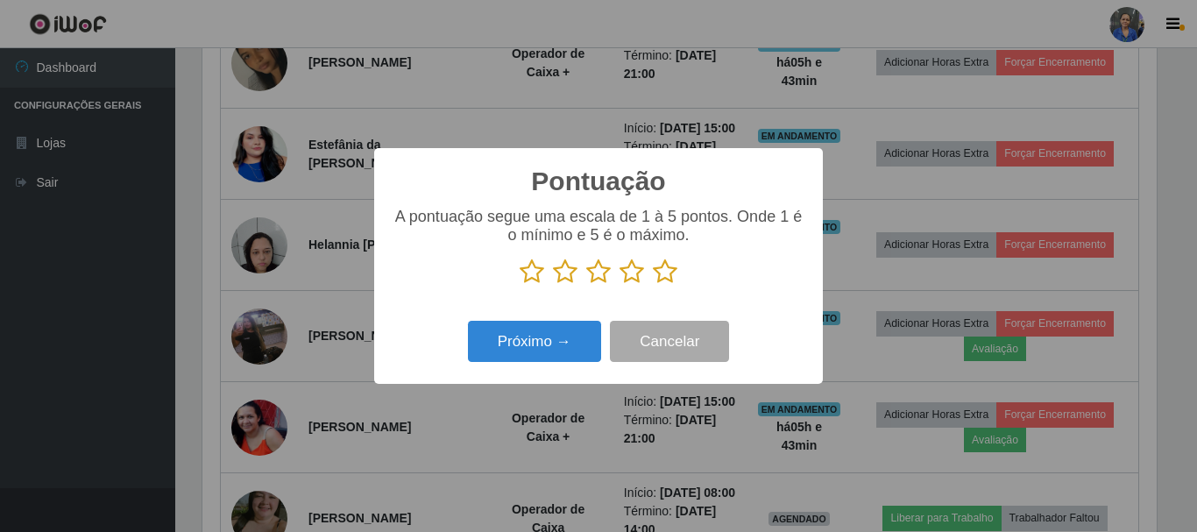
drag, startPoint x: 664, startPoint y: 261, endPoint x: 658, endPoint y: 270, distance: 10.7
click at [661, 267] on icon at bounding box center [665, 271] width 25 height 26
click at [653, 285] on input "radio" at bounding box center [653, 285] width 0 height 0
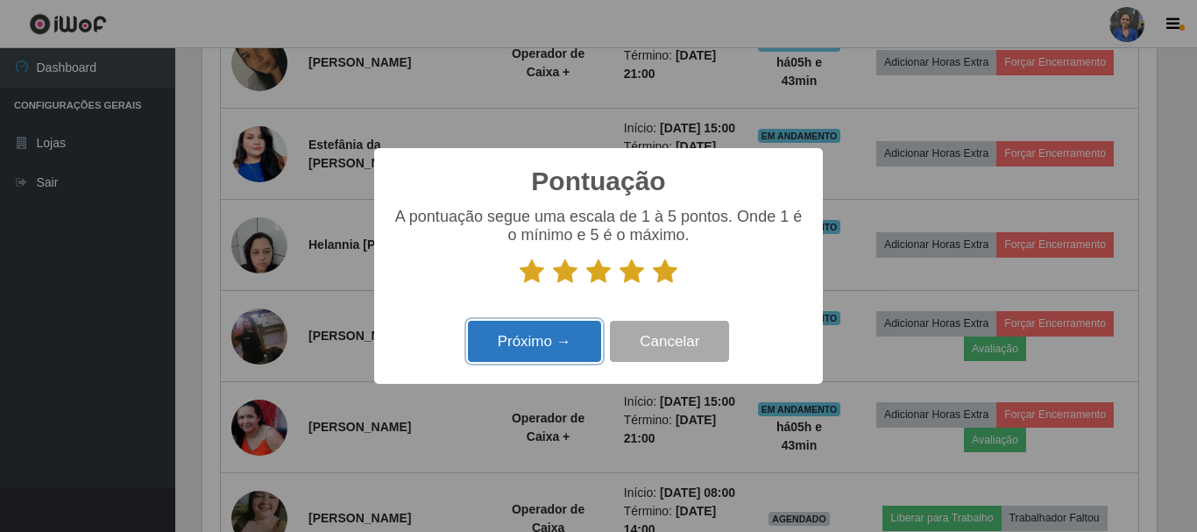
click at [531, 344] on button "Próximo →" at bounding box center [534, 341] width 133 height 41
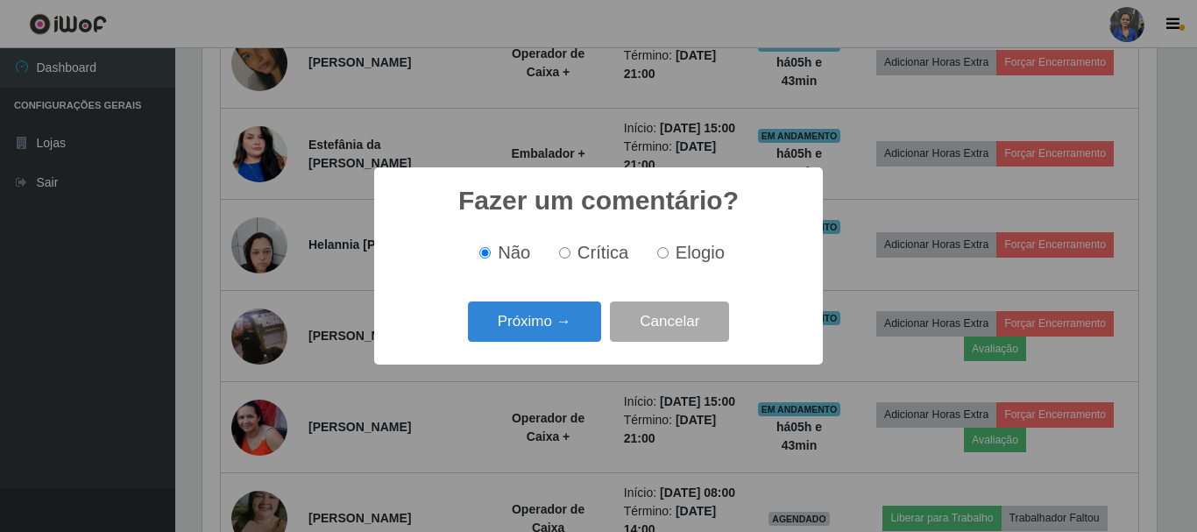
click at [537, 324] on button "Próximo →" at bounding box center [534, 321] width 133 height 41
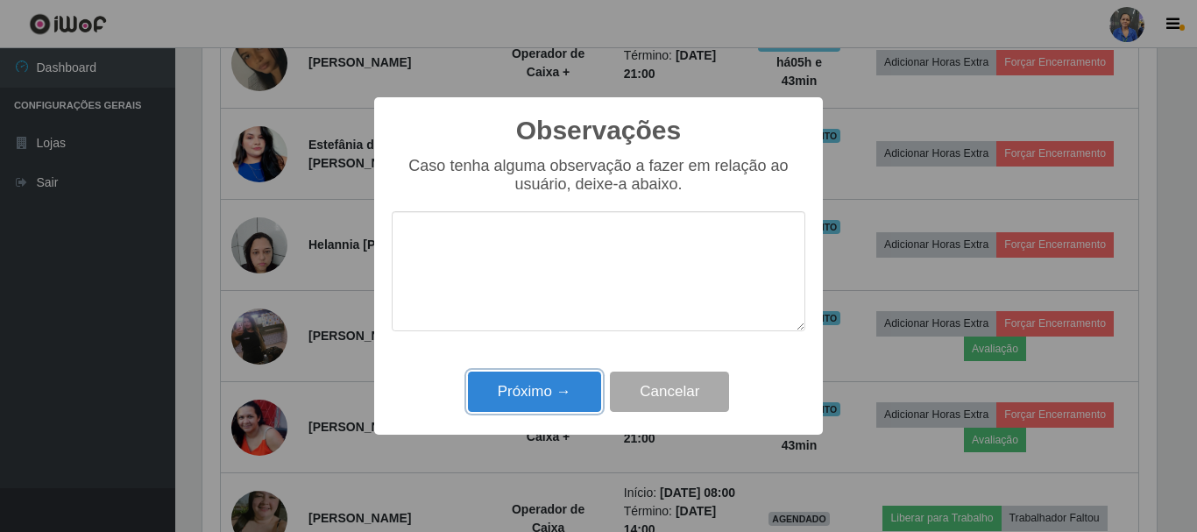
drag, startPoint x: 525, startPoint y: 387, endPoint x: 580, endPoint y: 373, distance: 56.9
click at [525, 385] on button "Próximo →" at bounding box center [534, 391] width 133 height 41
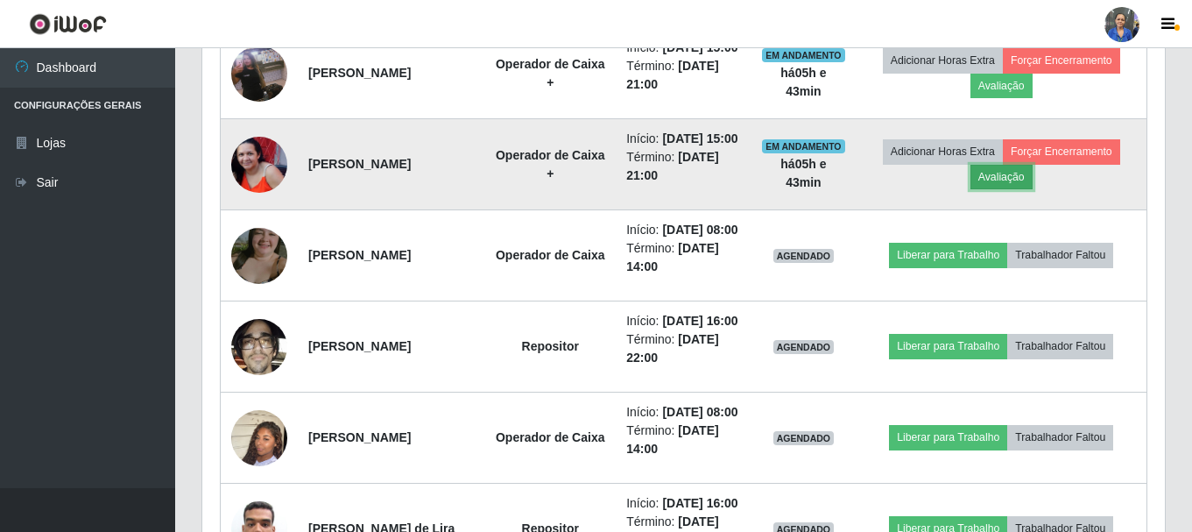
click at [1000, 189] on button "Avaliação" at bounding box center [1002, 177] width 62 height 25
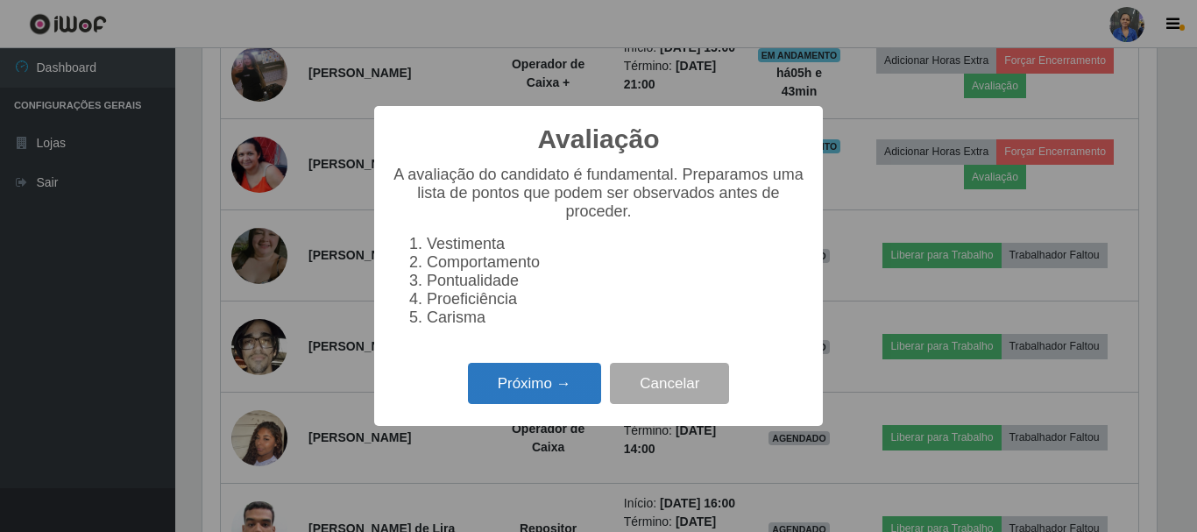
drag, startPoint x: 534, startPoint y: 390, endPoint x: 544, endPoint y: 379, distance: 14.3
click at [544, 379] on button "Próximo →" at bounding box center [534, 383] width 133 height 41
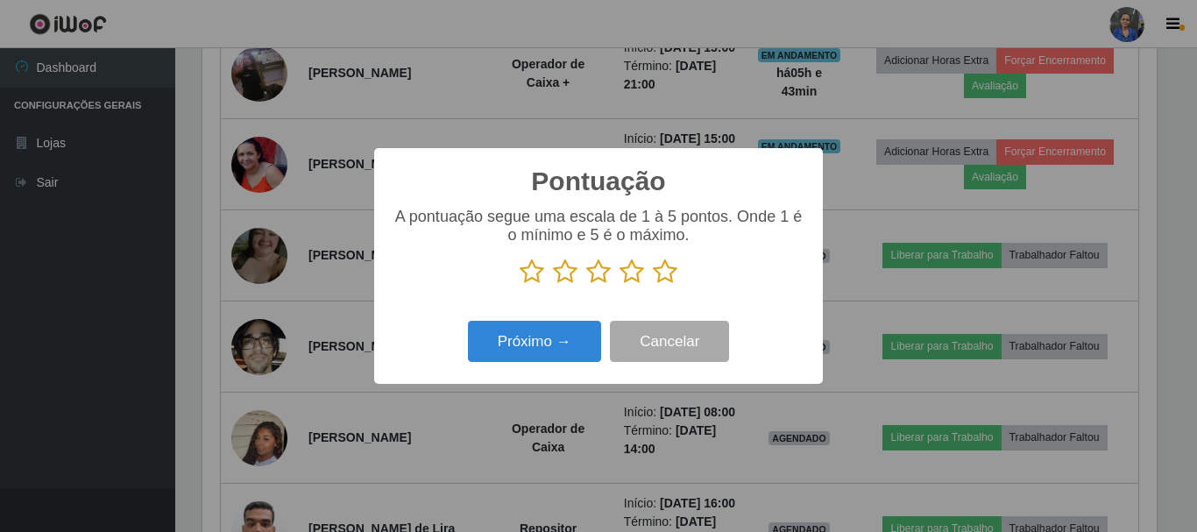
click at [653, 279] on icon at bounding box center [665, 271] width 25 height 26
click at [653, 285] on input "radio" at bounding box center [653, 285] width 0 height 0
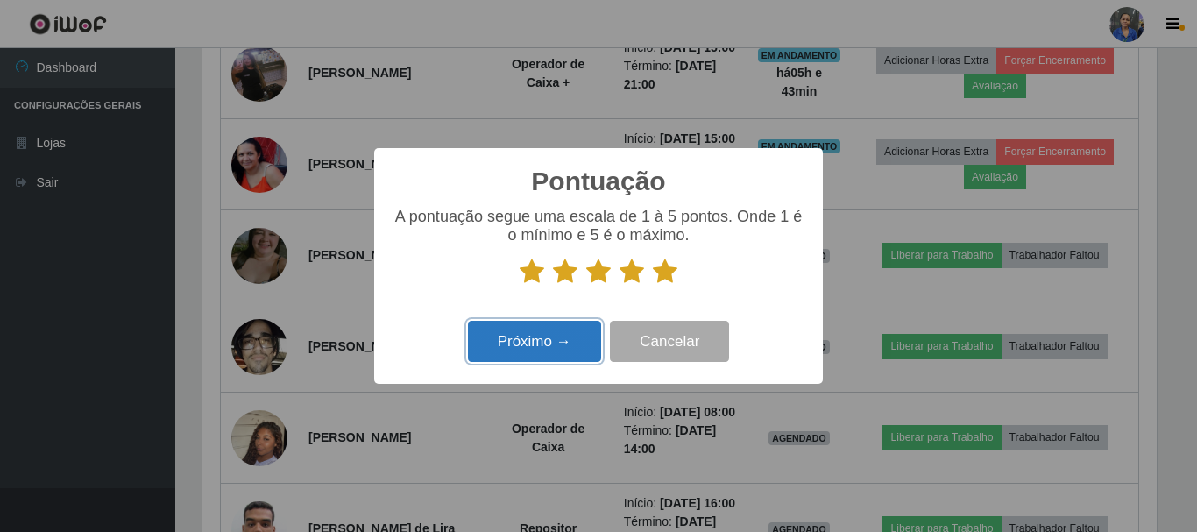
click at [564, 329] on button "Próximo →" at bounding box center [534, 341] width 133 height 41
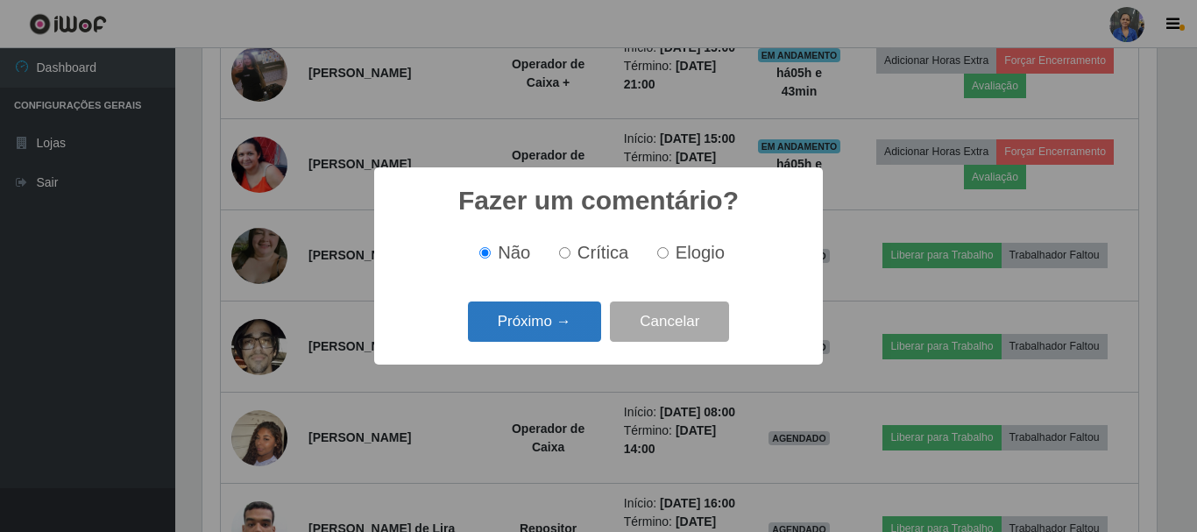
click at [566, 321] on button "Próximo →" at bounding box center [534, 321] width 133 height 41
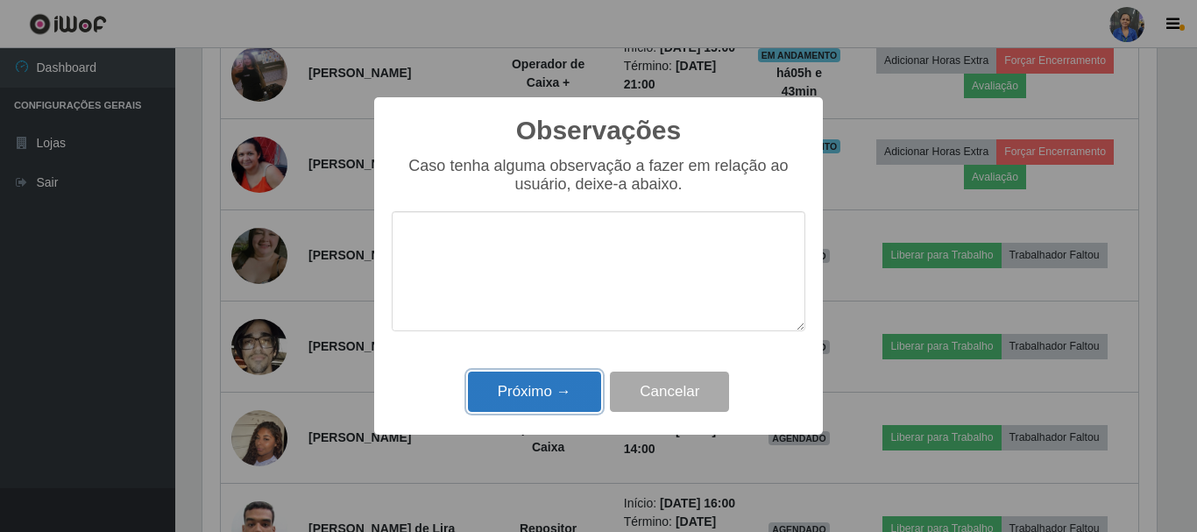
drag, startPoint x: 569, startPoint y: 386, endPoint x: 580, endPoint y: 383, distance: 11.1
click at [570, 387] on button "Próximo →" at bounding box center [534, 391] width 133 height 41
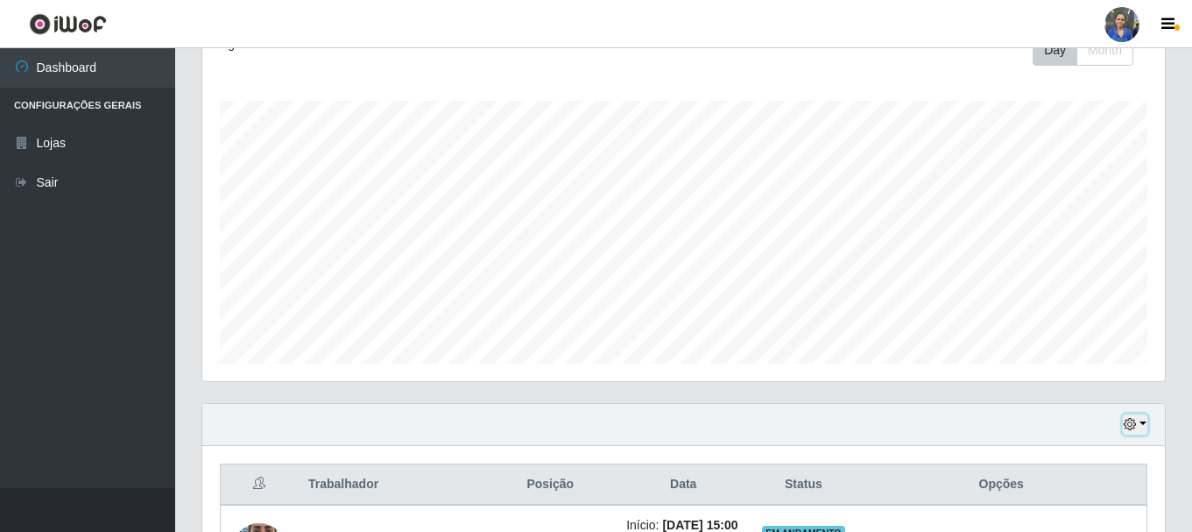
click at [1135, 426] on icon "button" at bounding box center [1130, 424] width 12 height 12
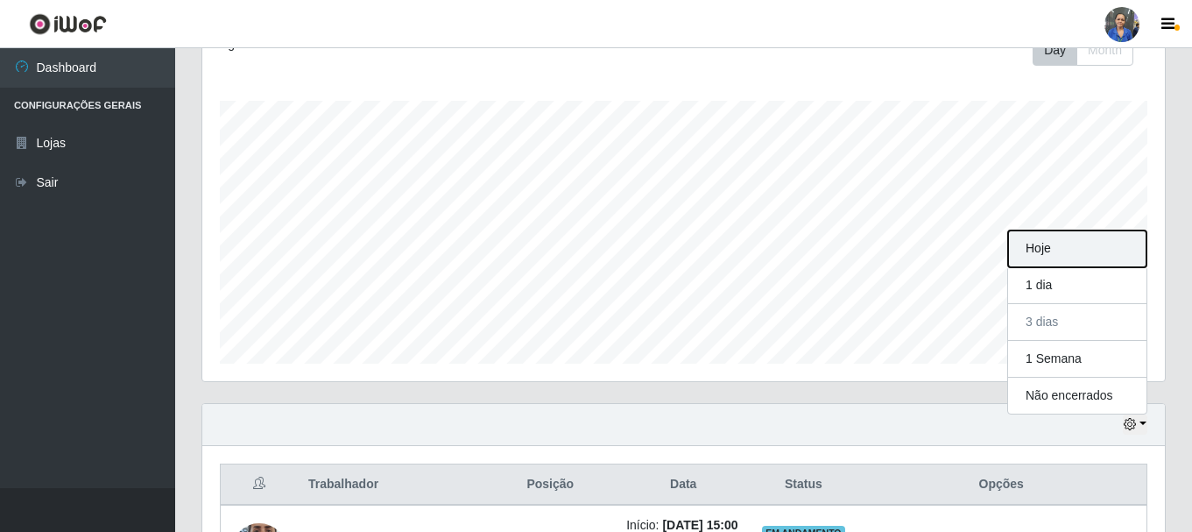
click at [1039, 252] on button "Hoje" at bounding box center [1077, 248] width 138 height 37
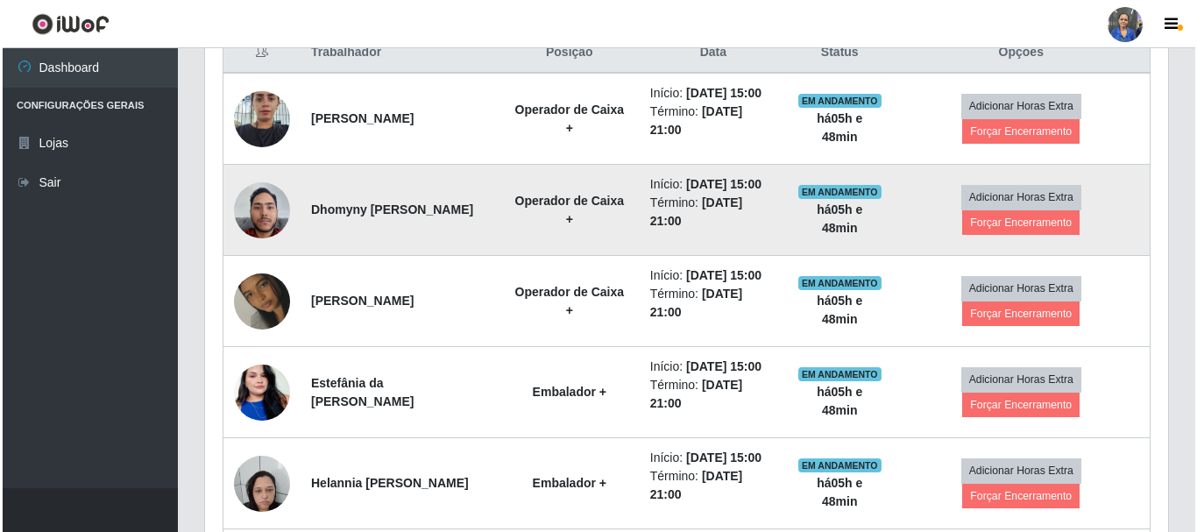
scroll to position [607, 0]
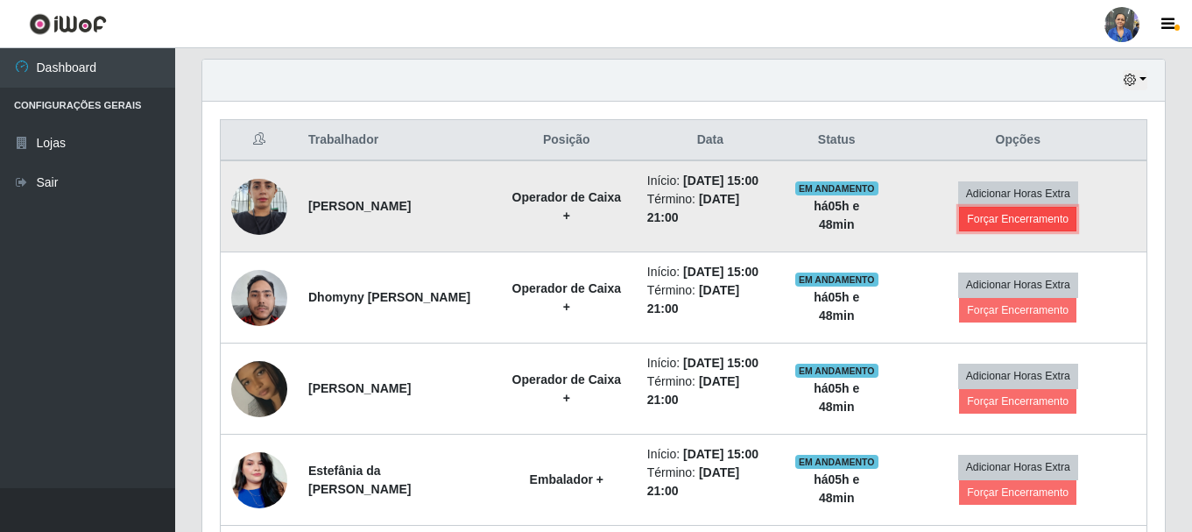
click at [1051, 221] on button "Forçar Encerramento" at bounding box center [1017, 219] width 117 height 25
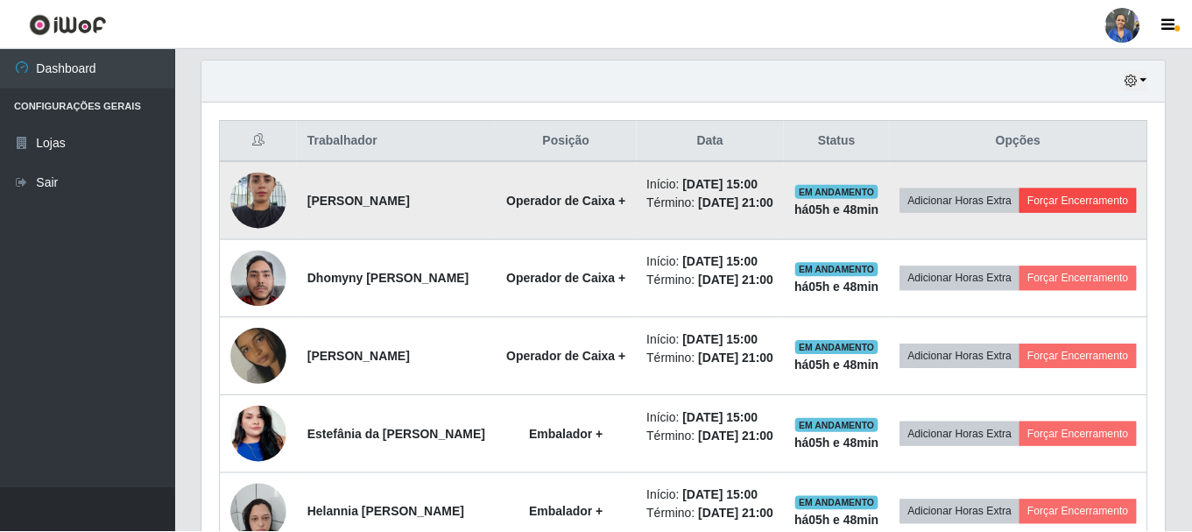
scroll to position [364, 954]
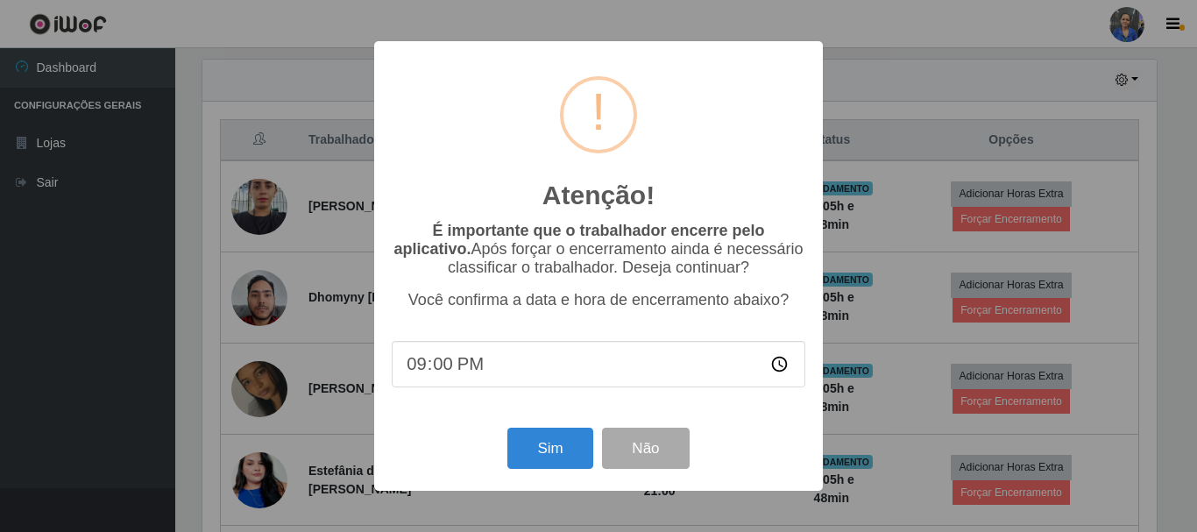
click at [459, 370] on input "21:00" at bounding box center [598, 364] width 413 height 46
drag, startPoint x: 435, startPoint y: 364, endPoint x: 456, endPoint y: 367, distance: 20.3
click at [448, 365] on input "21:00" at bounding box center [598, 364] width 413 height 46
type input "20:40"
click at [540, 447] on button "Sim" at bounding box center [549, 447] width 85 height 41
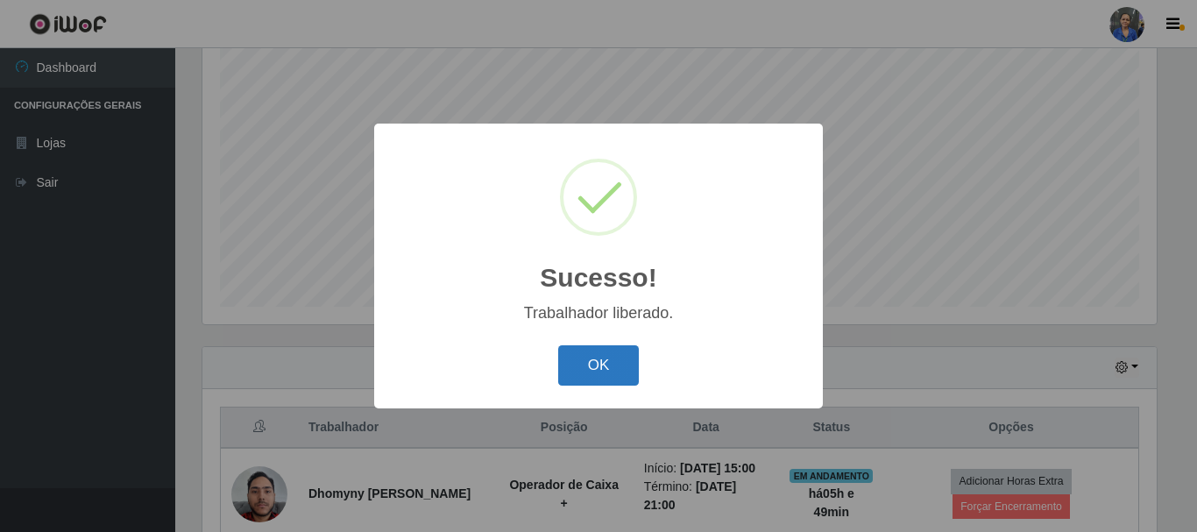
click at [623, 379] on button "OK" at bounding box center [598, 365] width 81 height 41
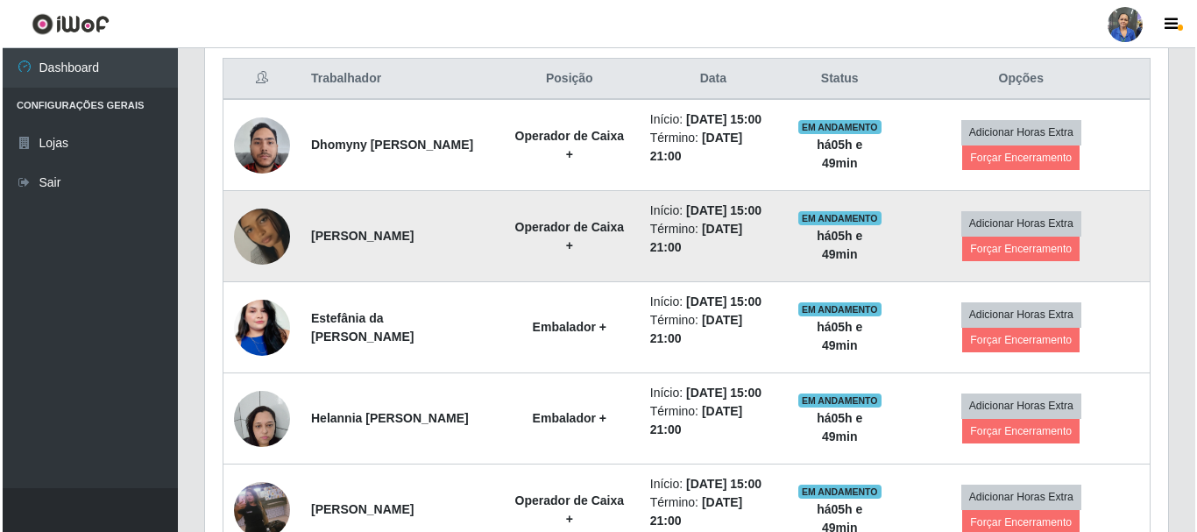
scroll to position [670, 0]
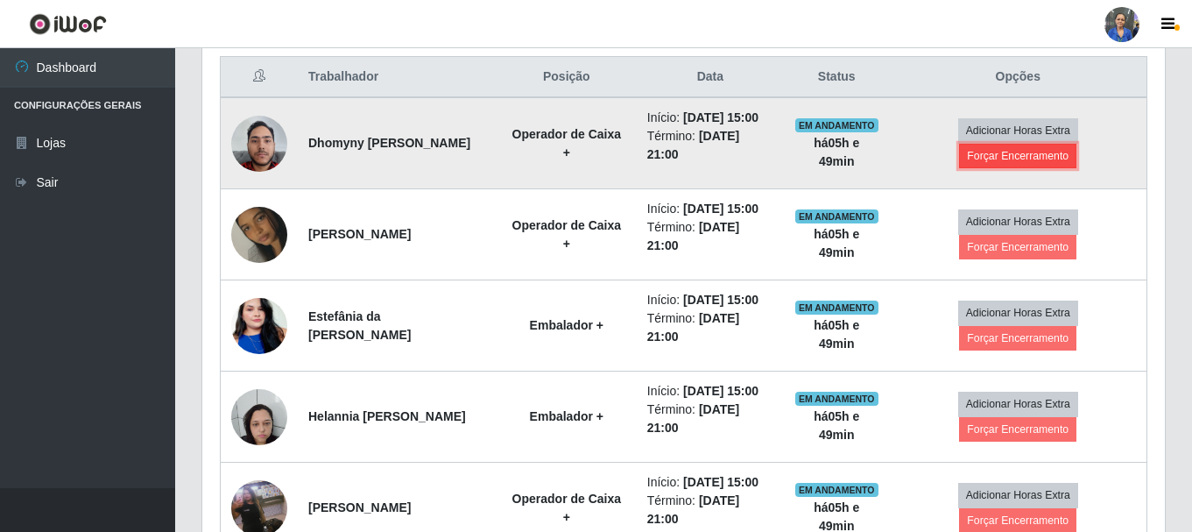
click at [1015, 162] on button "Forçar Encerramento" at bounding box center [1017, 156] width 117 height 25
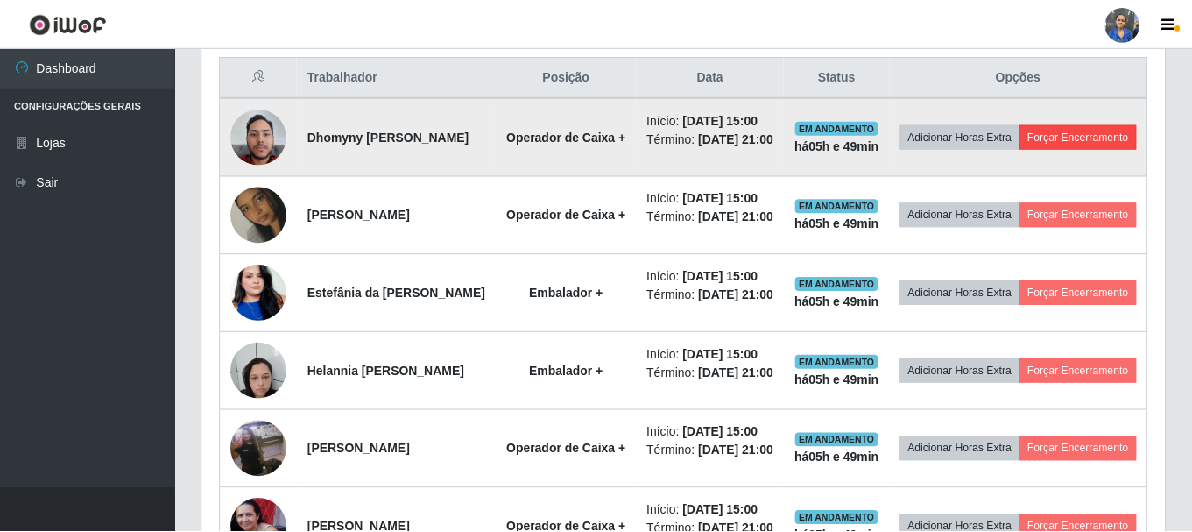
scroll to position [364, 954]
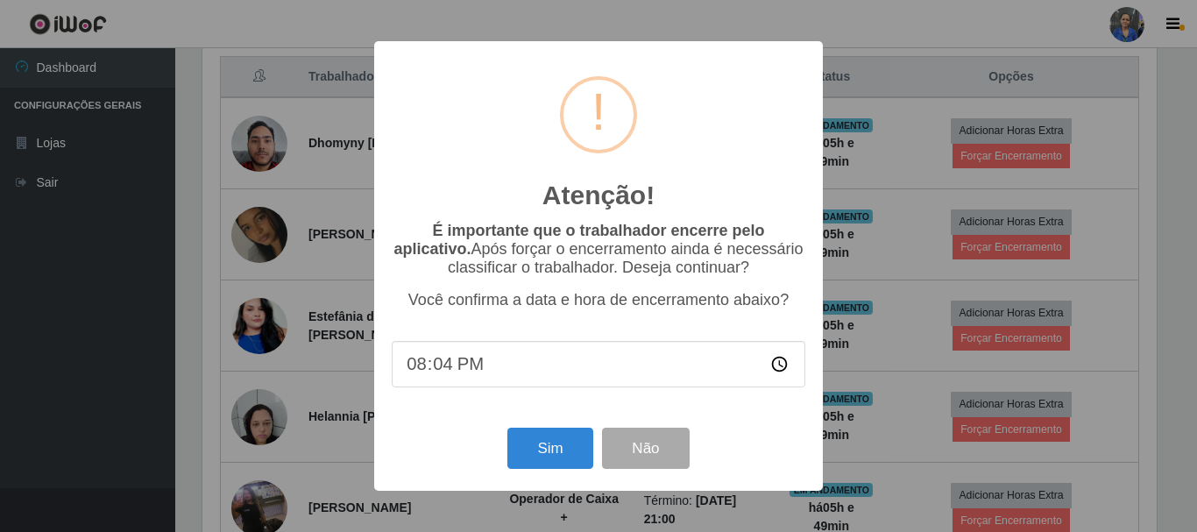
type input "20:40"
click at [558, 453] on button "Sim" at bounding box center [549, 447] width 85 height 41
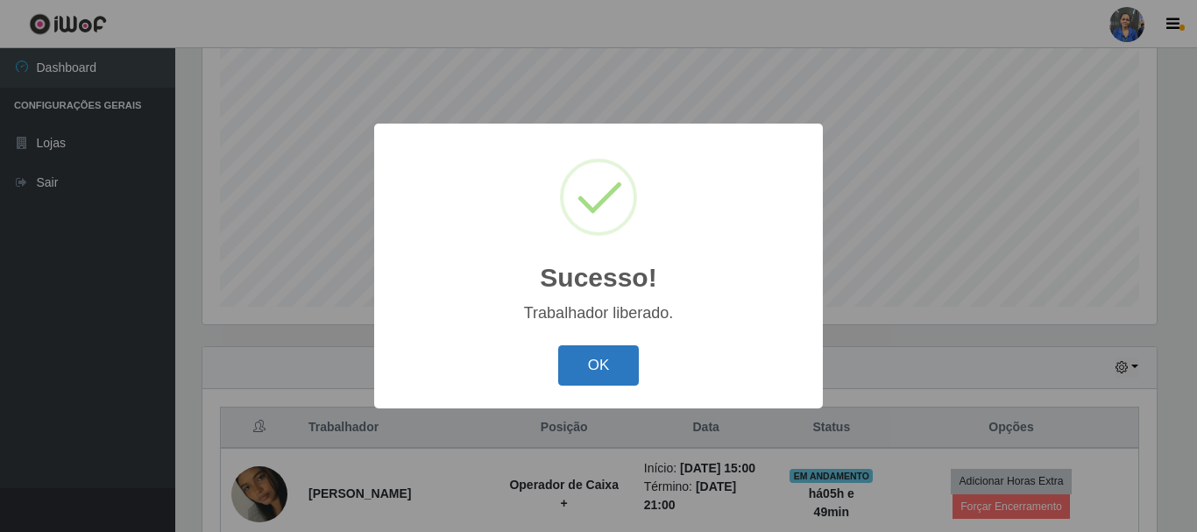
click at [578, 353] on button "OK" at bounding box center [598, 365] width 81 height 41
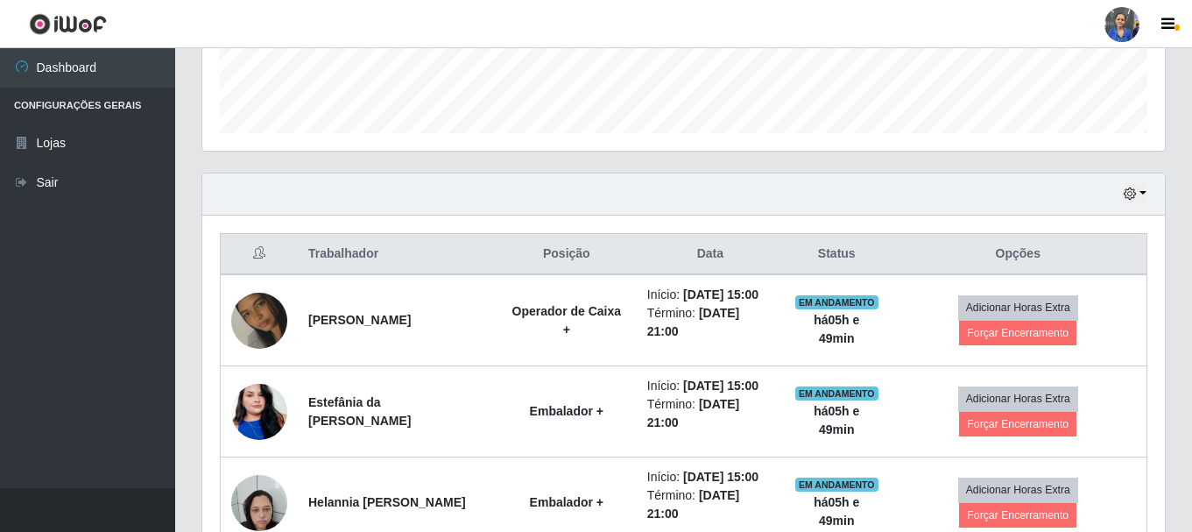
scroll to position [583, 0]
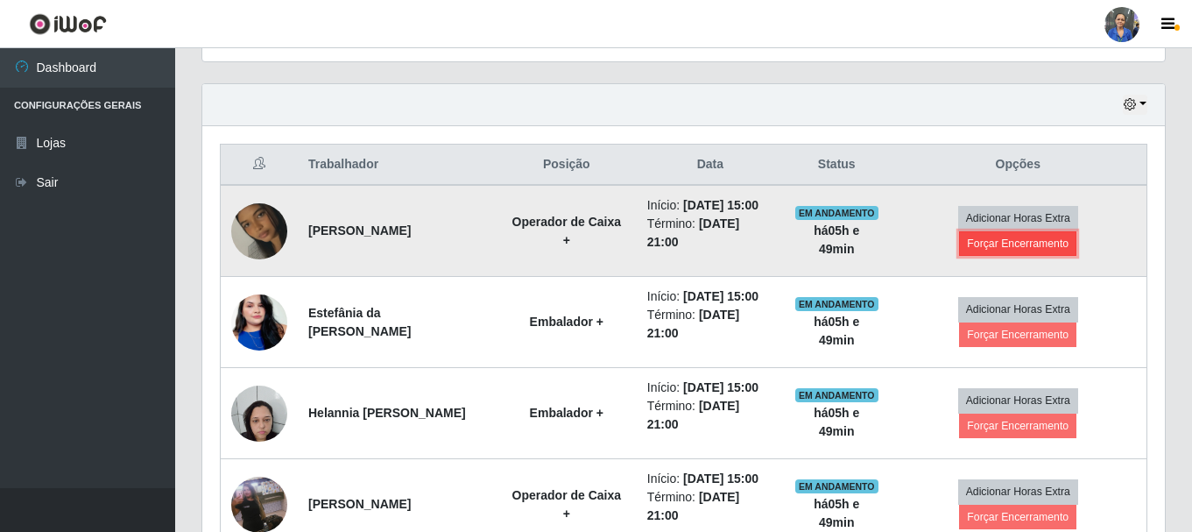
click at [986, 241] on button "Forçar Encerramento" at bounding box center [1017, 243] width 117 height 25
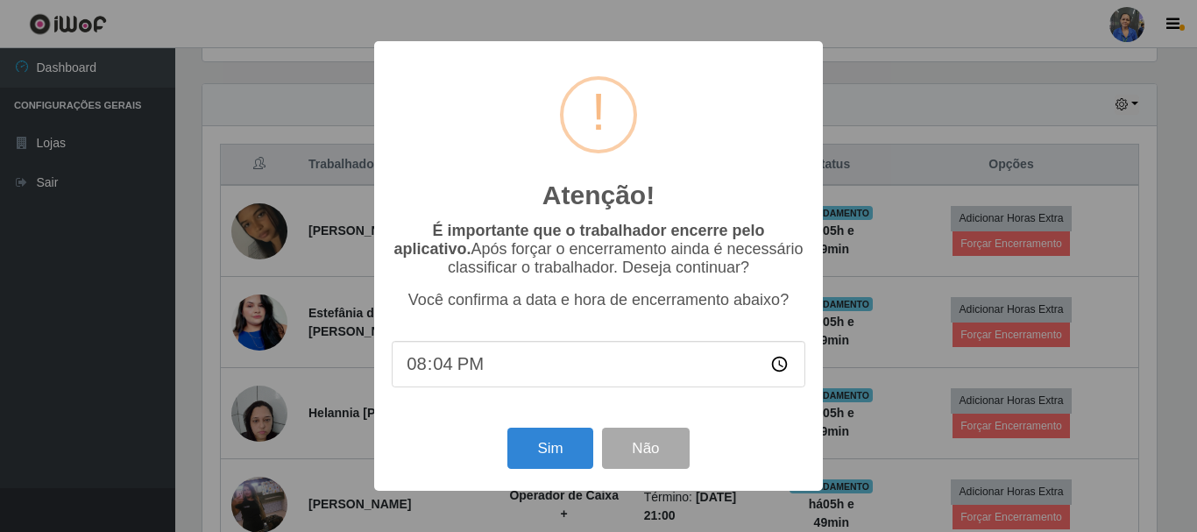
type input "20:40"
click at [535, 445] on button "Sim" at bounding box center [549, 447] width 85 height 41
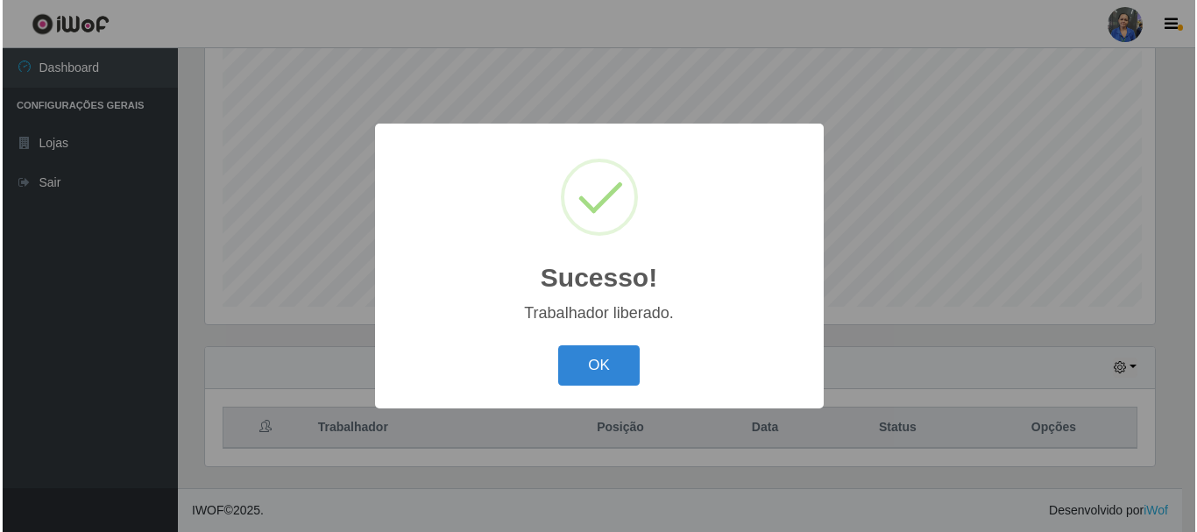
scroll to position [320, 0]
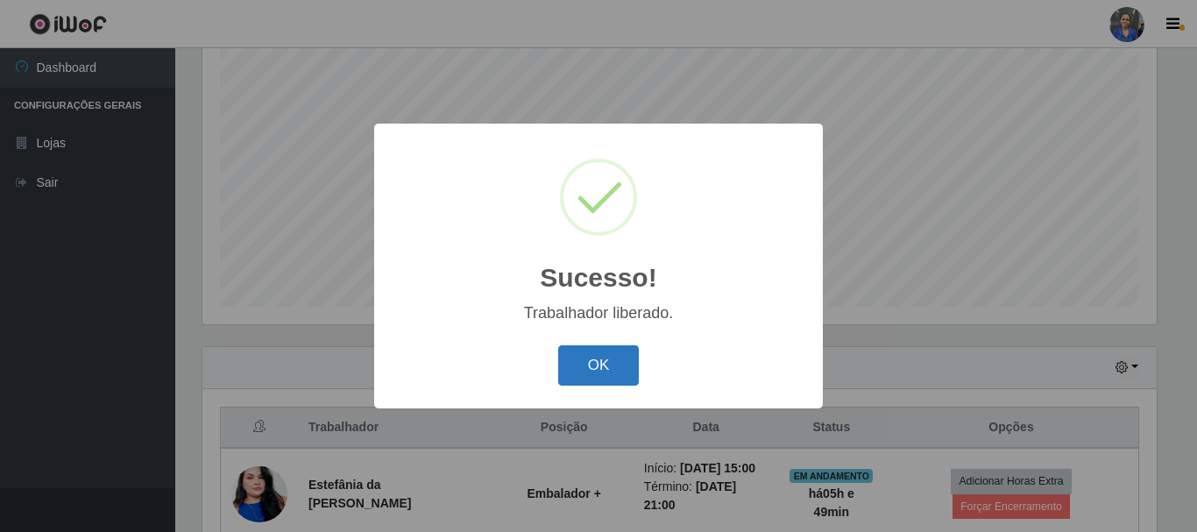
click at [596, 376] on button "OK" at bounding box center [598, 365] width 81 height 41
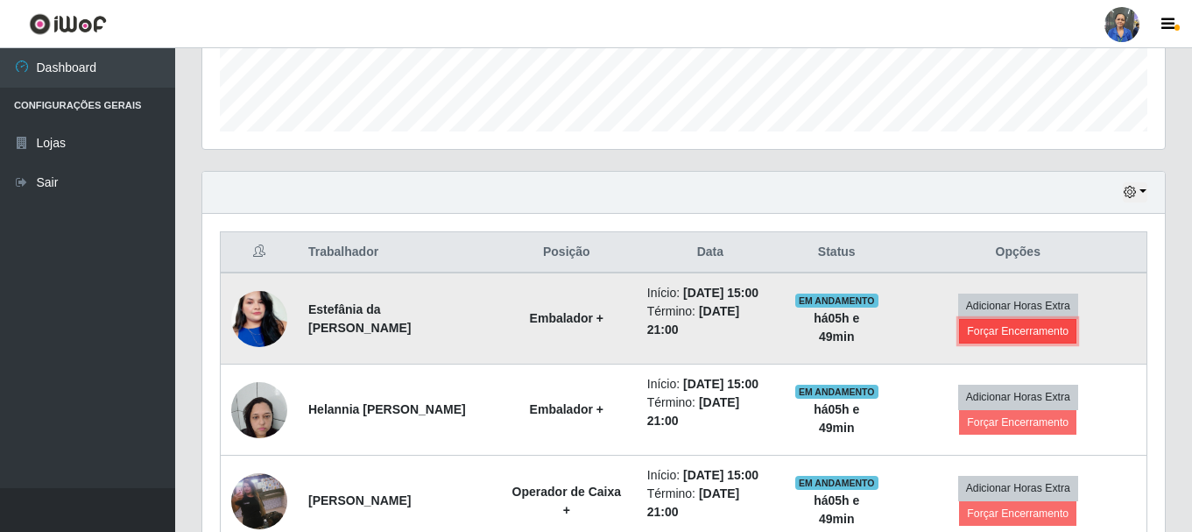
click at [1003, 329] on button "Forçar Encerramento" at bounding box center [1017, 331] width 117 height 25
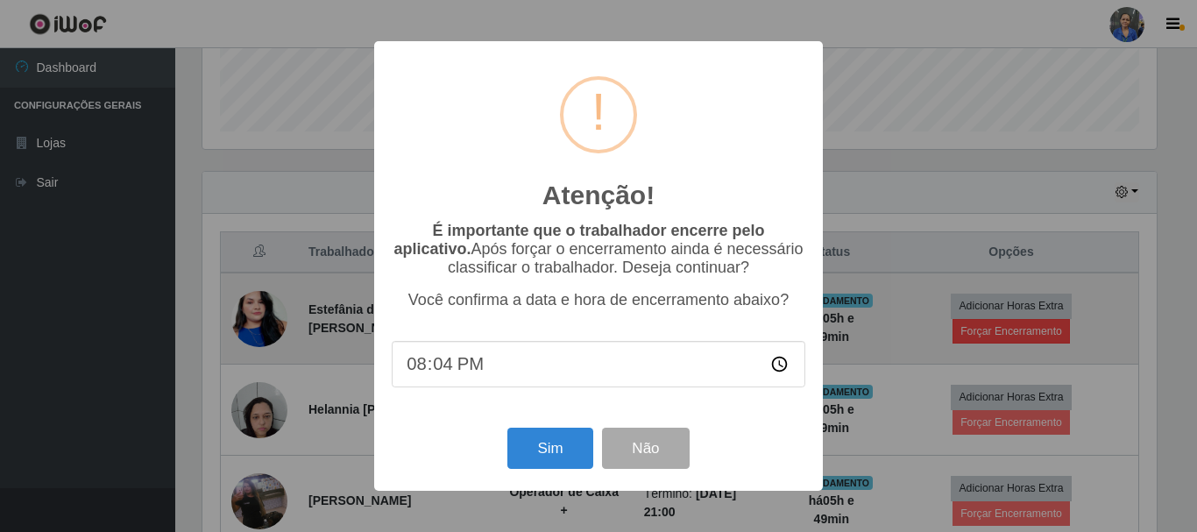
type input "20:40"
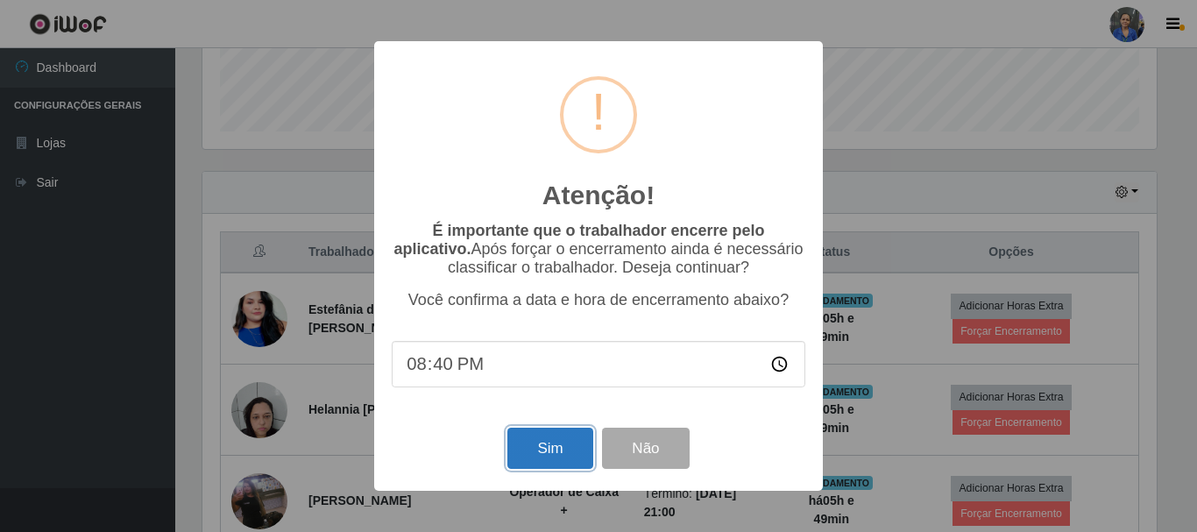
click at [550, 449] on button "Sim" at bounding box center [549, 447] width 85 height 41
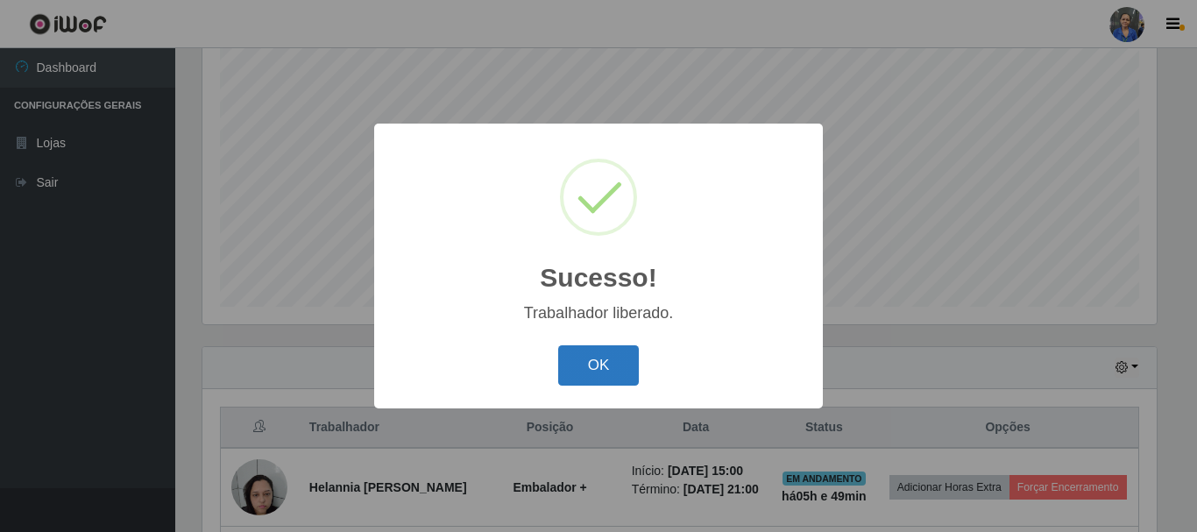
click at [609, 356] on button "OK" at bounding box center [598, 365] width 81 height 41
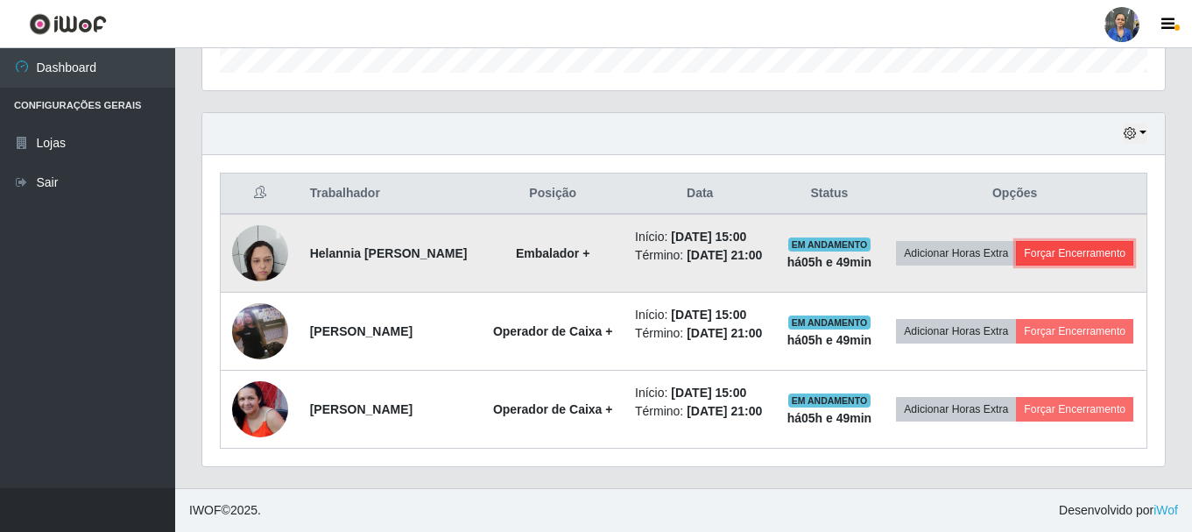
click at [1056, 241] on button "Forçar Encerramento" at bounding box center [1074, 253] width 117 height 25
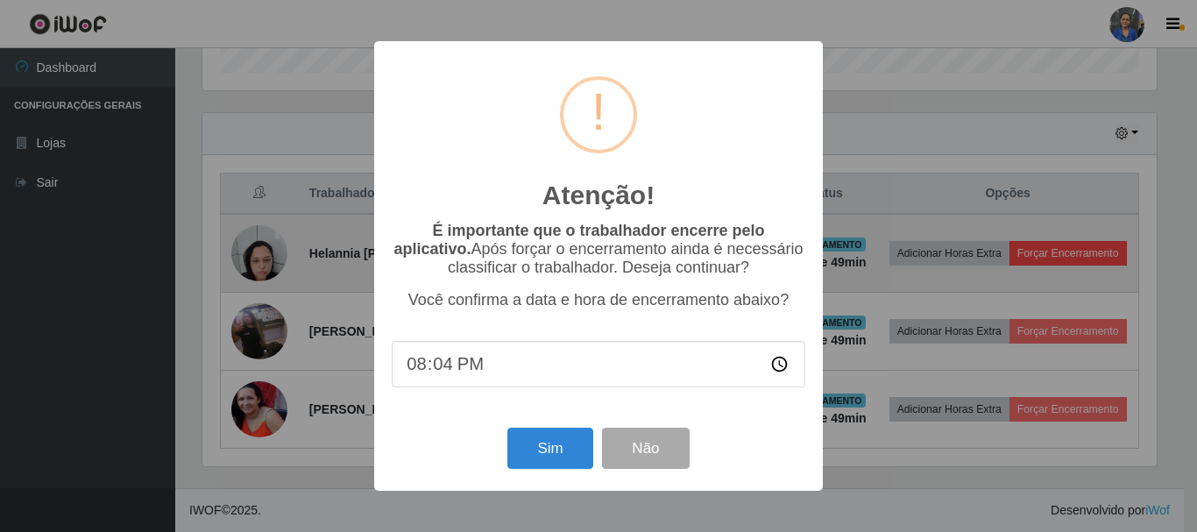
type input "20:40"
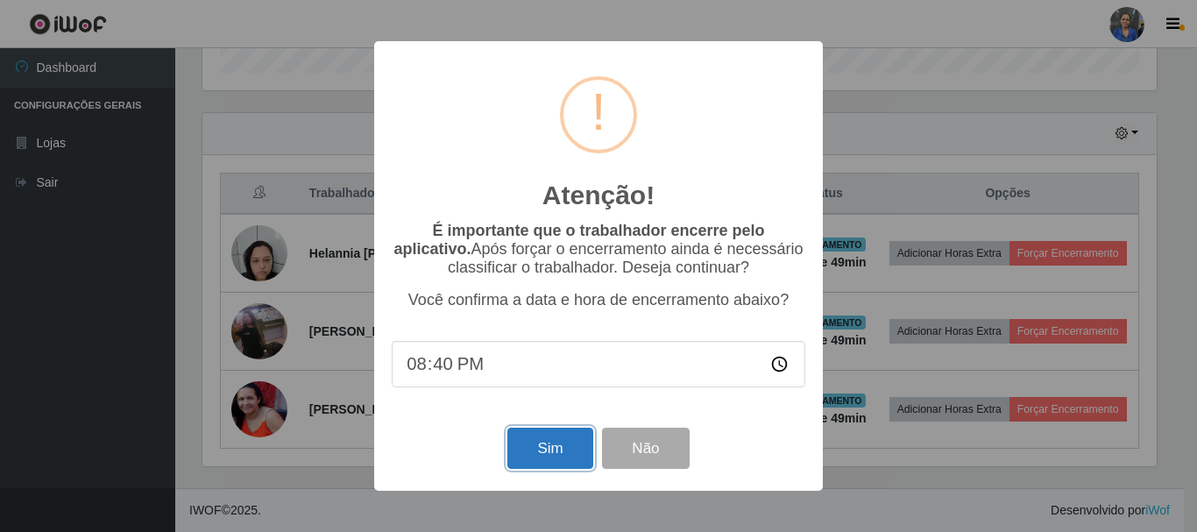
click at [569, 434] on button "Sim" at bounding box center [549, 447] width 85 height 41
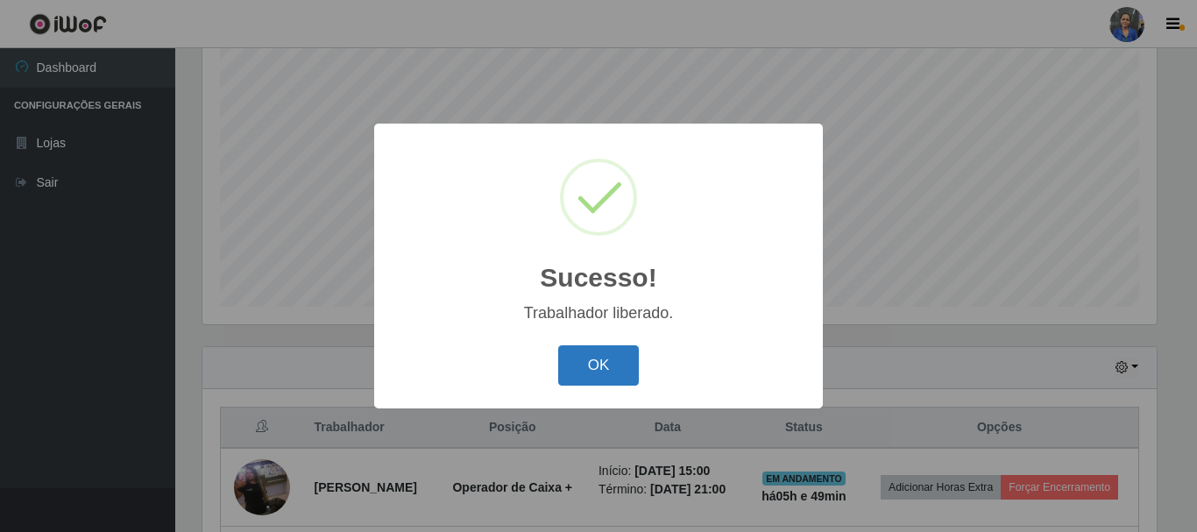
click at [631, 354] on button "OK" at bounding box center [598, 365] width 81 height 41
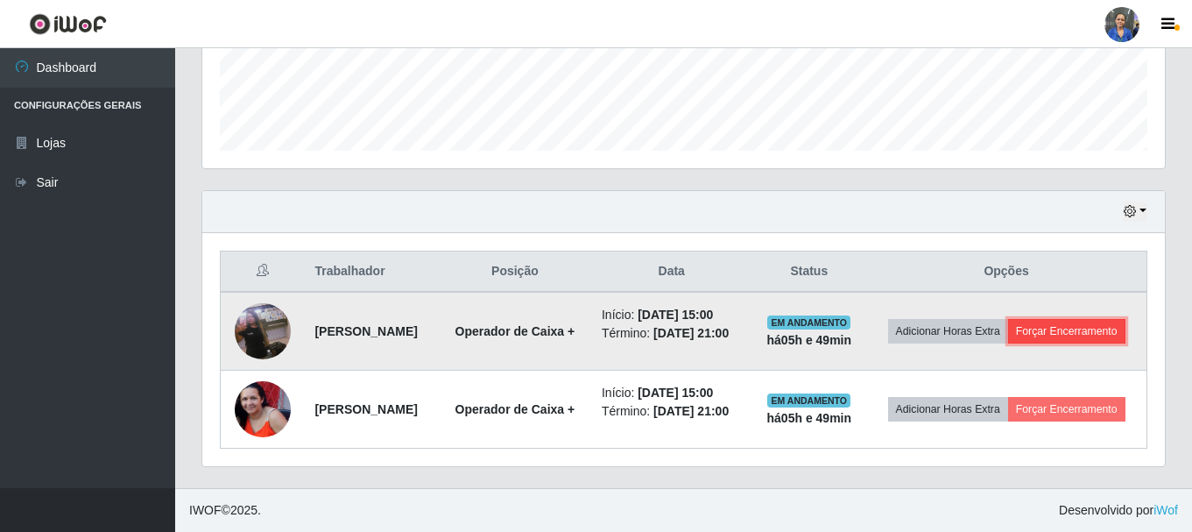
click at [1021, 323] on button "Forçar Encerramento" at bounding box center [1066, 331] width 117 height 25
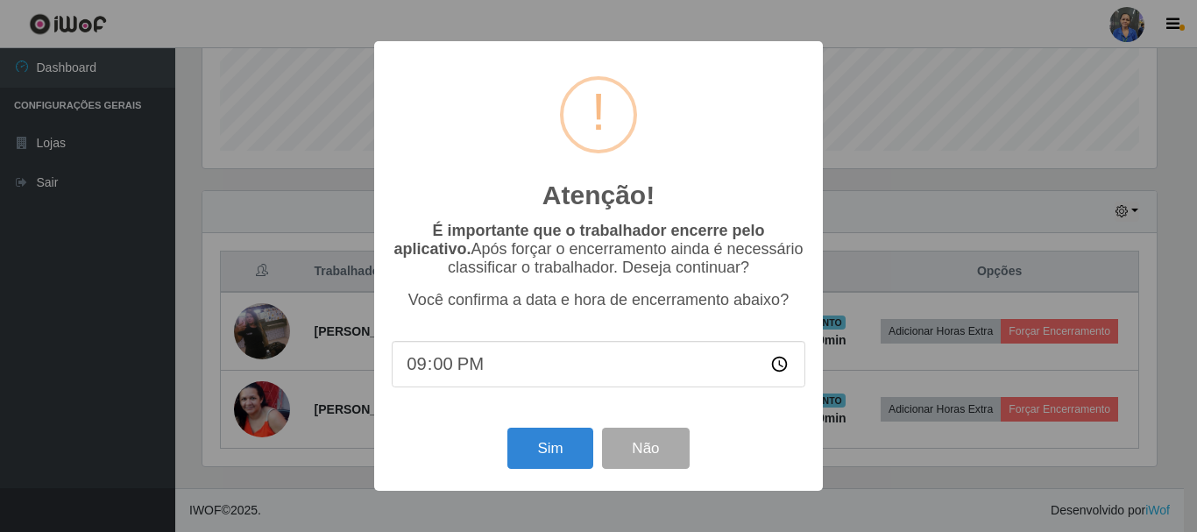
click at [478, 364] on input "21:00" at bounding box center [598, 364] width 413 height 46
type input "20:40"
click at [545, 463] on button "Sim" at bounding box center [549, 447] width 85 height 41
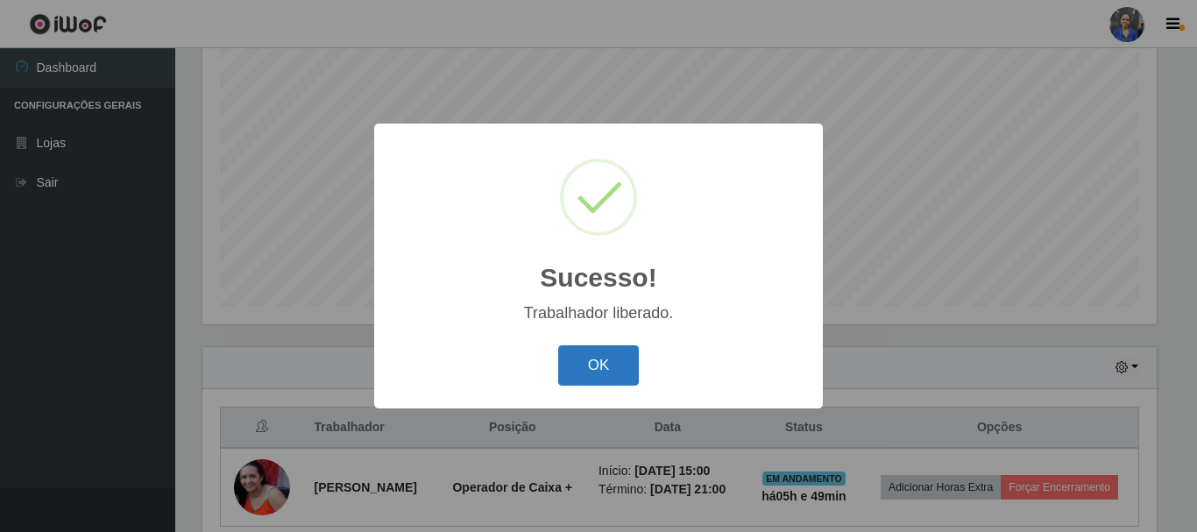
click at [600, 355] on button "OK" at bounding box center [598, 365] width 81 height 41
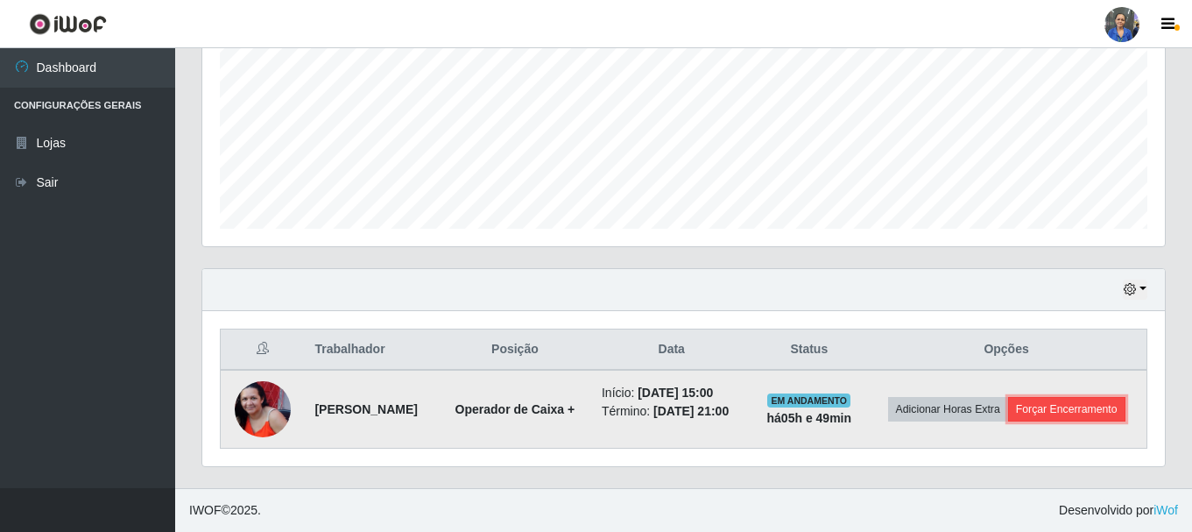
click at [1033, 411] on button "Forçar Encerramento" at bounding box center [1066, 409] width 117 height 25
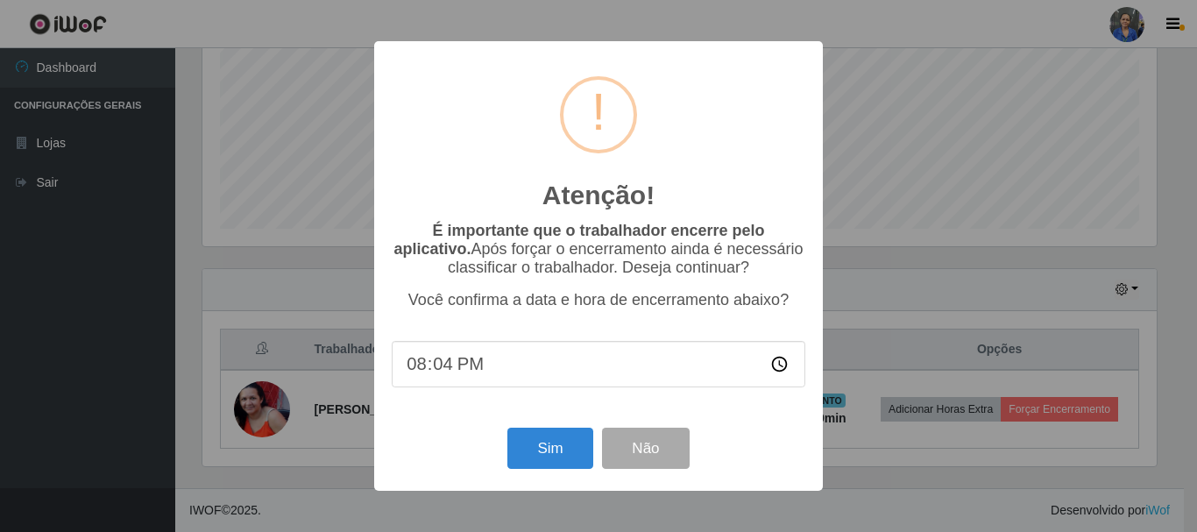
type input "20:40"
click at [557, 448] on button "Sim" at bounding box center [549, 447] width 85 height 41
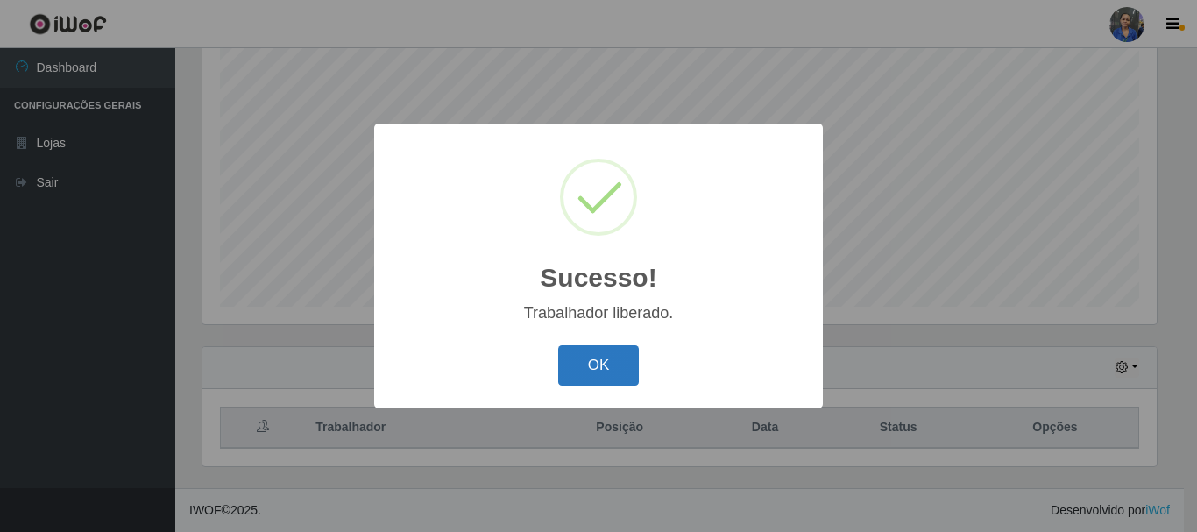
click at [623, 353] on button "OK" at bounding box center [598, 365] width 81 height 41
